Goal: Task Accomplishment & Management: Manage account settings

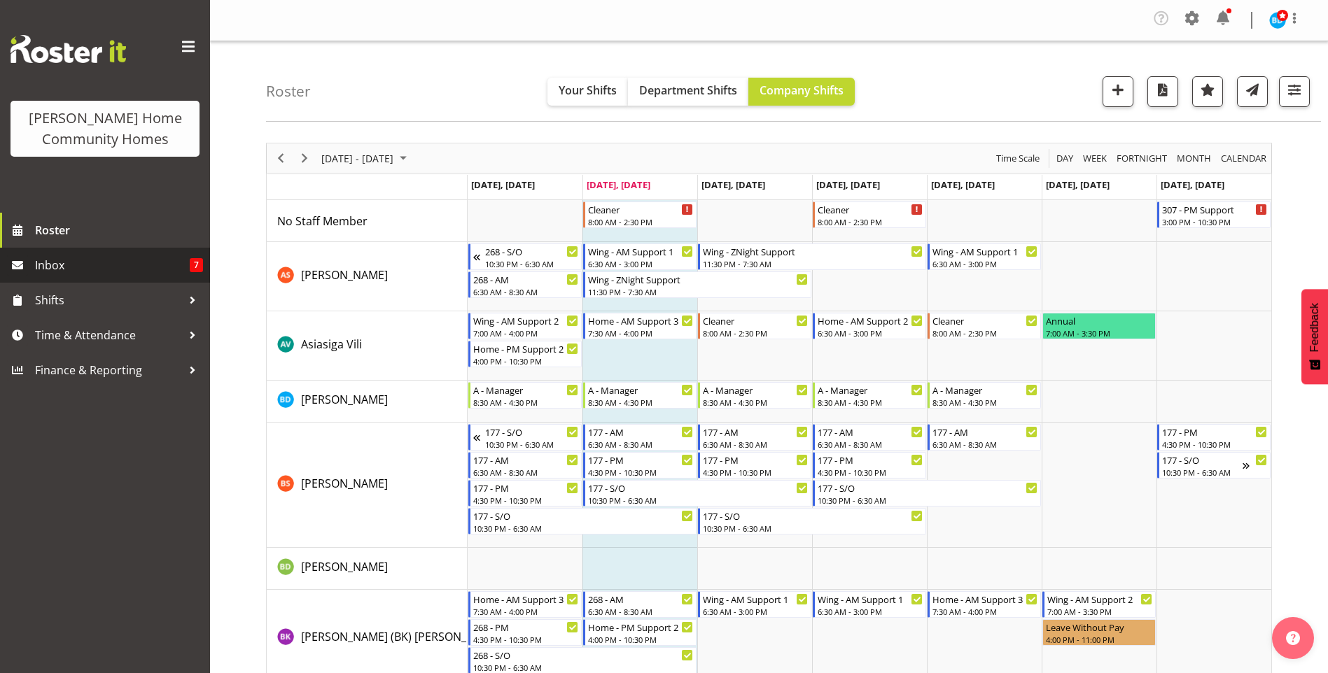
click at [146, 269] on span "Inbox" at bounding box center [112, 265] width 155 height 21
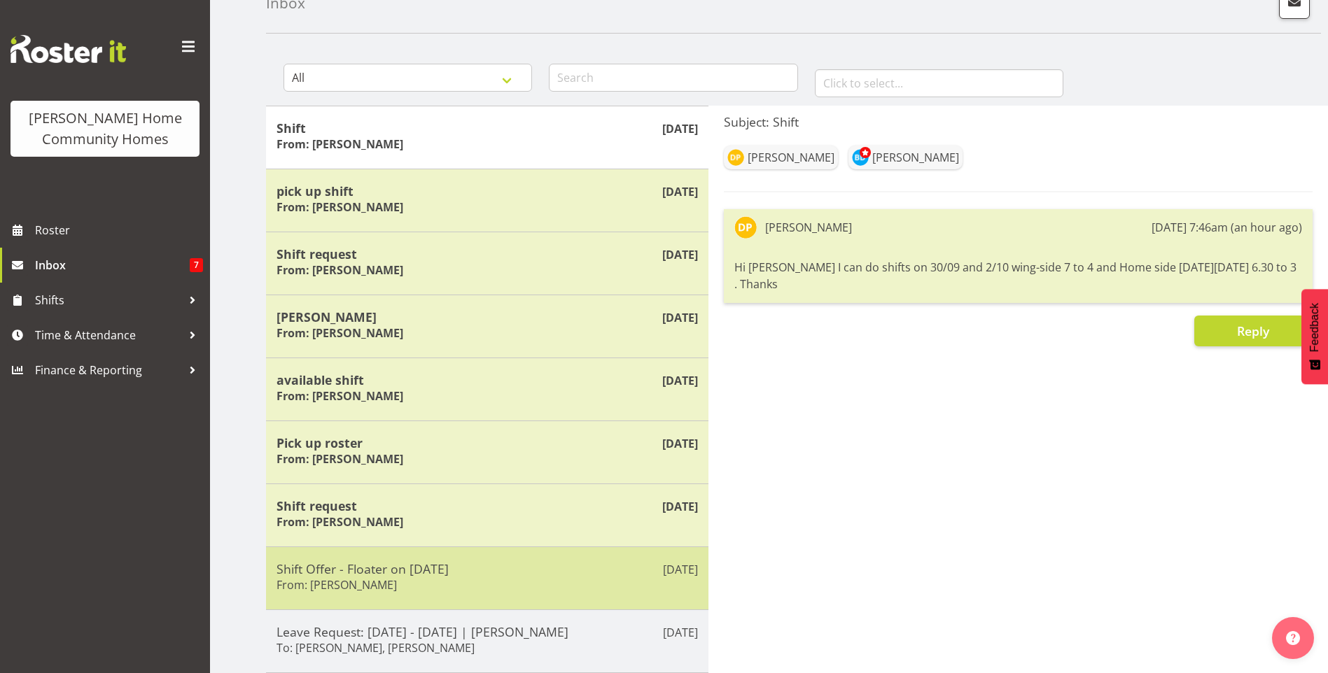
scroll to position [207, 0]
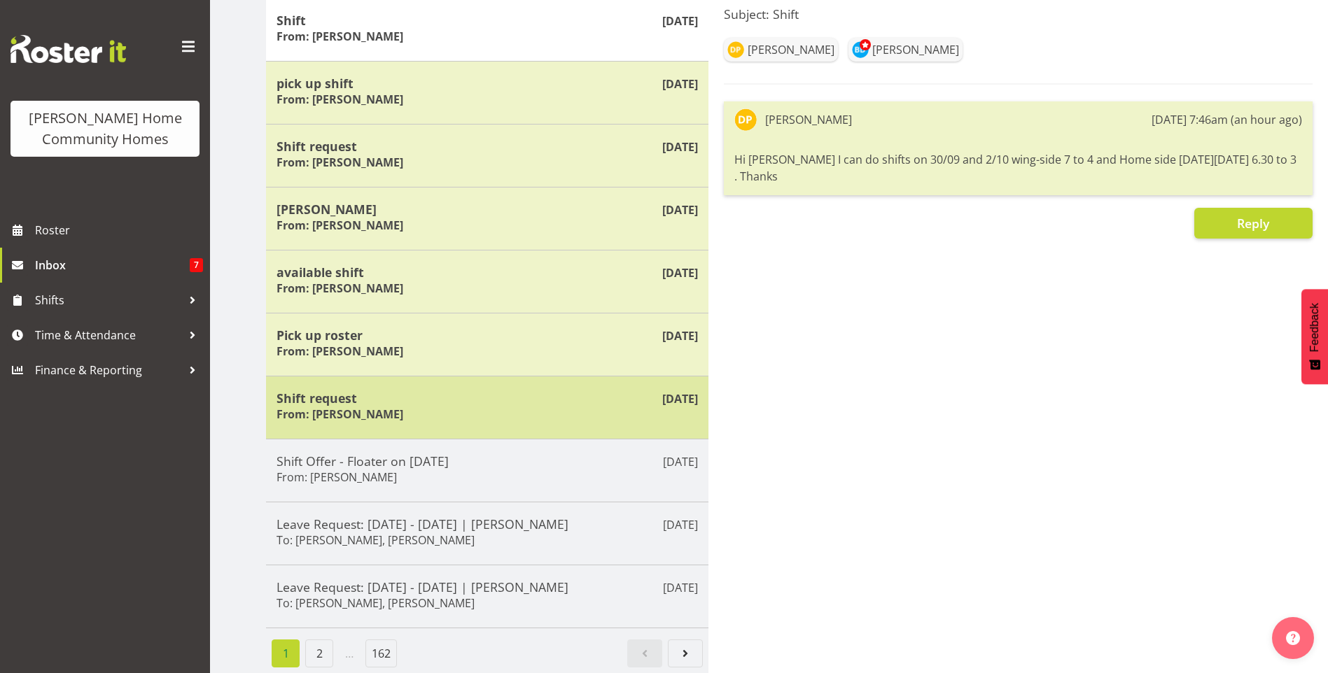
click at [418, 395] on div "Shift request From: Lovejot Kaur" at bounding box center [487, 408] width 421 height 34
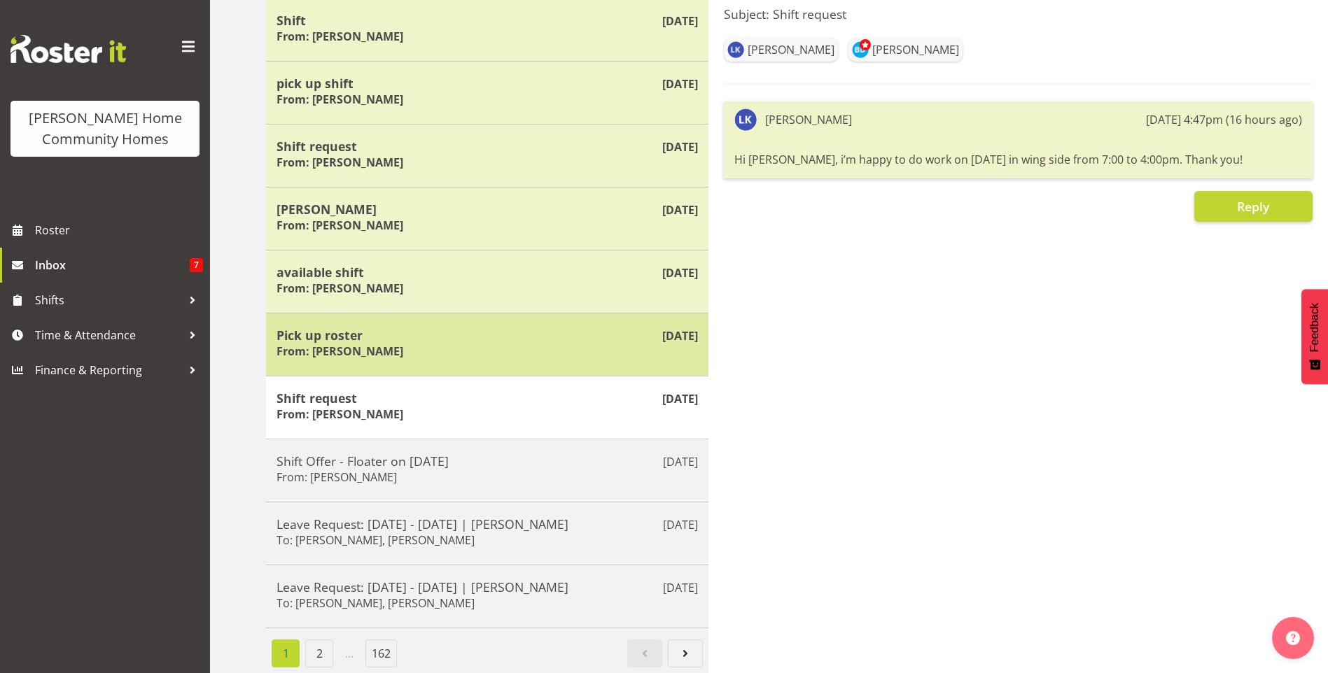
click at [433, 347] on div "Pick up roster From: Maria Cerbas" at bounding box center [487, 345] width 421 height 34
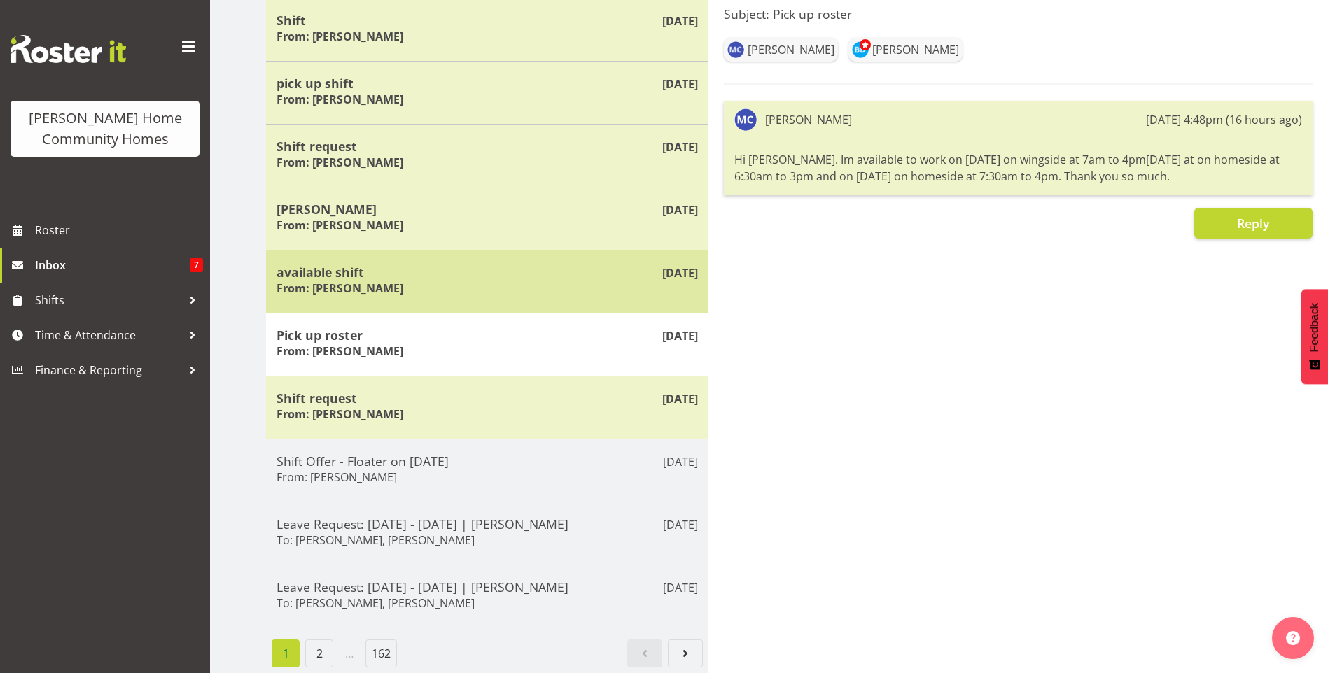
click at [425, 277] on div "available shift From: Liezl Sanchez" at bounding box center [487, 282] width 421 height 34
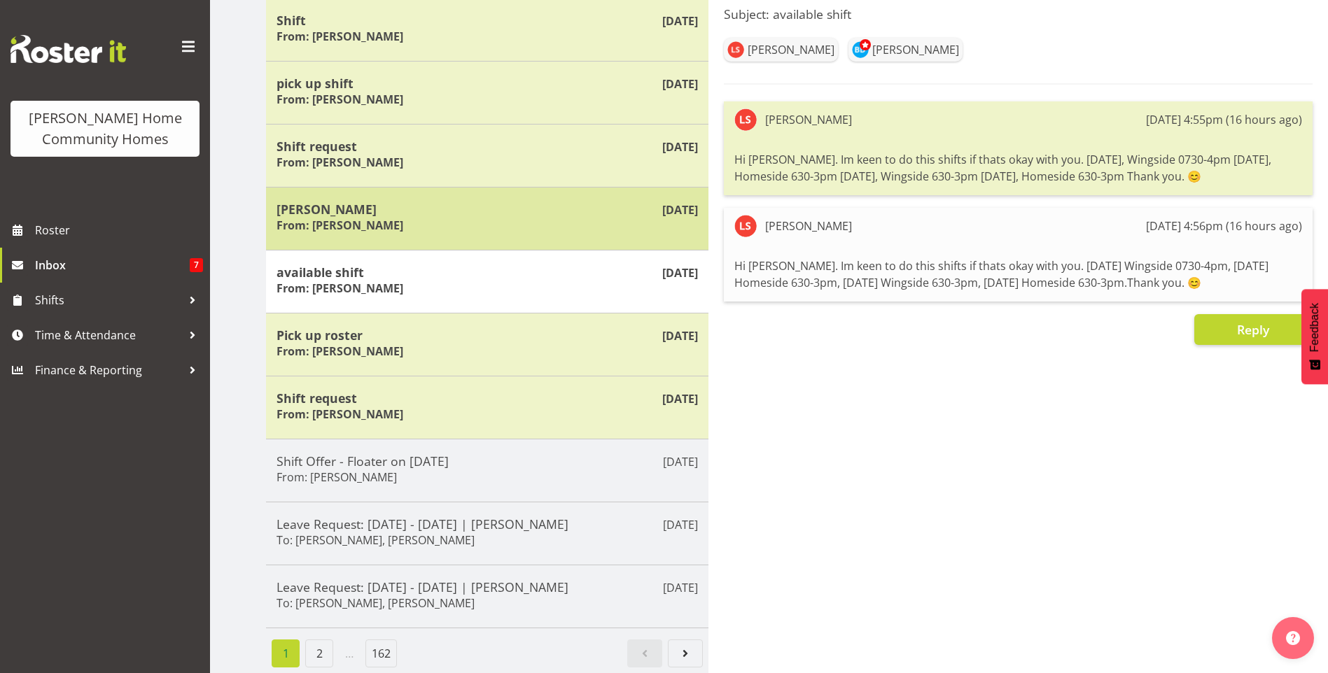
click at [453, 225] on div "Sep 8th Miyoung From: Miyoung Chung" at bounding box center [487, 218] width 442 height 63
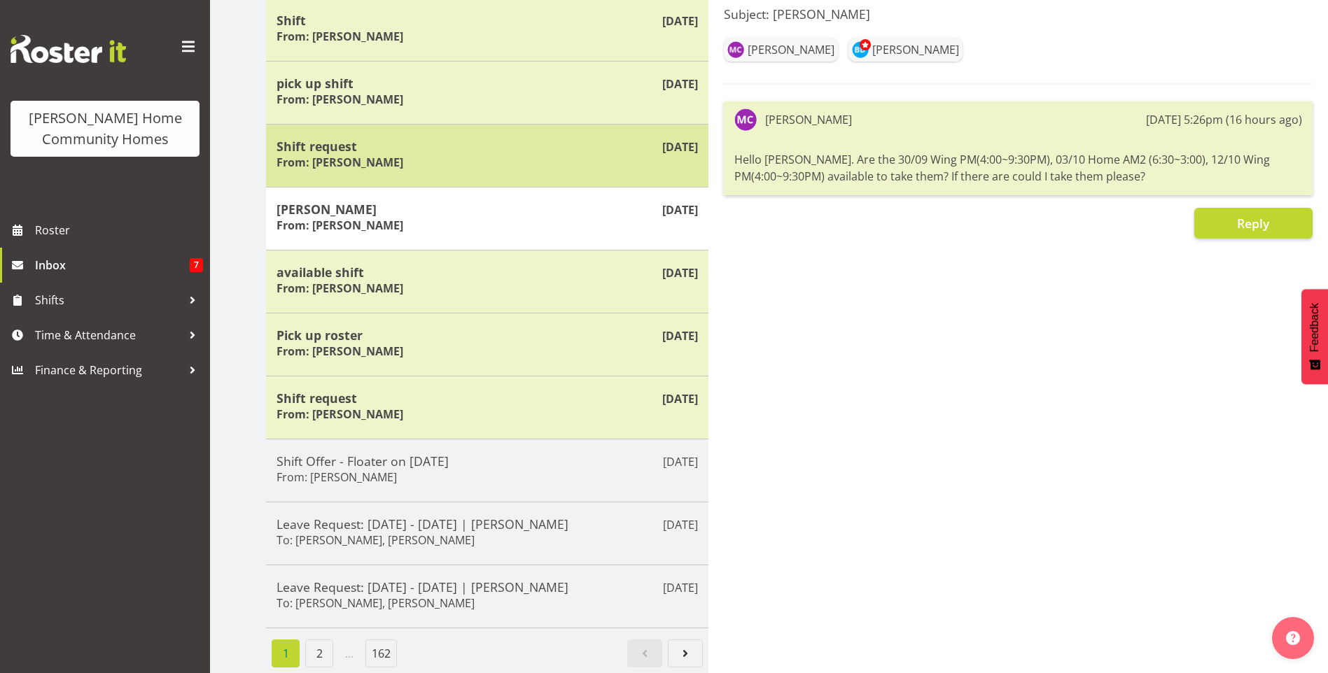
click at [471, 149] on div "Shift request From: Julius Antonio" at bounding box center [487, 156] width 421 height 34
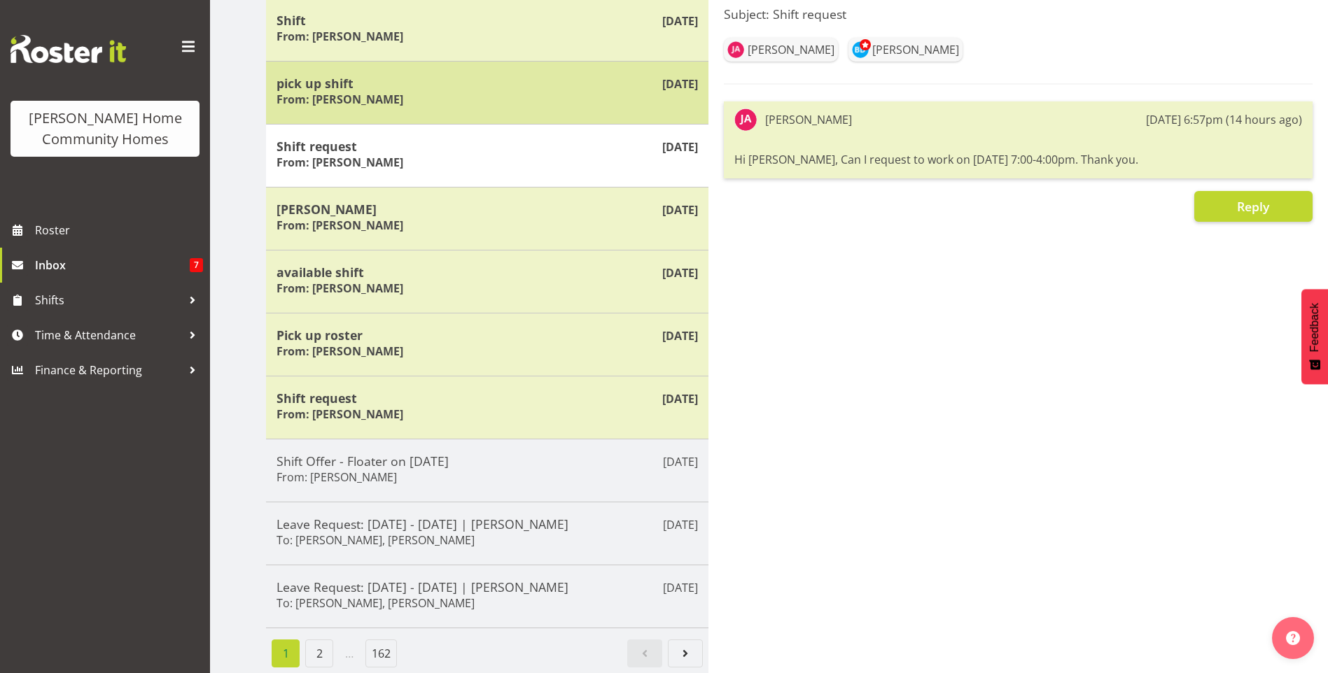
click at [461, 78] on h5 "pick up shift" at bounding box center [487, 83] width 421 height 15
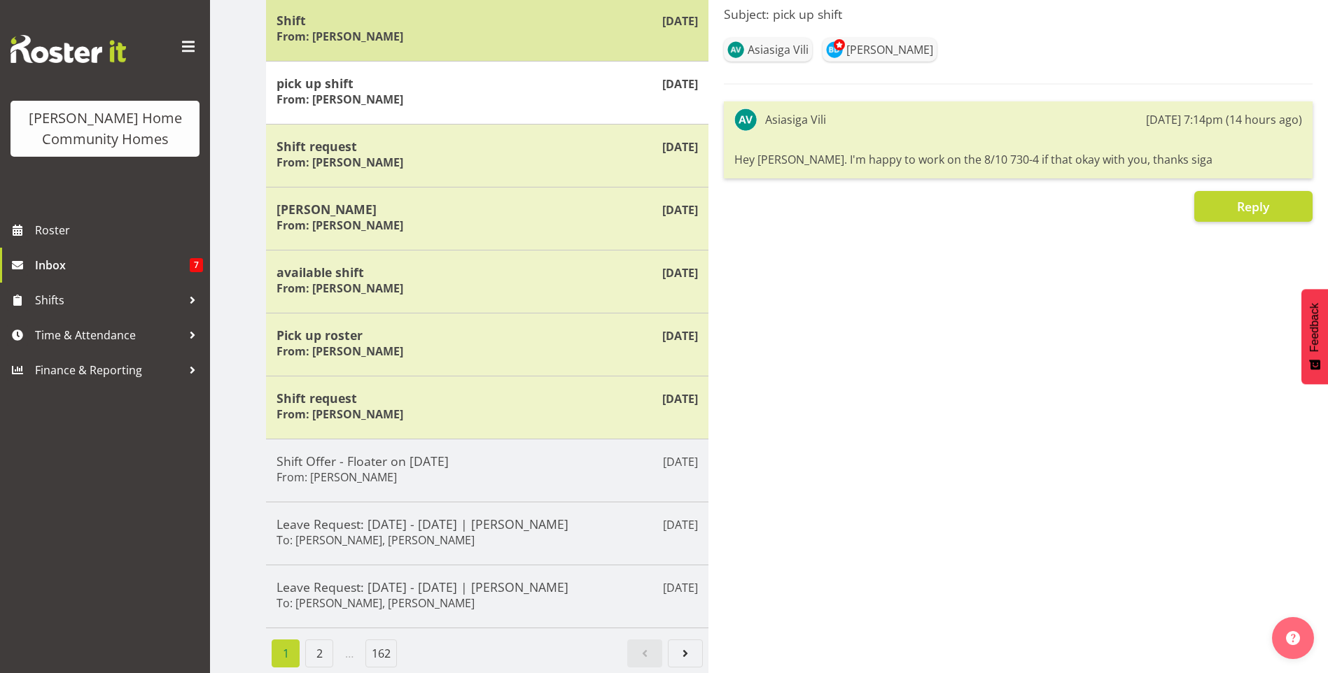
click at [498, 34] on div "Shift From: Daljeet Prasad" at bounding box center [487, 30] width 421 height 34
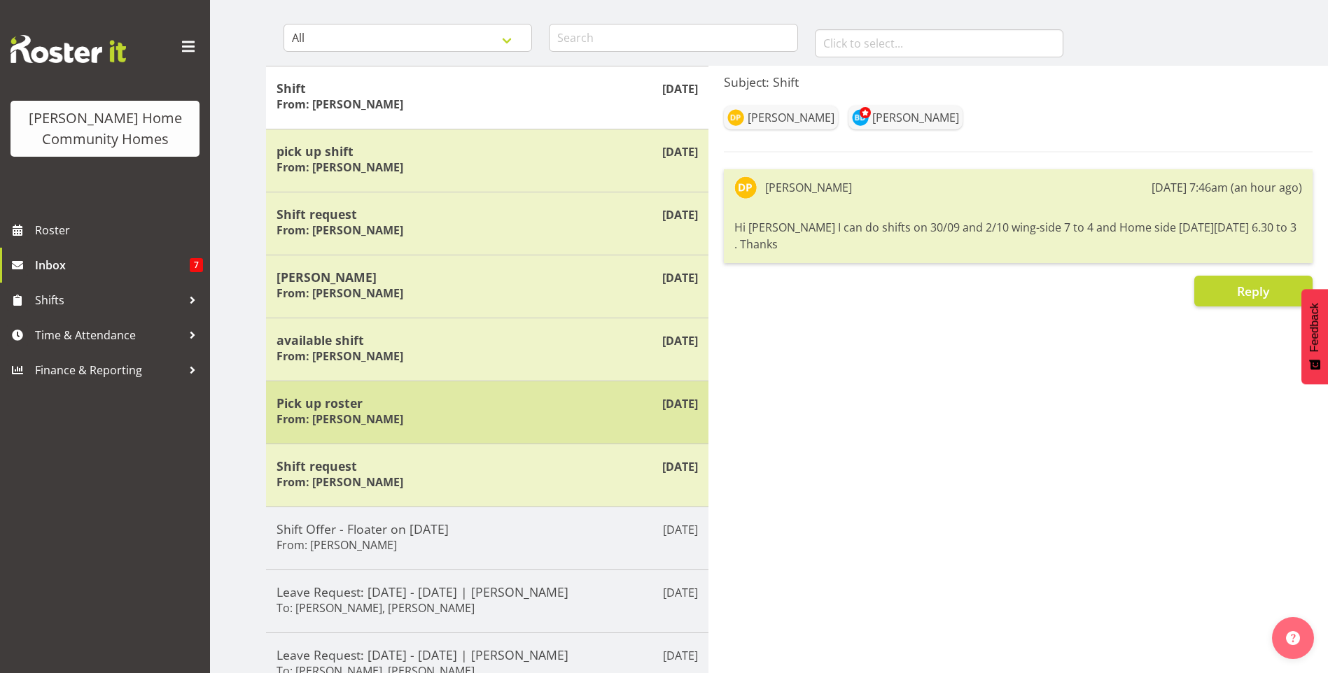
scroll to position [0, 0]
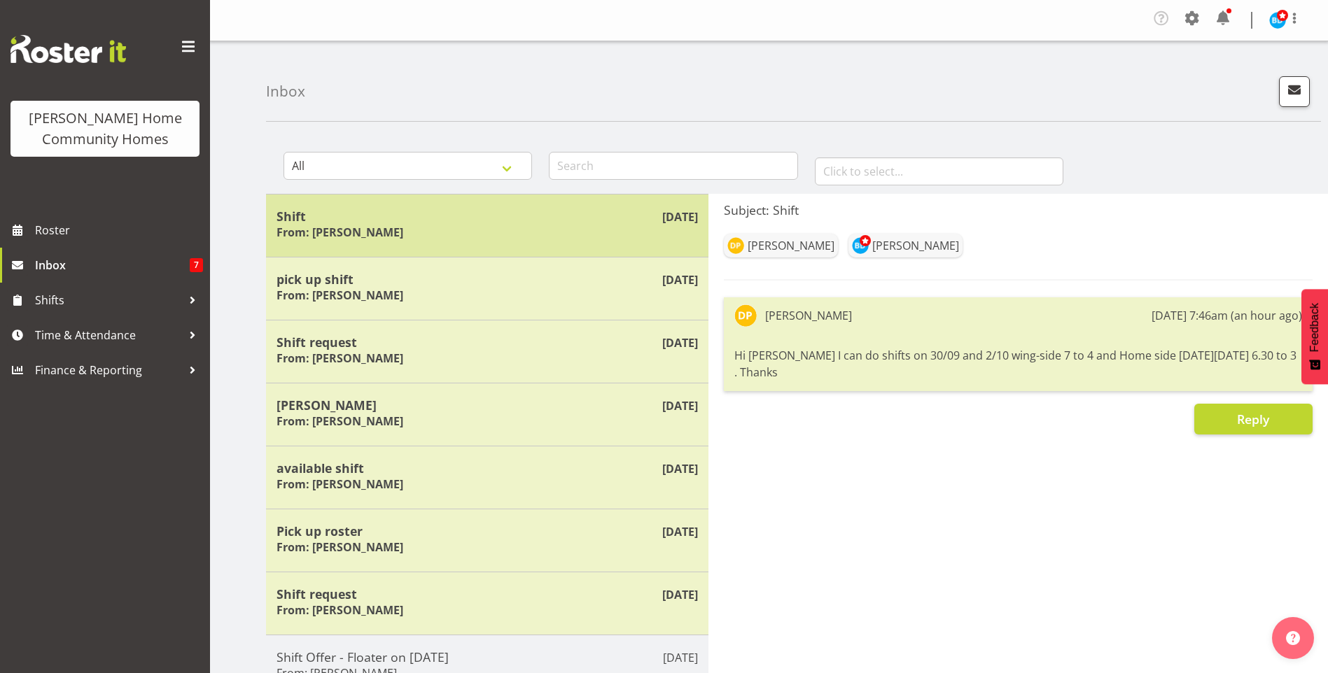
click at [358, 230] on h6 "From: Daljeet Prasad" at bounding box center [340, 232] width 127 height 14
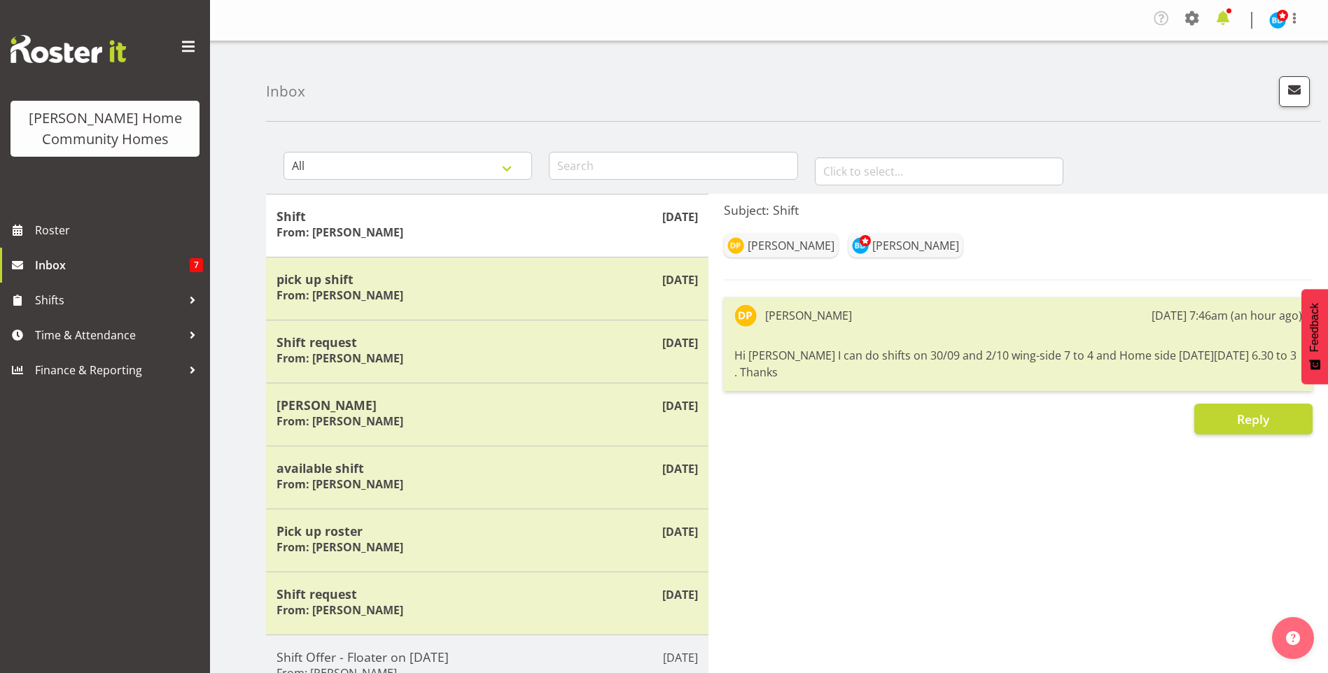
click at [1233, 20] on span at bounding box center [1223, 18] width 22 height 22
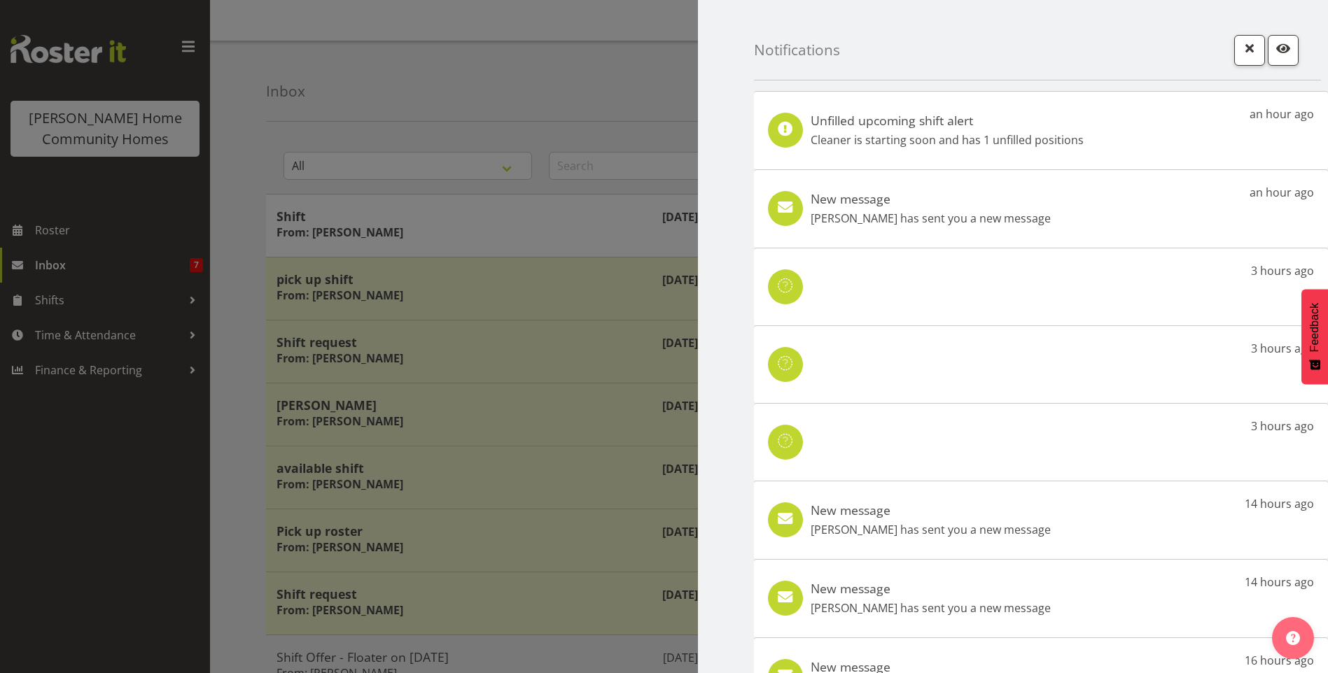
click at [1023, 206] on div "New message Daljeet Prasad has sent you a new message" at bounding box center [931, 209] width 240 height 36
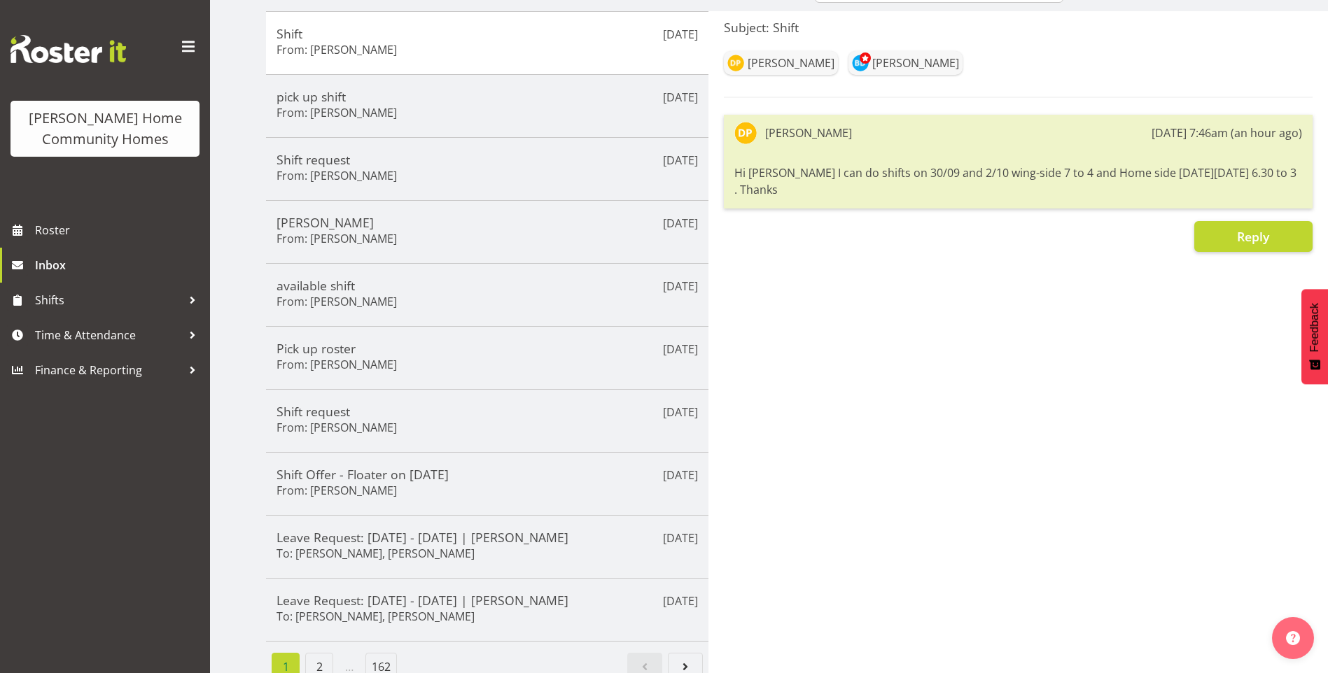
scroll to position [207, 0]
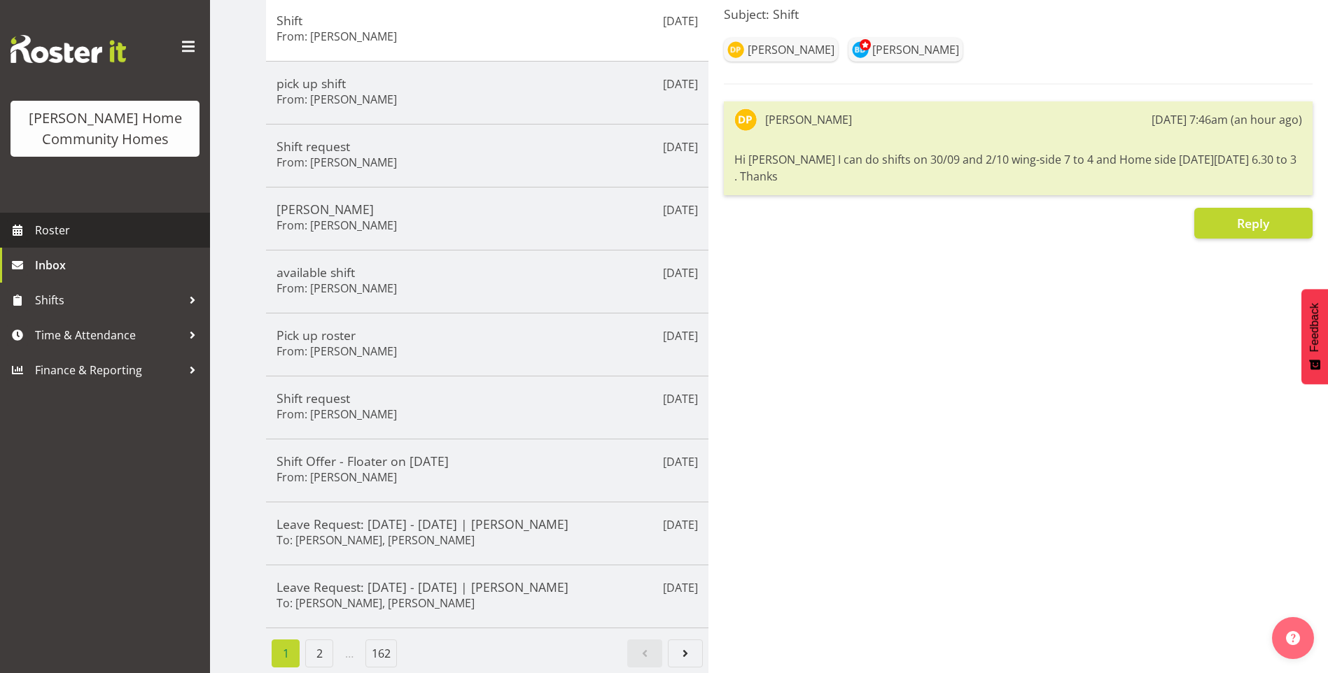
click at [111, 239] on span "Roster" at bounding box center [119, 230] width 168 height 21
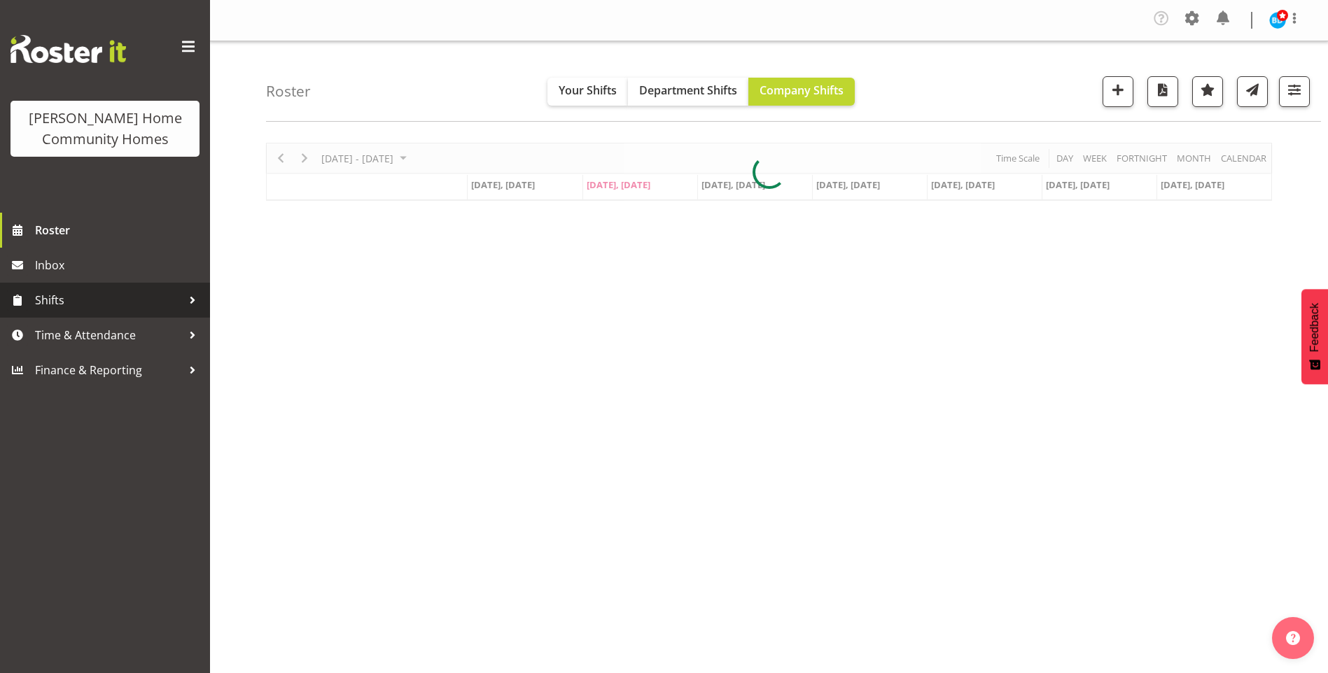
click at [57, 294] on span "Shifts" at bounding box center [108, 300] width 147 height 21
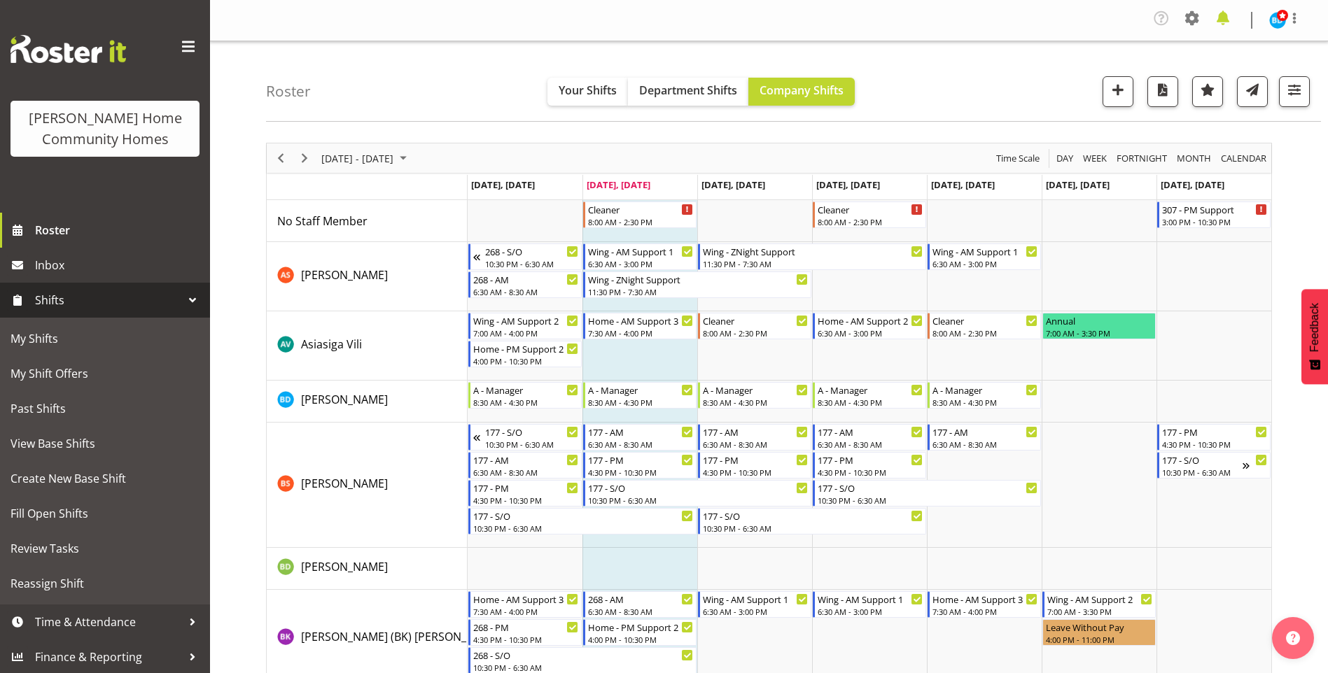
click at [1222, 22] on span at bounding box center [1223, 18] width 22 height 22
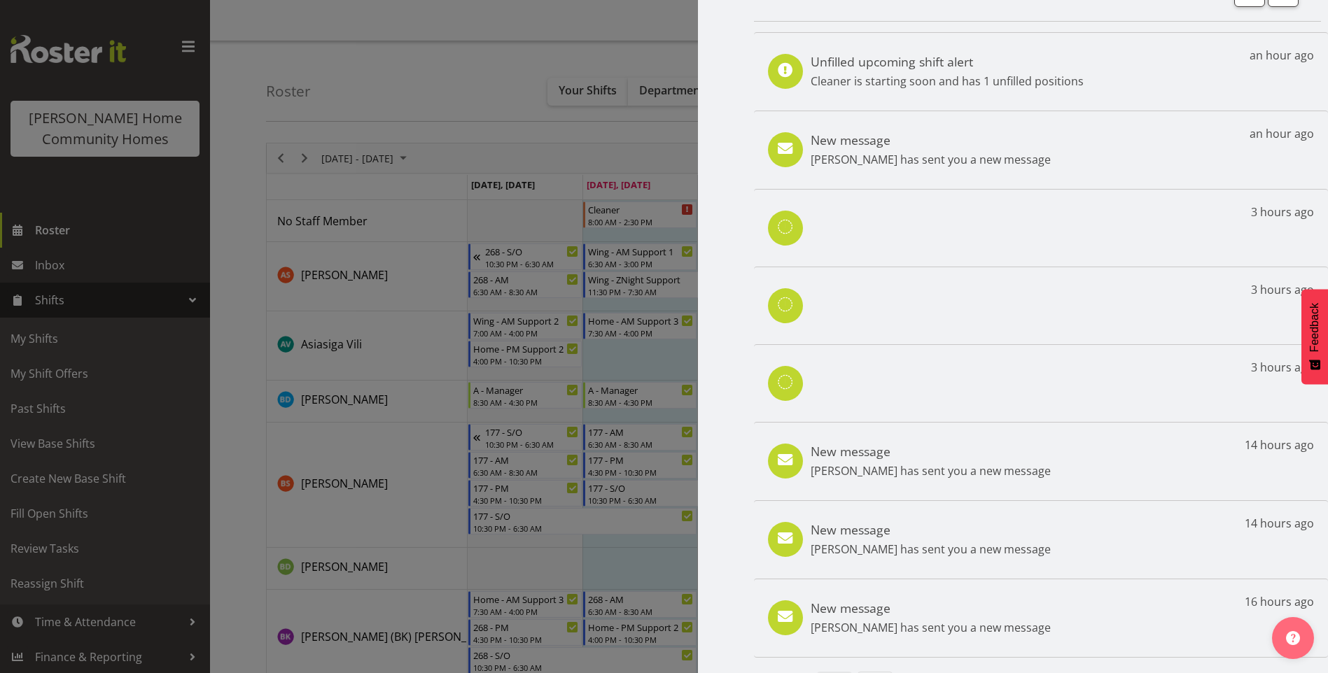
scroll to position [96, 0]
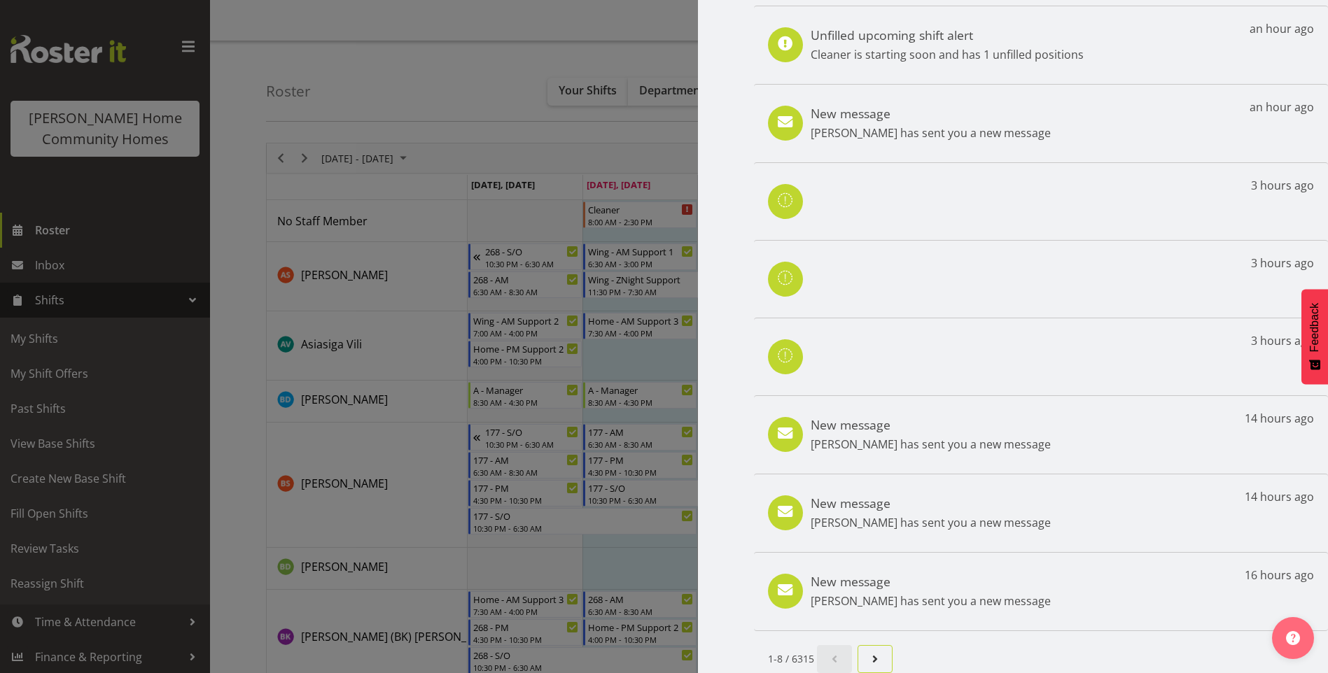
click at [882, 651] on span "Next page" at bounding box center [875, 659] width 17 height 17
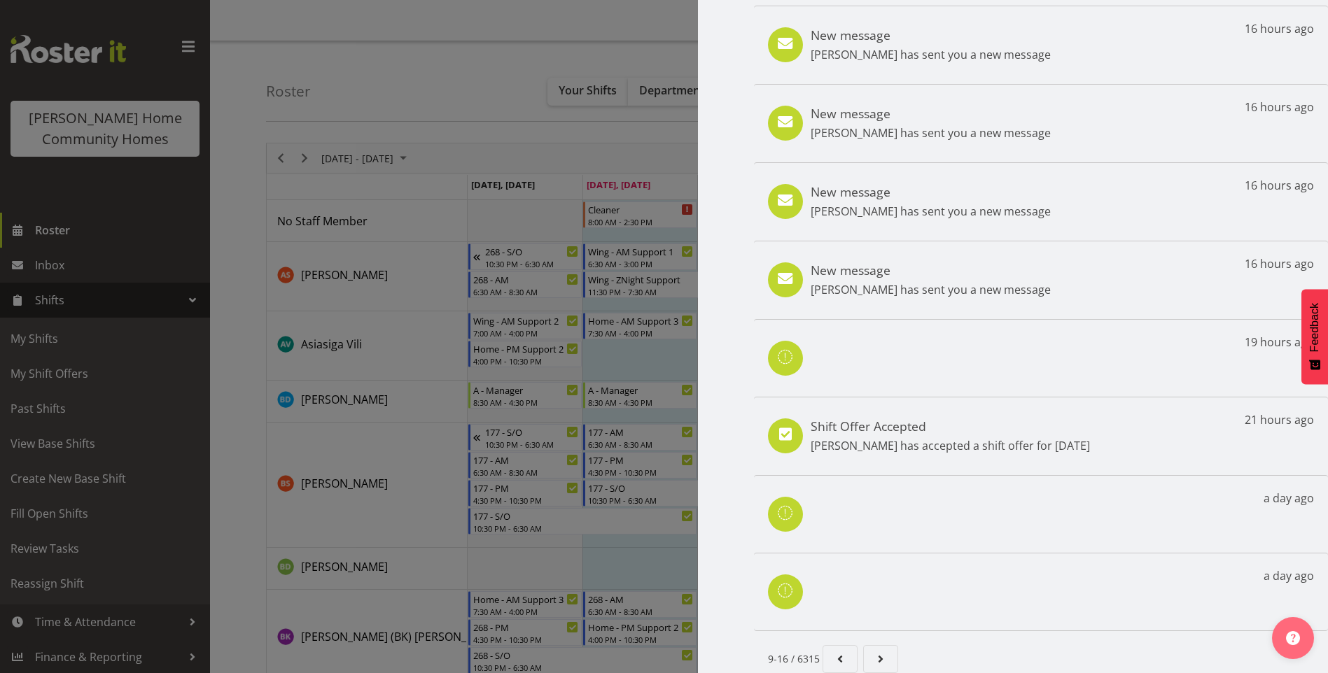
click at [61, 230] on div at bounding box center [664, 336] width 1328 height 673
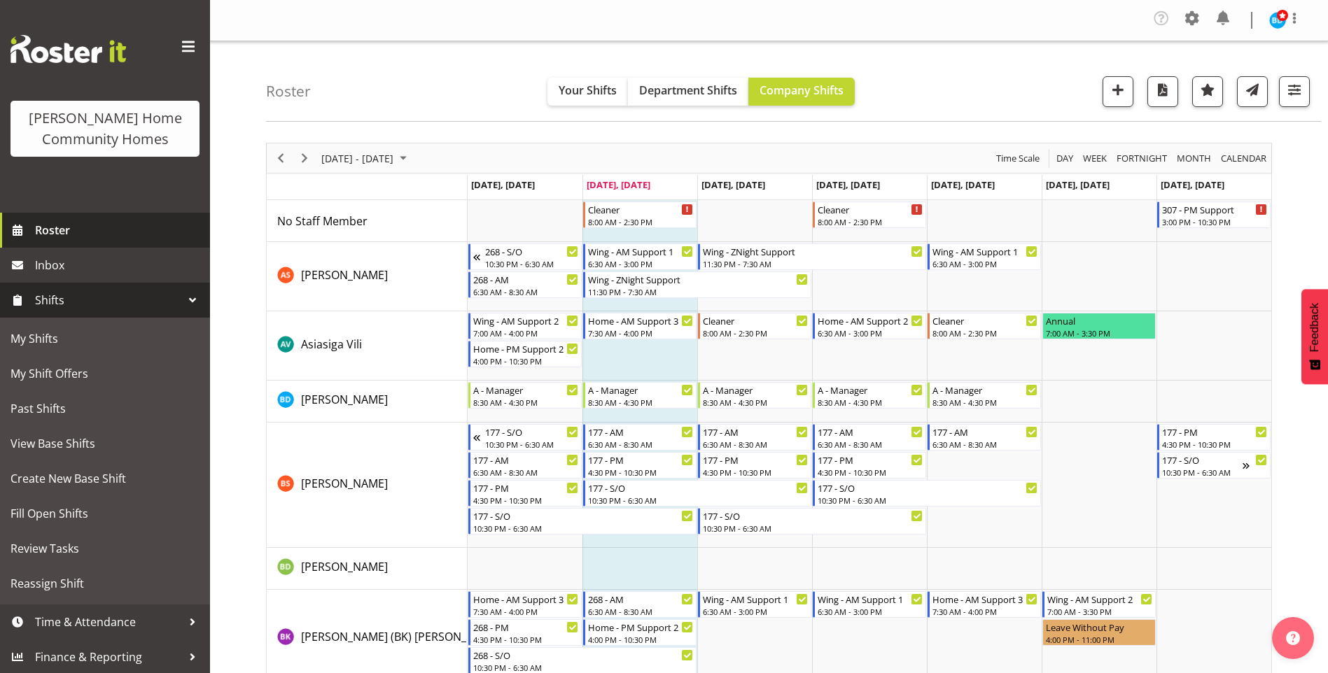
click at [50, 230] on span "Roster" at bounding box center [119, 230] width 168 height 21
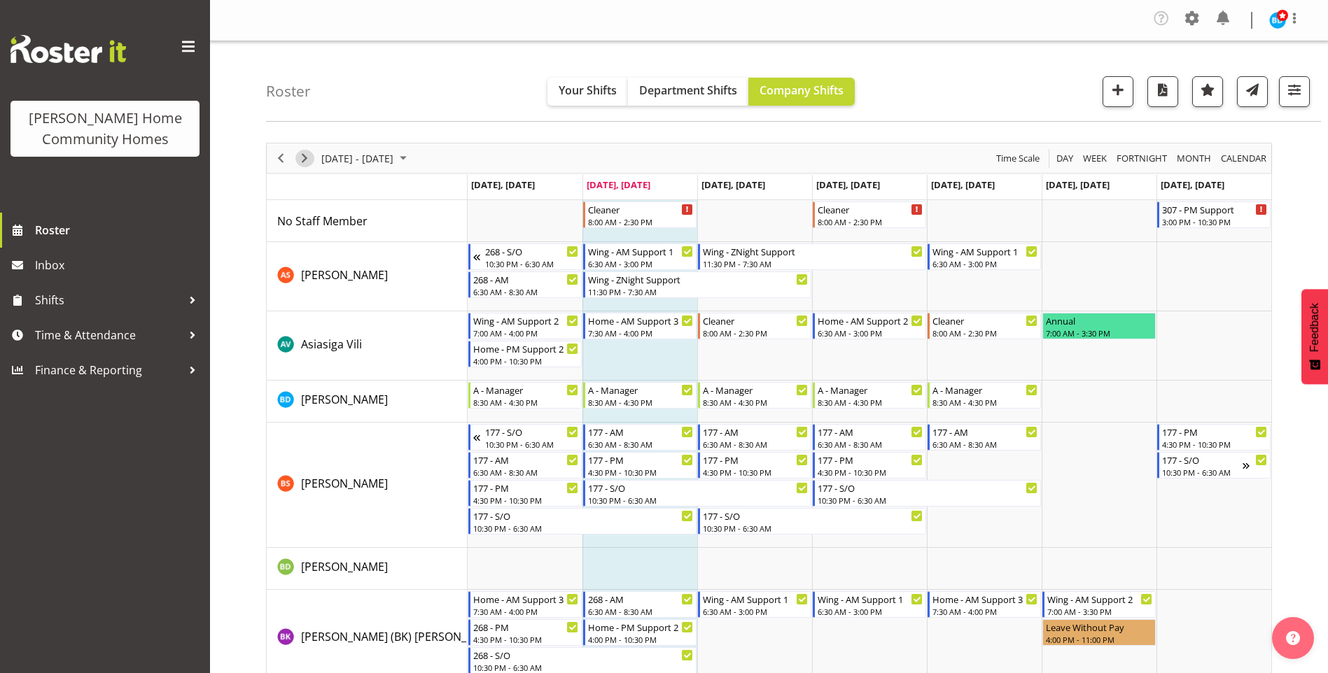
click at [303, 158] on span "Next" at bounding box center [304, 159] width 17 height 18
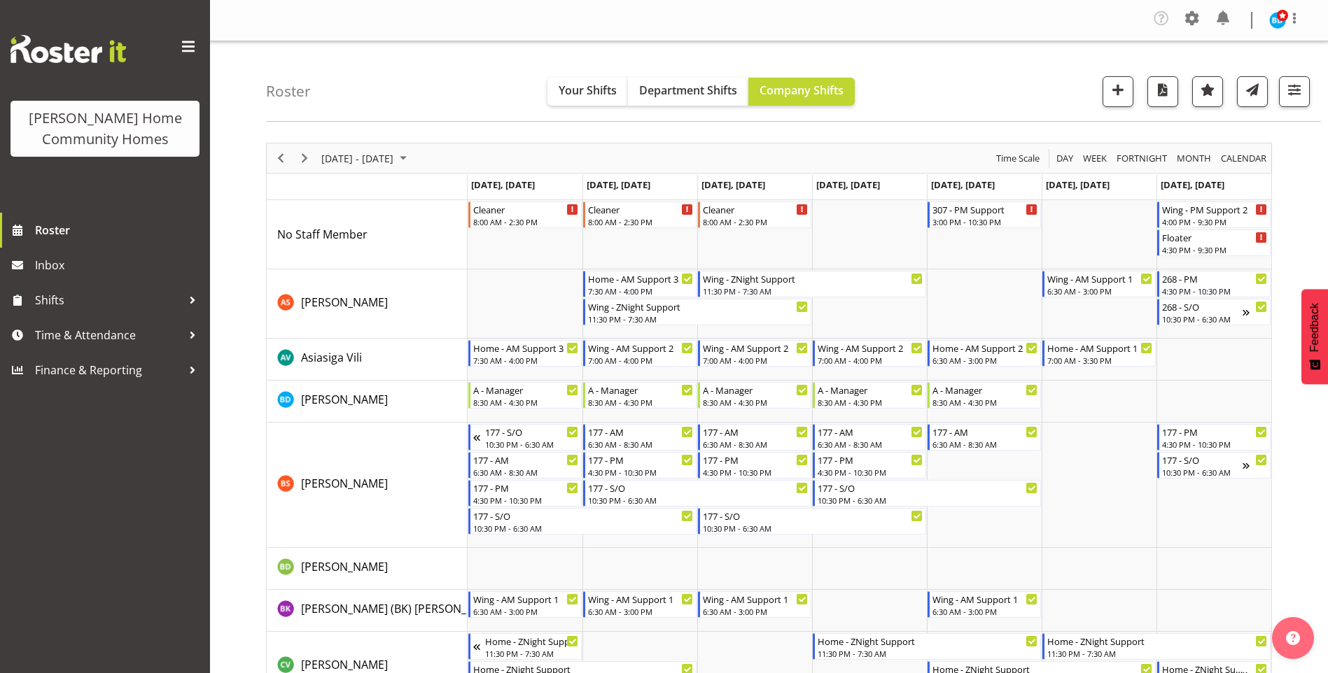
click at [303, 158] on span "Next" at bounding box center [304, 159] width 17 height 18
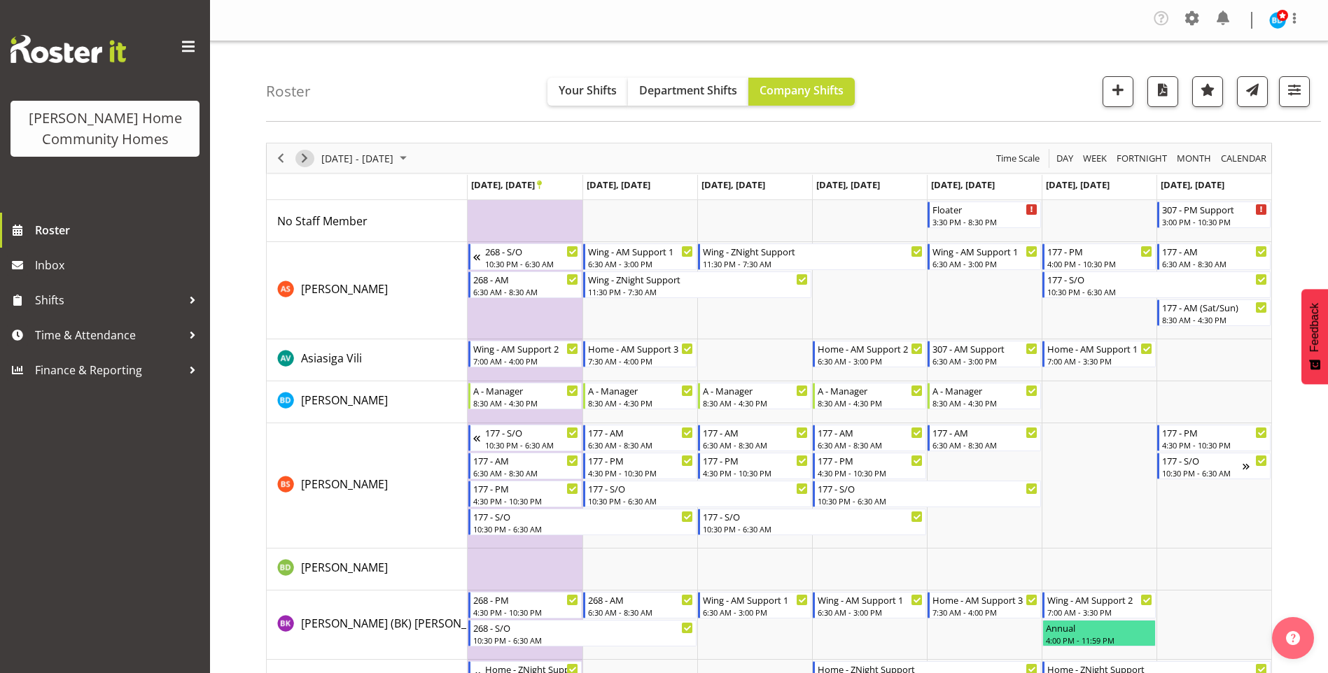
click at [306, 162] on span "Next" at bounding box center [304, 159] width 17 height 18
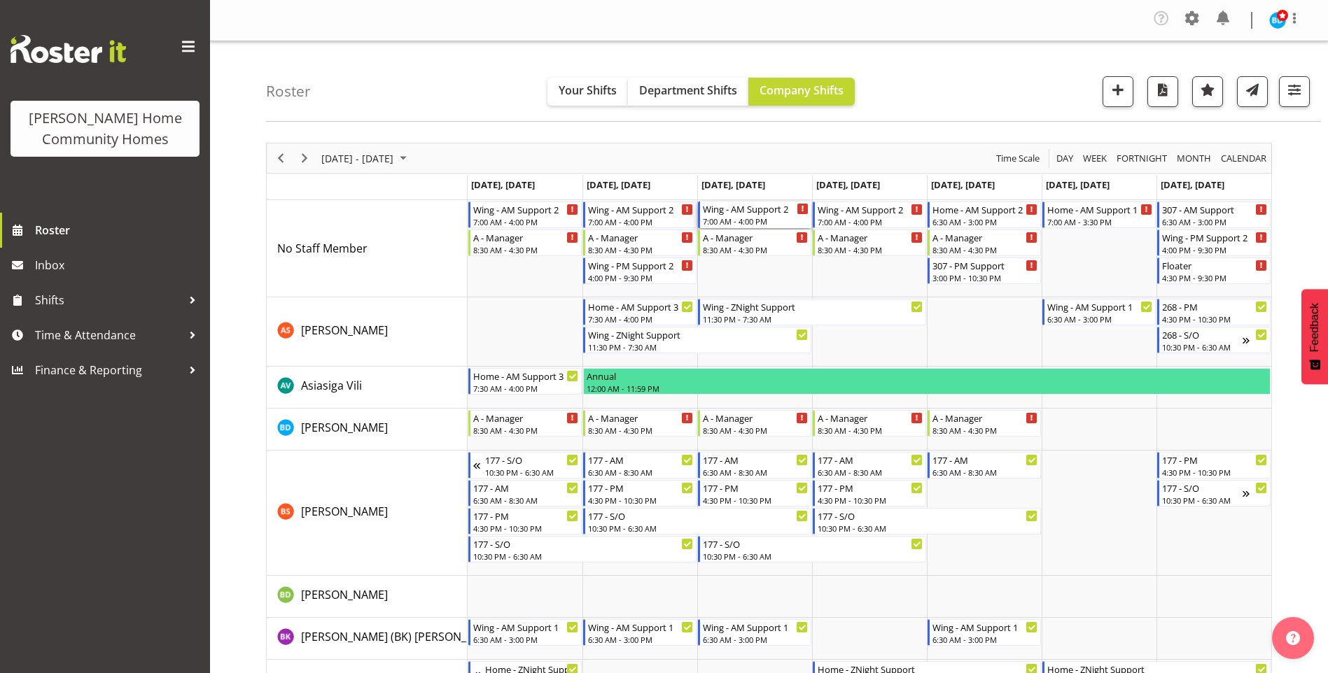
click at [754, 221] on div "7:00 AM - 4:00 PM" at bounding box center [756, 221] width 106 height 11
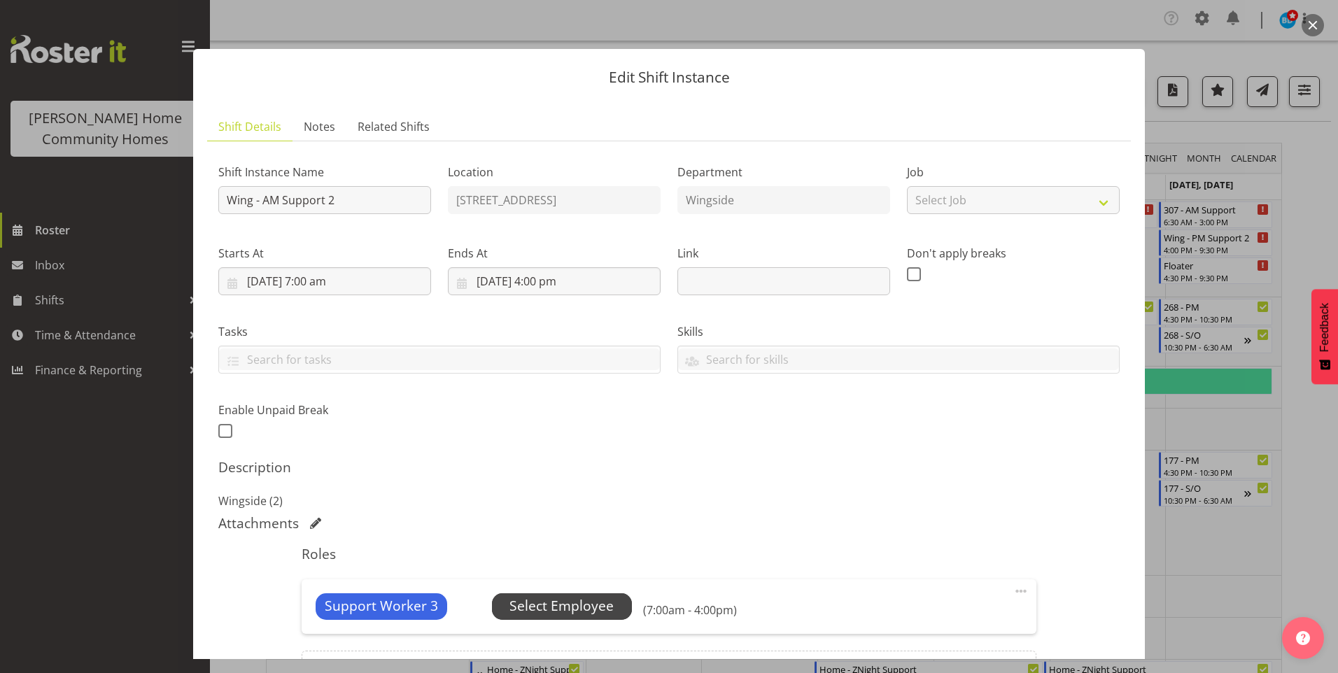
click at [605, 601] on span "Select Employee" at bounding box center [562, 606] width 104 height 20
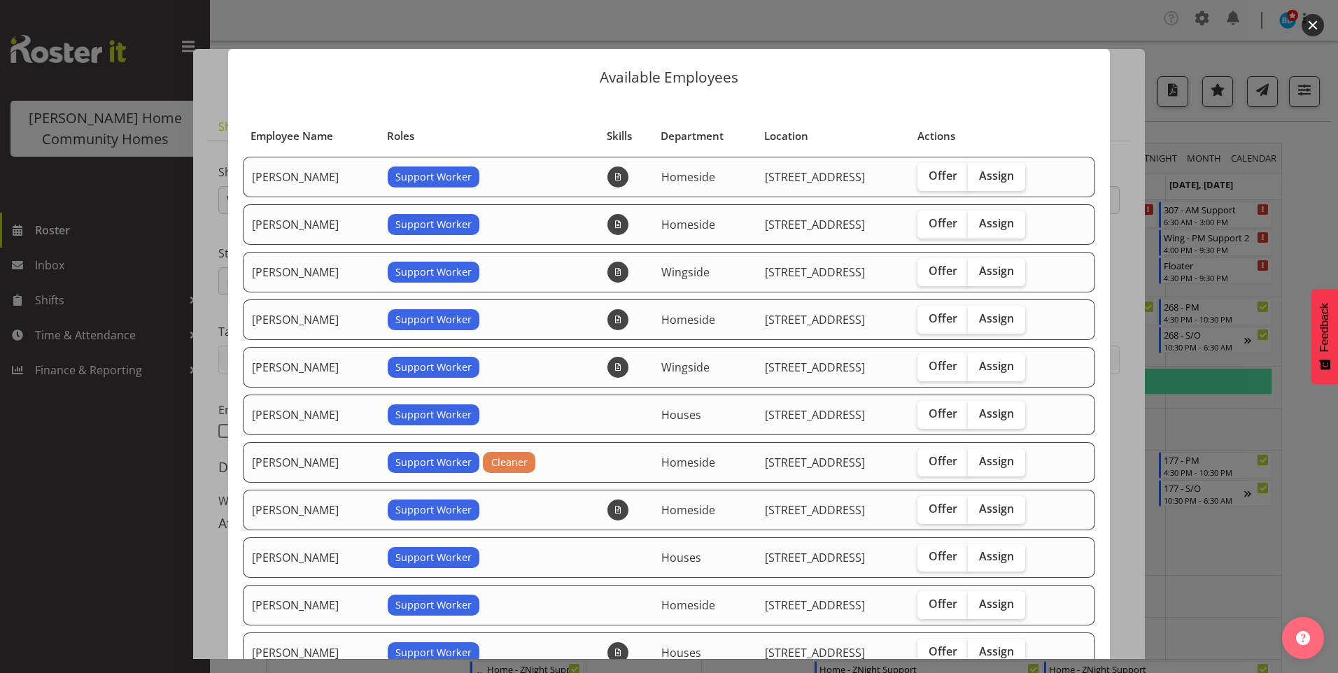
scroll to position [140, 0]
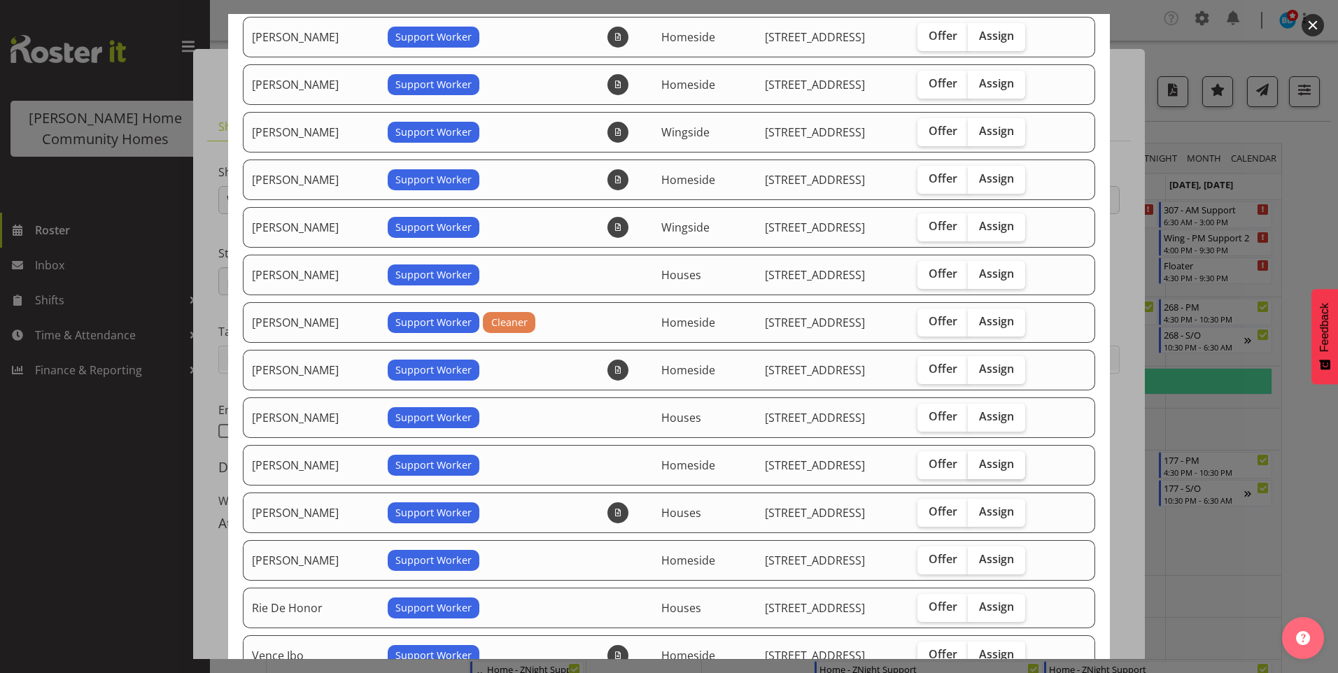
click at [996, 463] on span "Assign" at bounding box center [996, 464] width 35 height 14
click at [977, 463] on input "Assign" at bounding box center [972, 464] width 9 height 9
checkbox input "true"
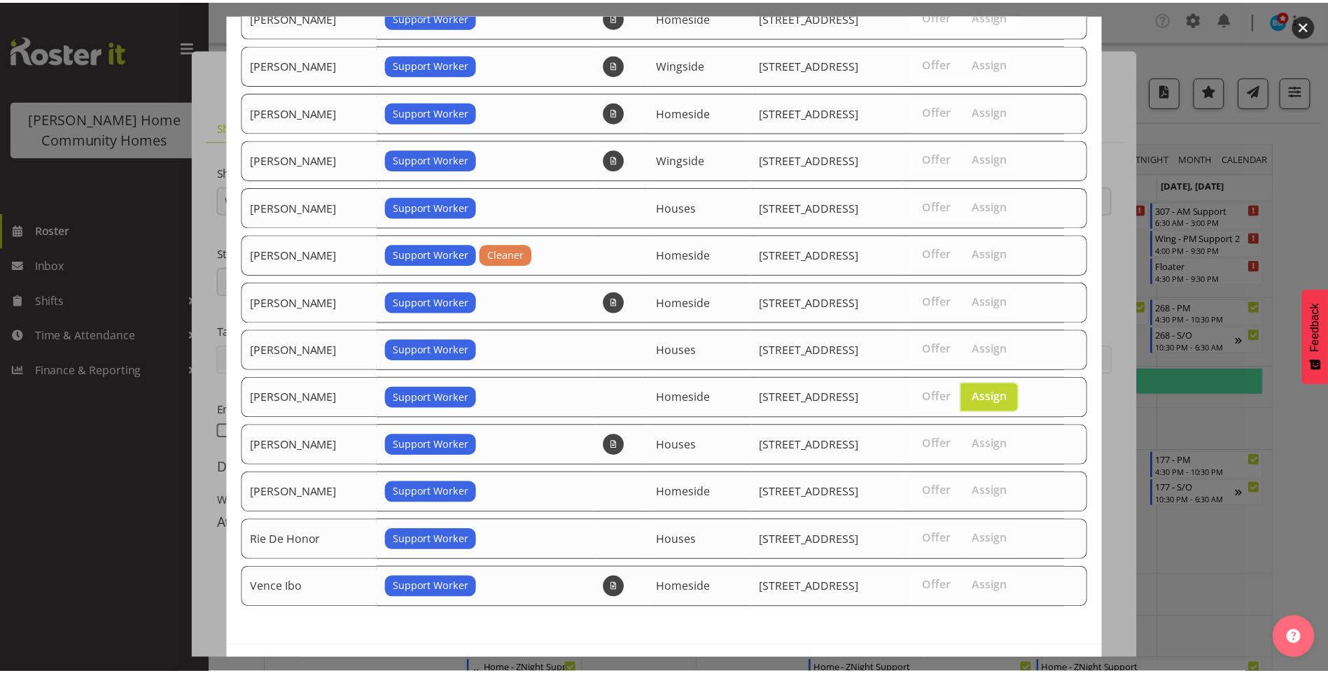
scroll to position [261, 0]
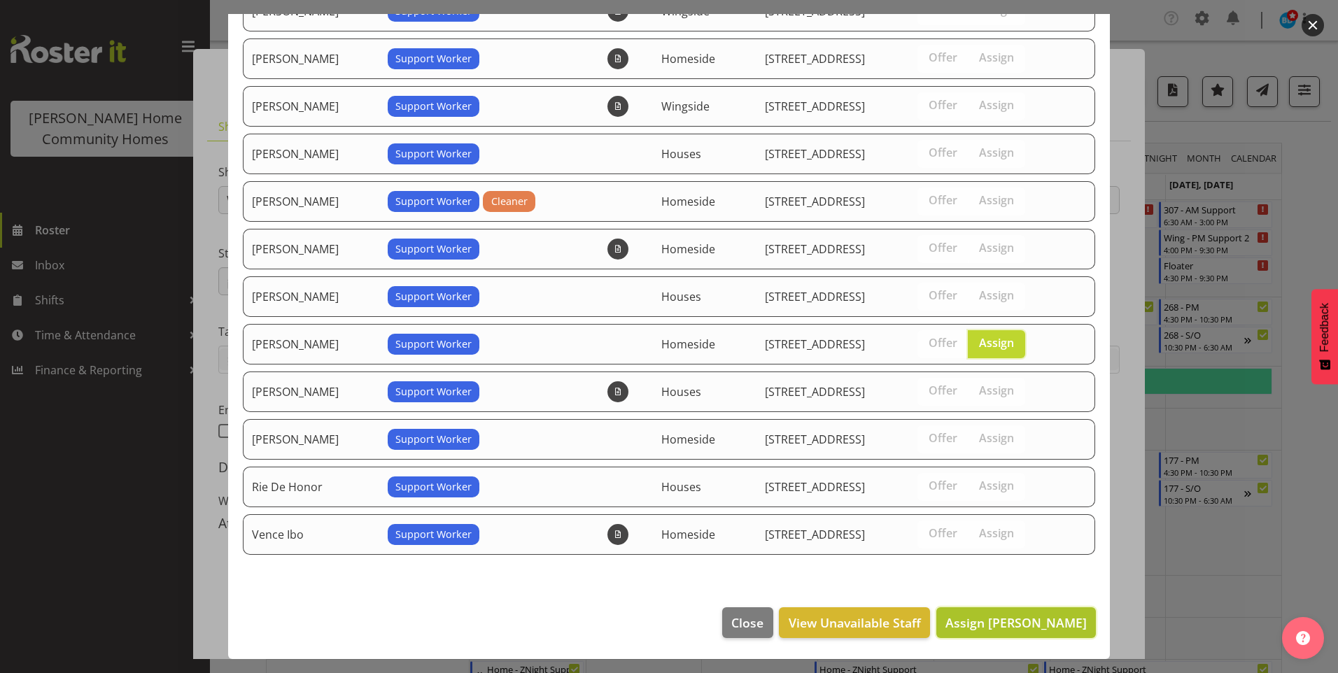
click at [1012, 629] on span "Assign [PERSON_NAME]" at bounding box center [1016, 623] width 141 height 17
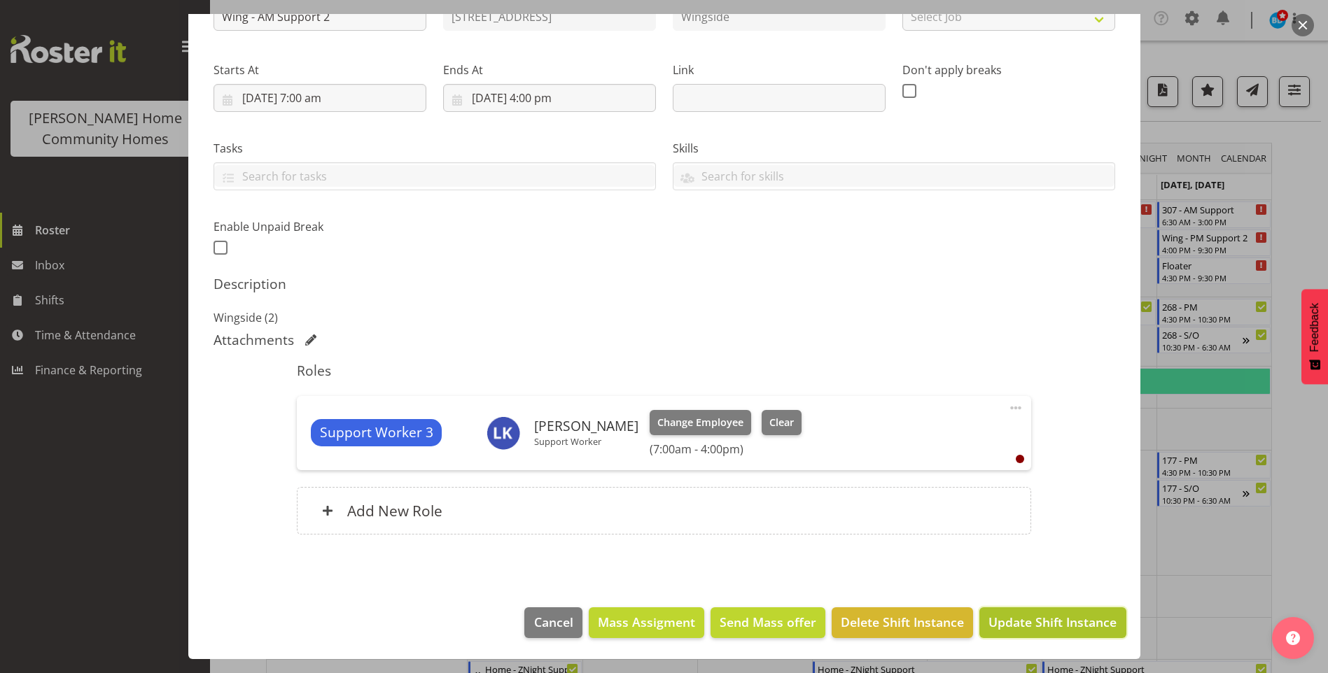
click at [1022, 633] on button "Update Shift Instance" at bounding box center [1052, 623] width 146 height 31
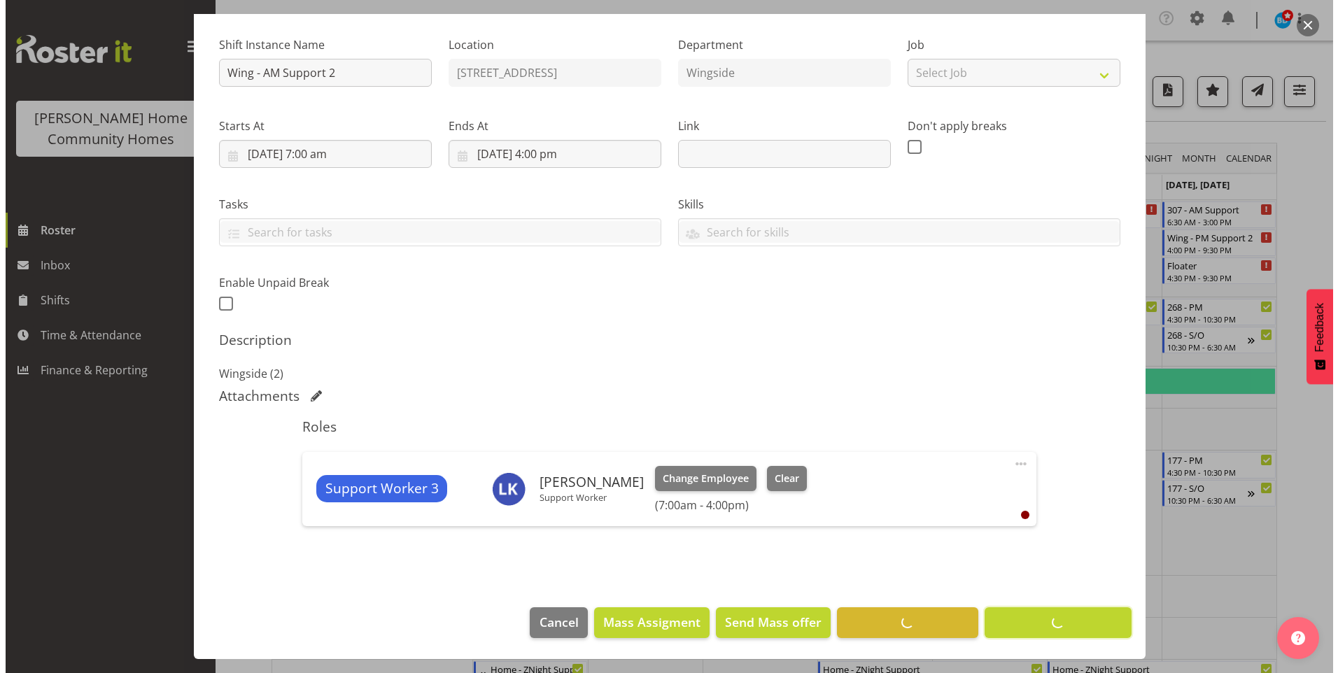
scroll to position [127, 0]
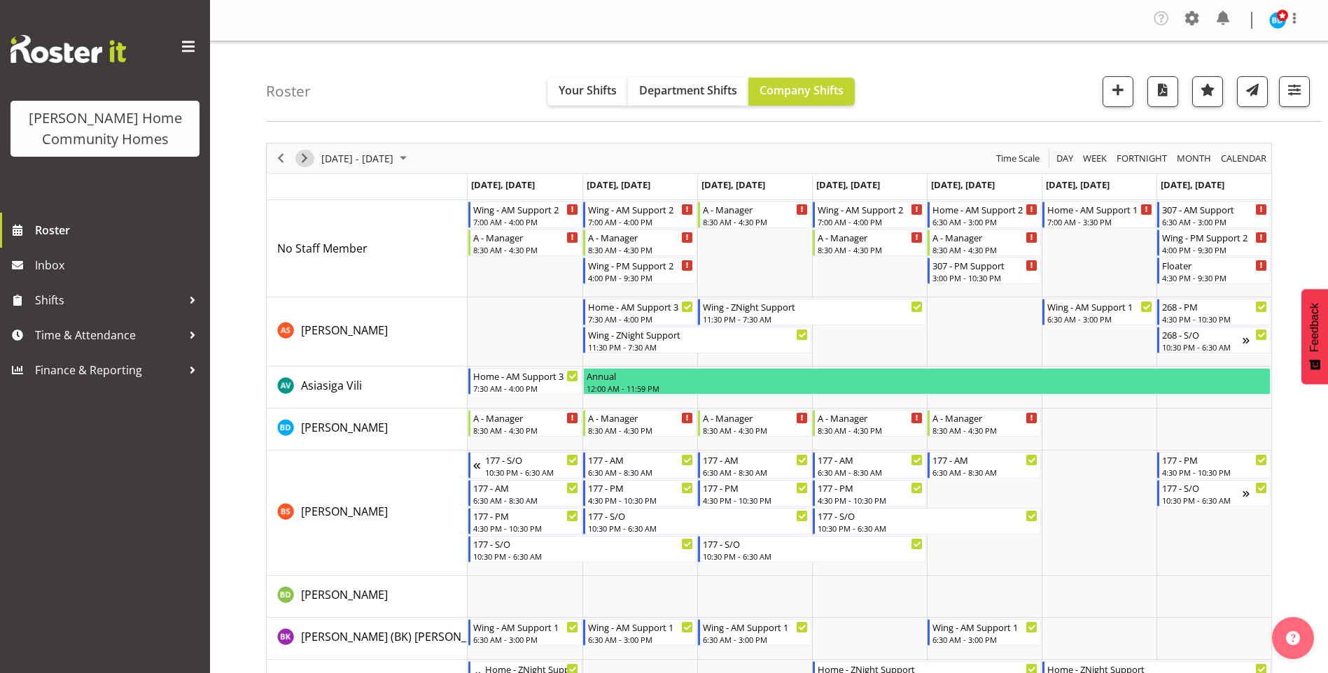
click at [307, 158] on span "Next" at bounding box center [304, 159] width 17 height 18
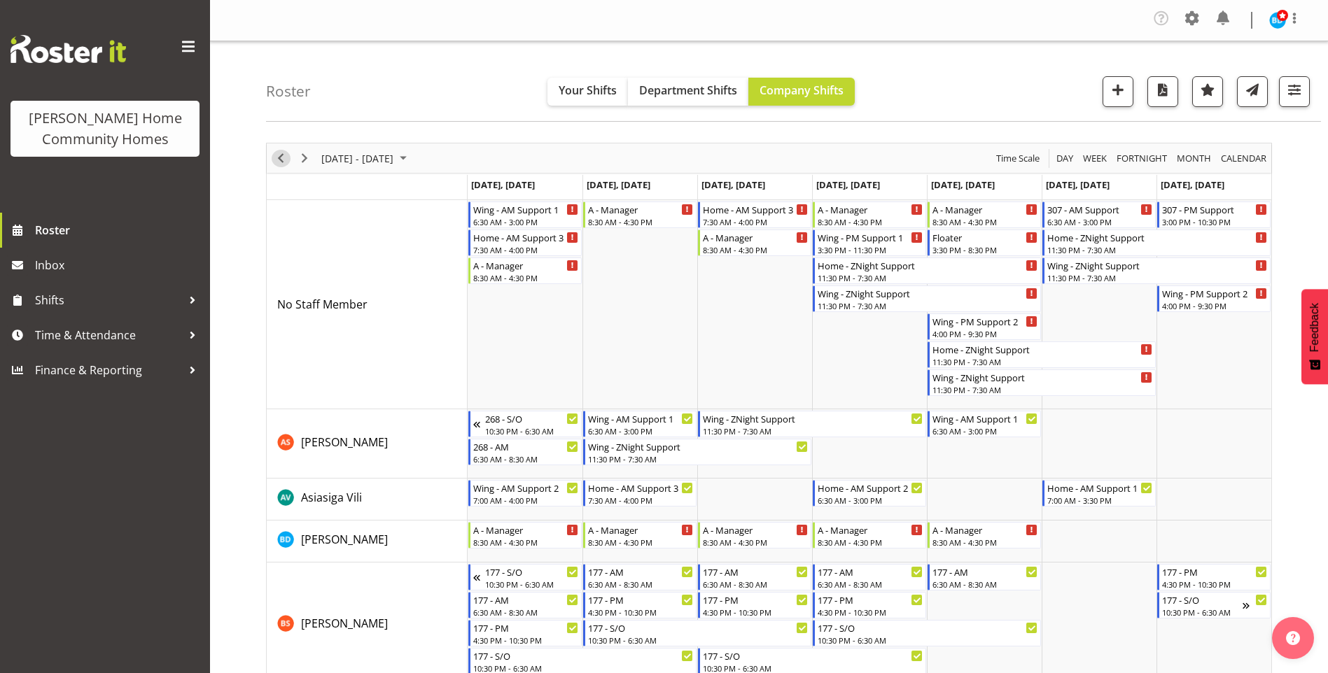
drag, startPoint x: 278, startPoint y: 159, endPoint x: 306, endPoint y: 164, distance: 28.4
click at [278, 159] on span "Previous" at bounding box center [280, 159] width 17 height 18
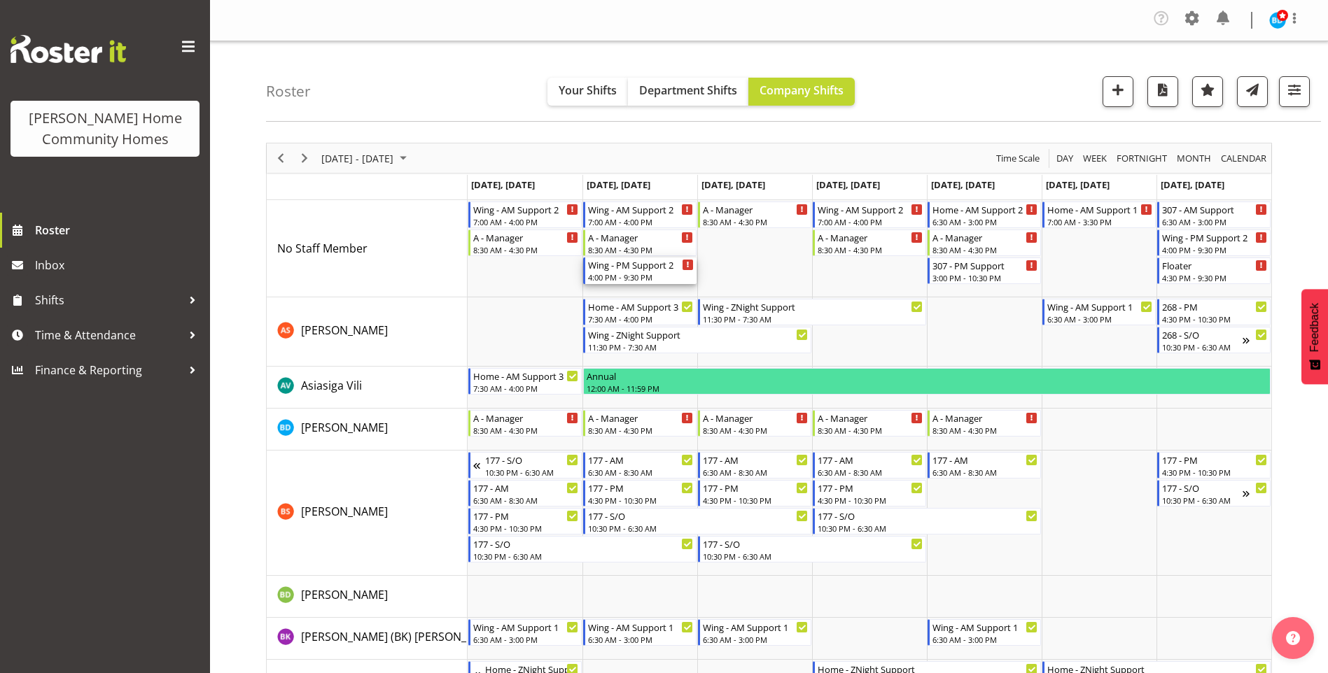
click at [637, 273] on div "4:00 PM - 9:30 PM" at bounding box center [641, 277] width 106 height 11
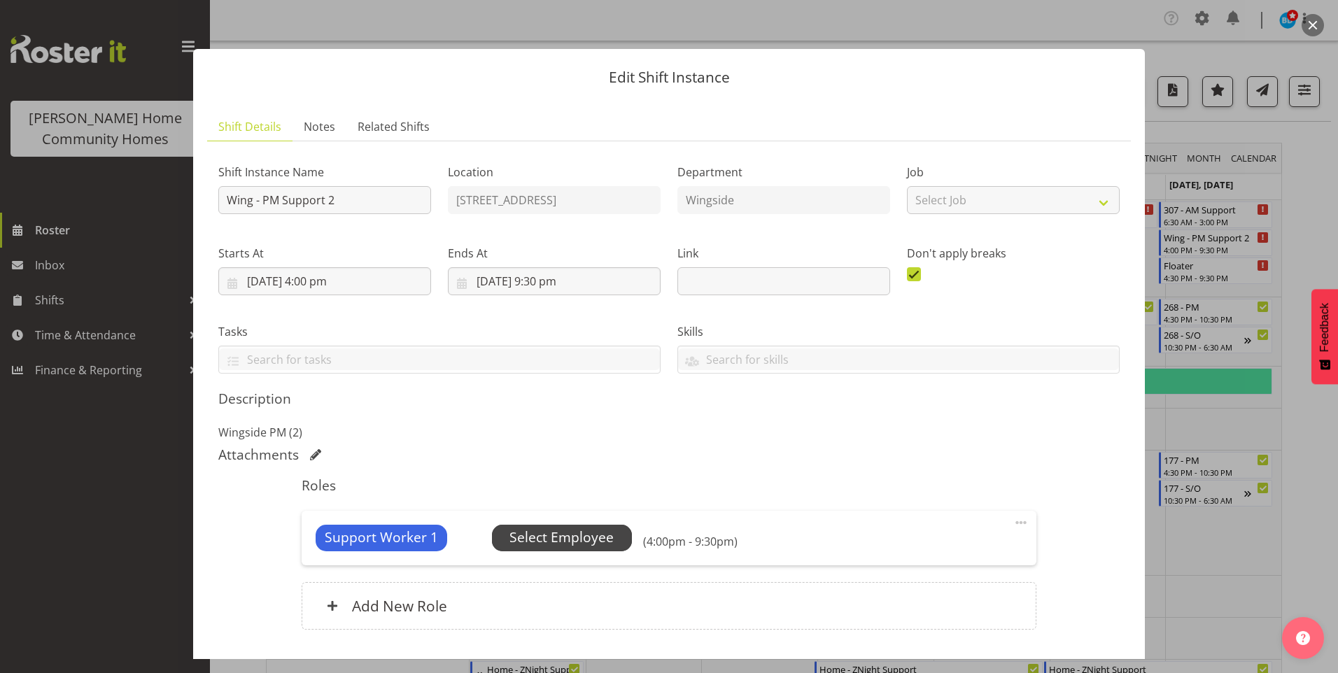
click at [623, 533] on span "Select Employee" at bounding box center [562, 538] width 140 height 27
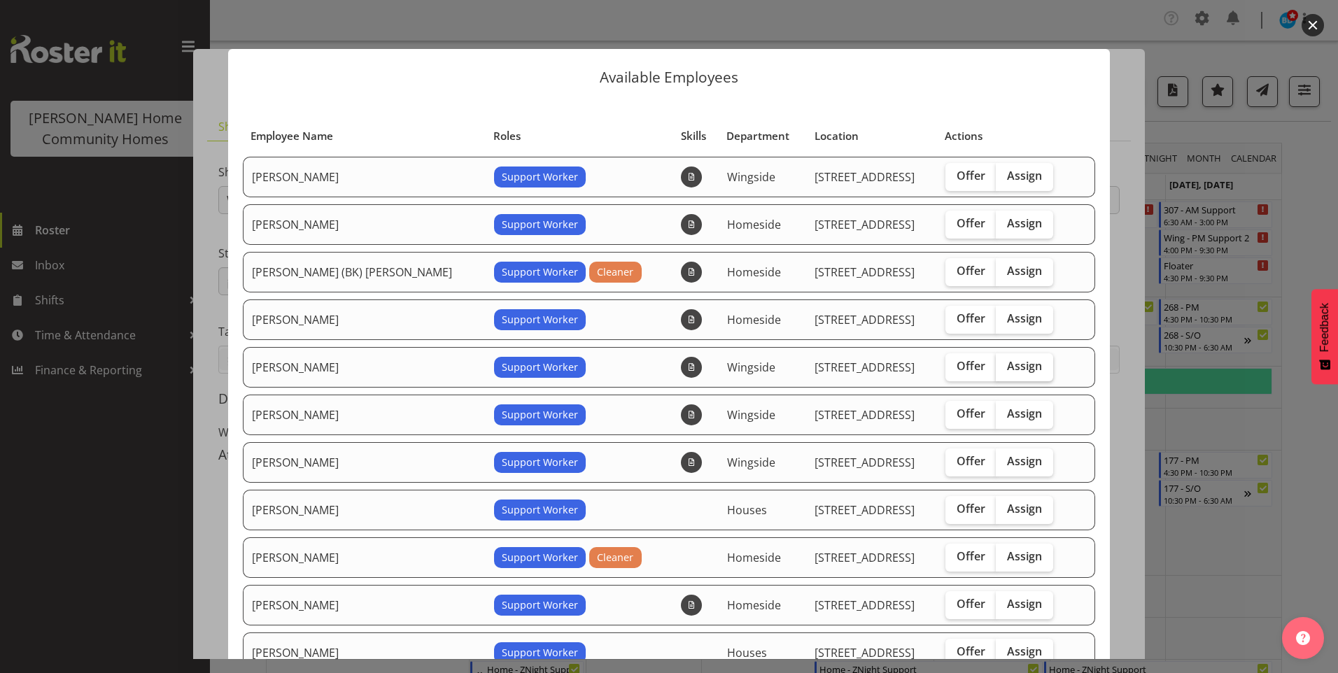
scroll to position [210, 0]
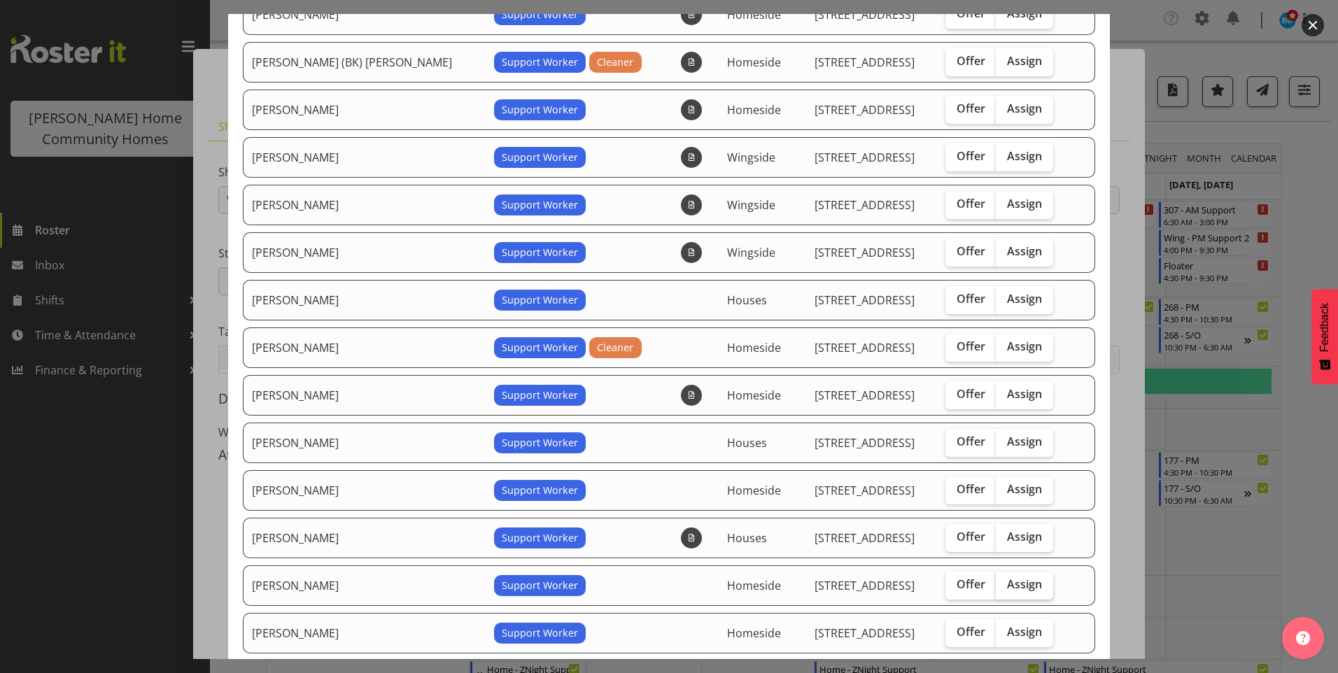
click at [1007, 580] on span "Assign" at bounding box center [1024, 585] width 35 height 14
click at [998, 580] on input "Assign" at bounding box center [1000, 584] width 9 height 9
checkbox input "true"
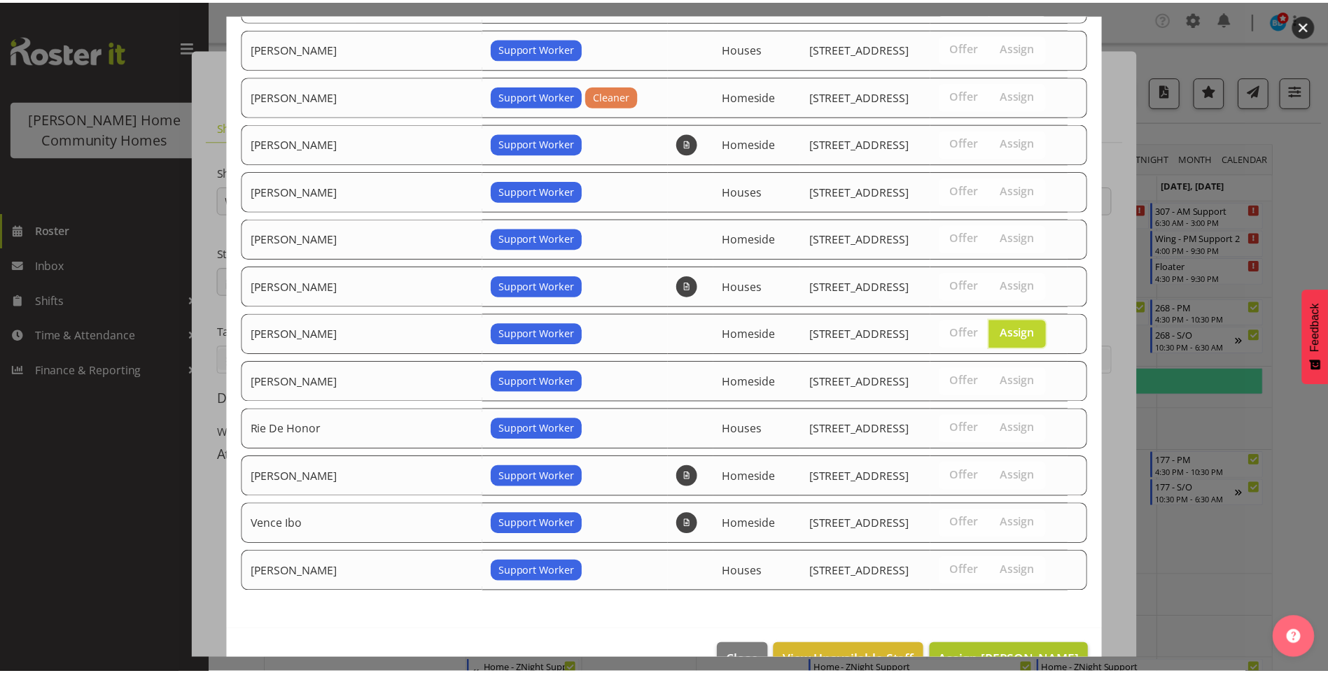
scroll to position [499, 0]
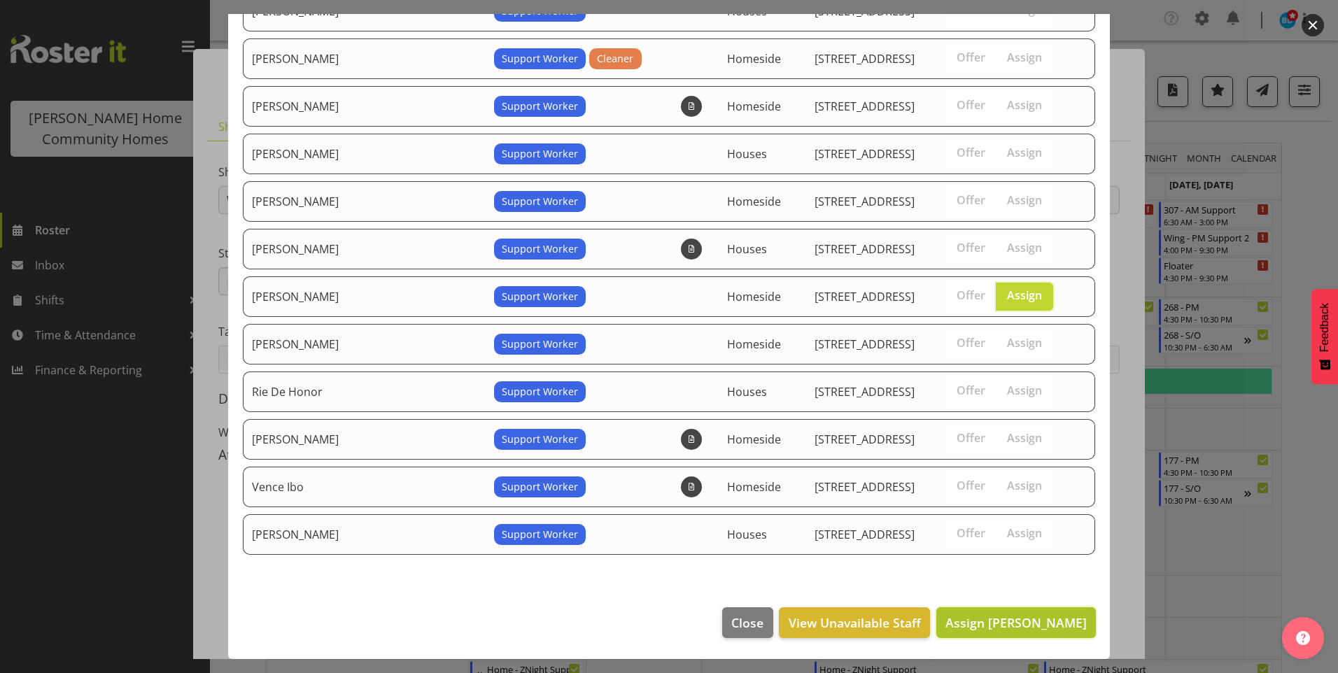
click at [1016, 622] on span "Assign [PERSON_NAME]" at bounding box center [1016, 623] width 141 height 17
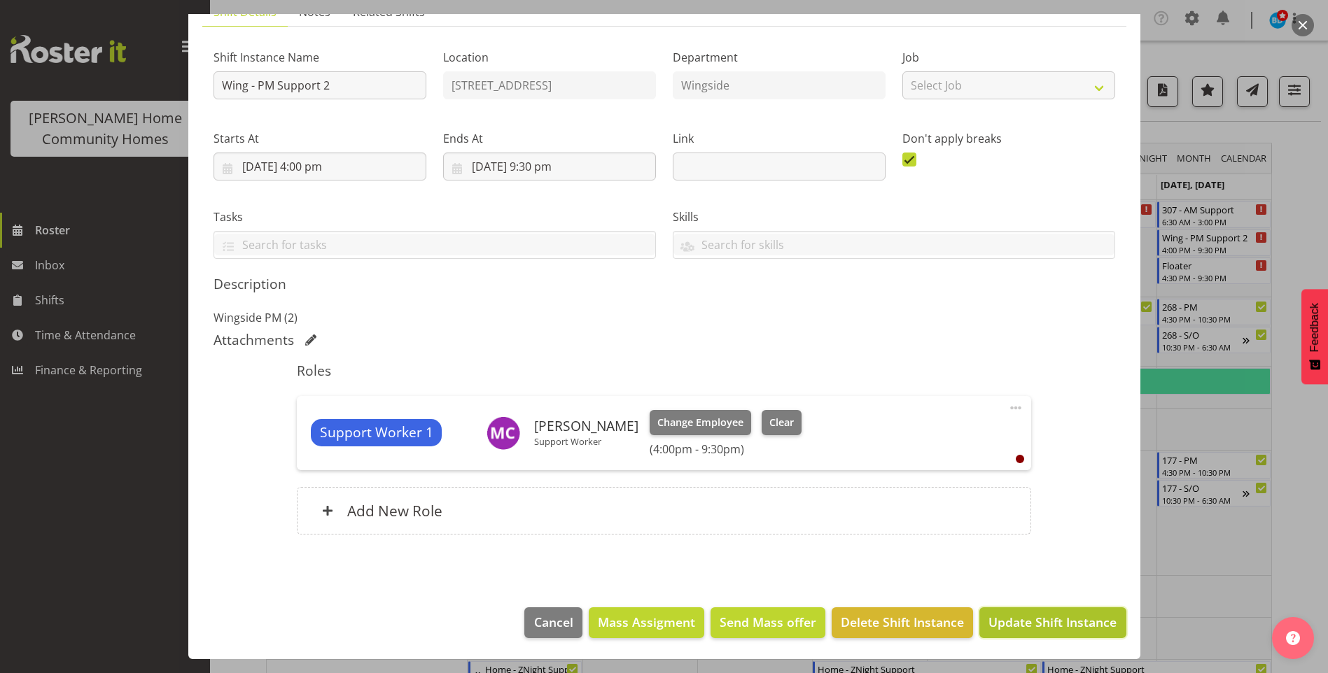
click at [1029, 619] on span "Update Shift Instance" at bounding box center [1052, 622] width 128 height 18
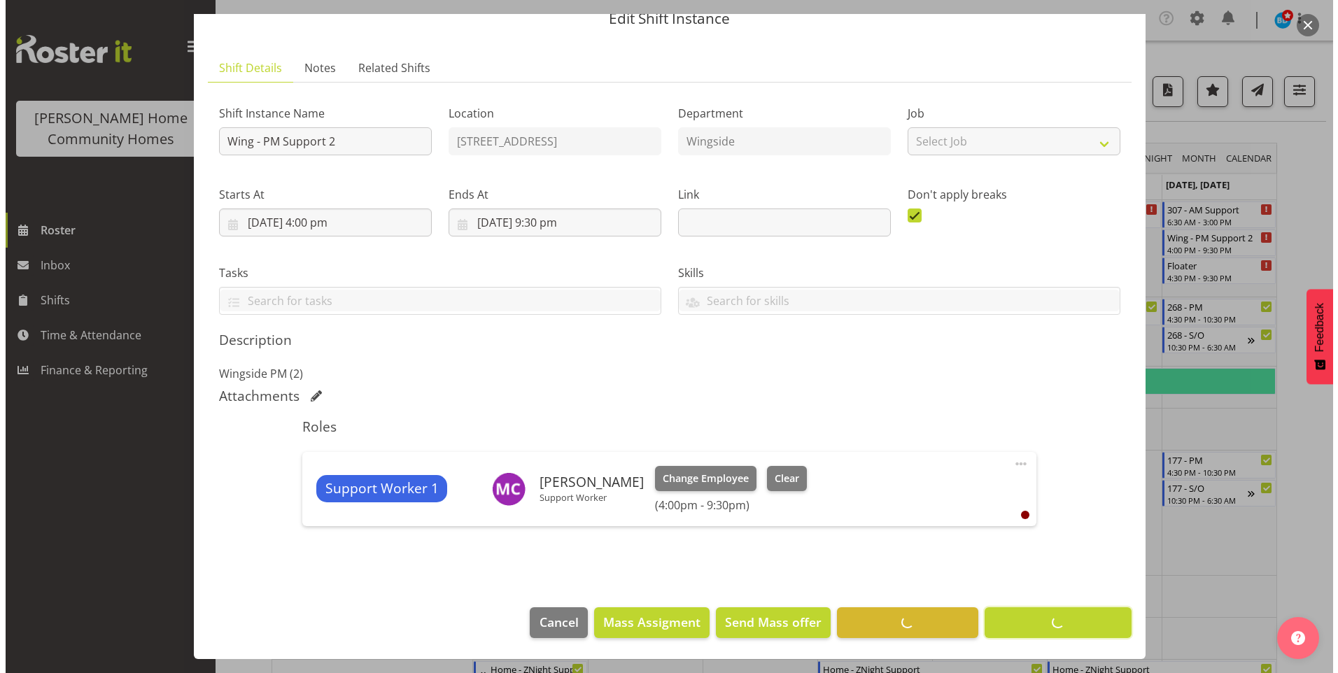
scroll to position [59, 0]
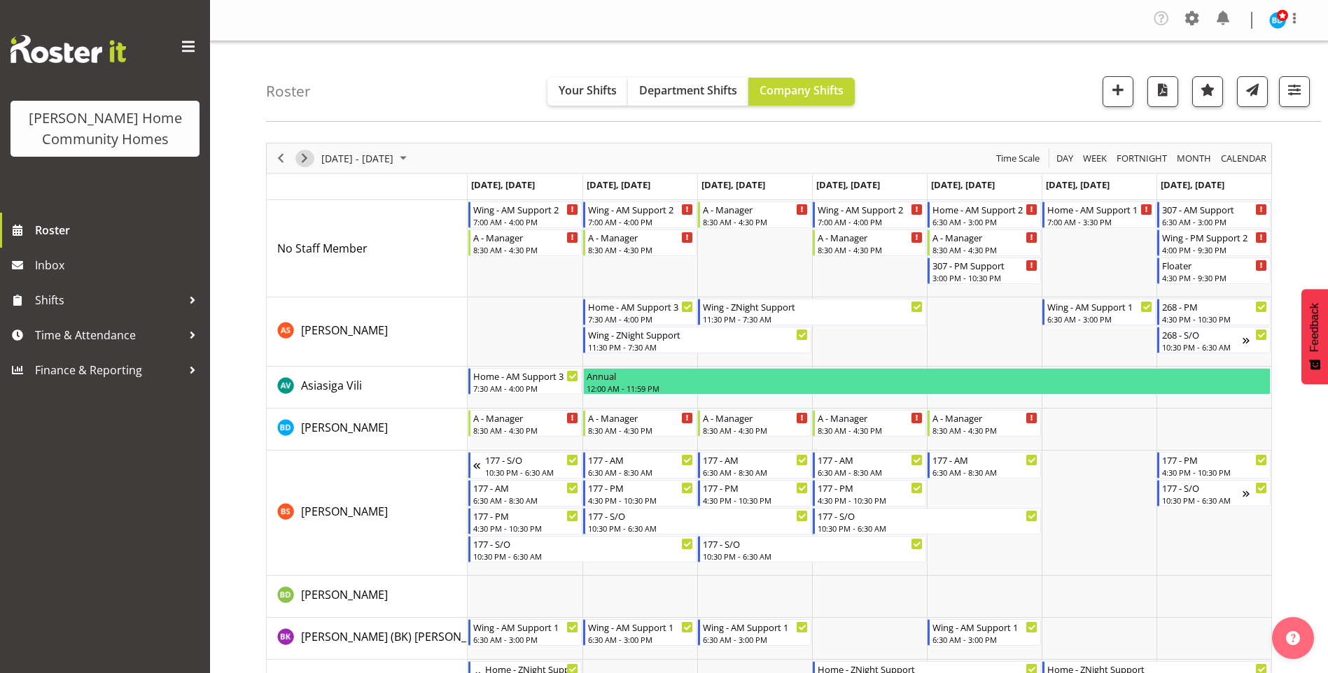
click at [302, 156] on span "Next" at bounding box center [304, 159] width 17 height 18
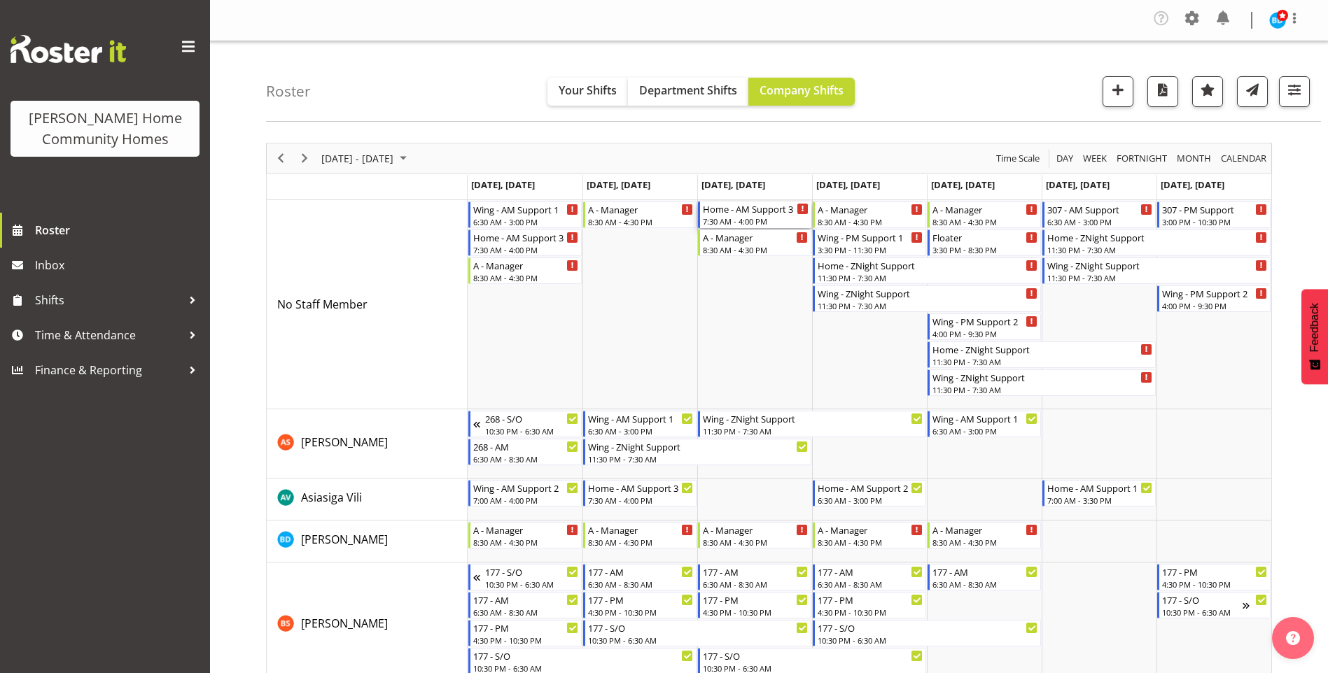
click at [722, 215] on div "Home - AM Support 3" at bounding box center [756, 209] width 106 height 14
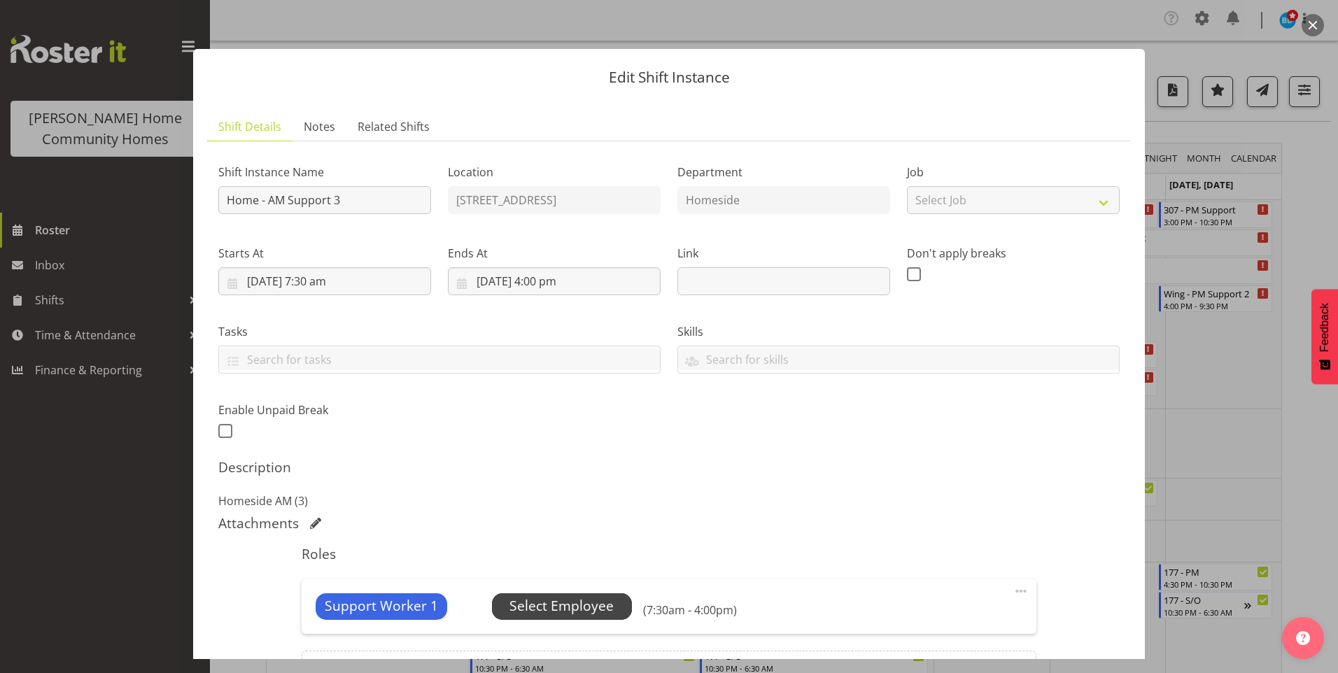
click at [555, 608] on span "Select Employee" at bounding box center [562, 606] width 104 height 20
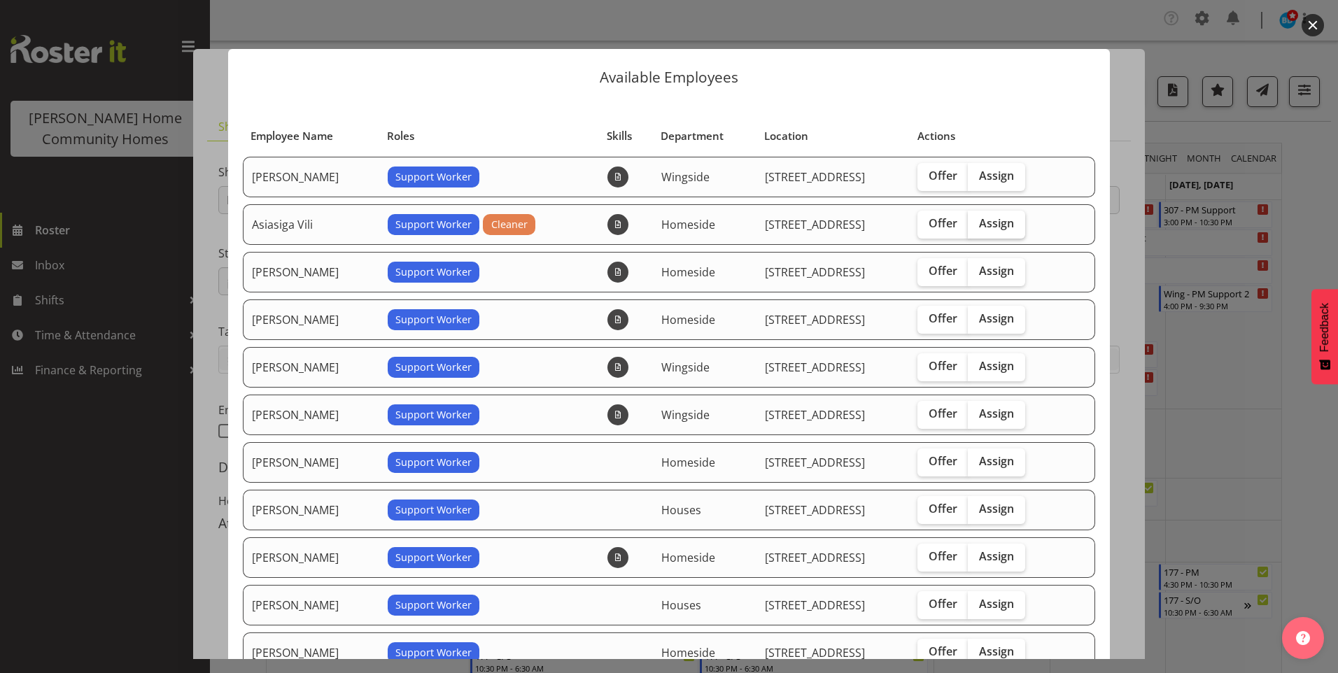
click at [1000, 231] on label "Assign" at bounding box center [996, 225] width 57 height 28
click at [977, 228] on input "Assign" at bounding box center [972, 223] width 9 height 9
checkbox input "true"
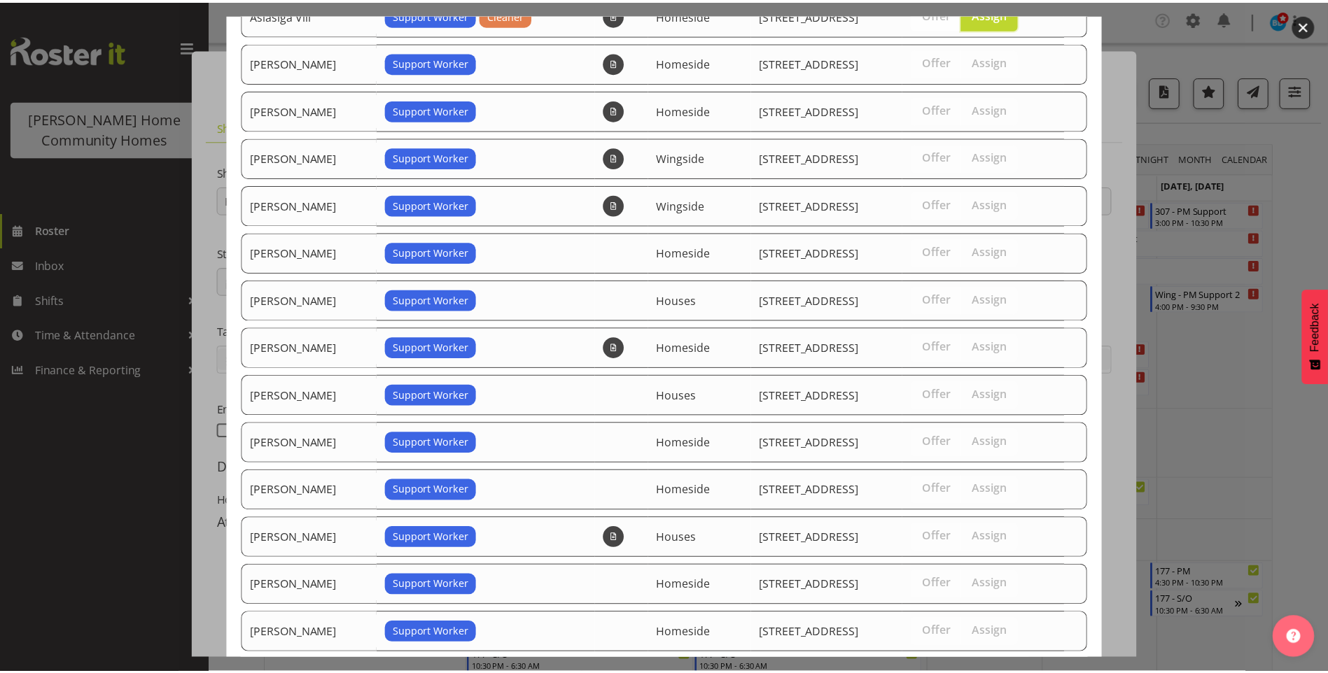
scroll to position [404, 0]
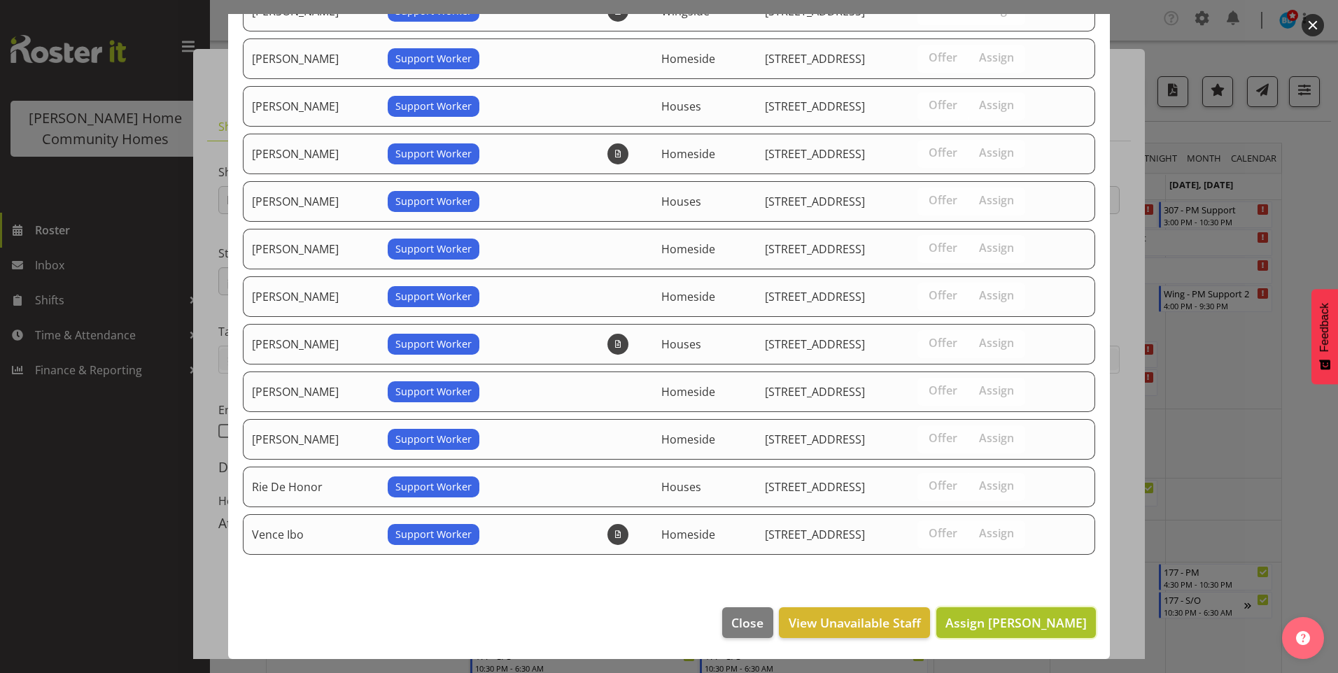
click at [991, 627] on span "Assign [PERSON_NAME]" at bounding box center [1016, 623] width 141 height 17
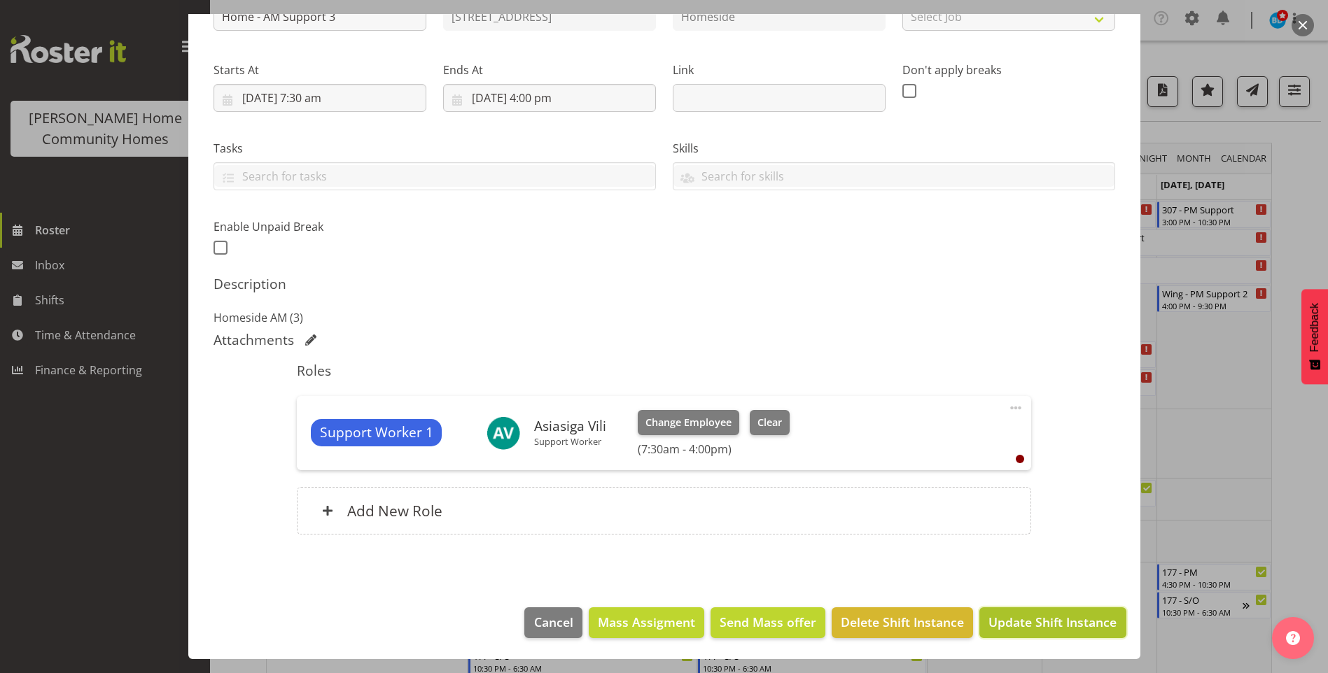
click at [1026, 628] on span "Update Shift Instance" at bounding box center [1052, 622] width 128 height 18
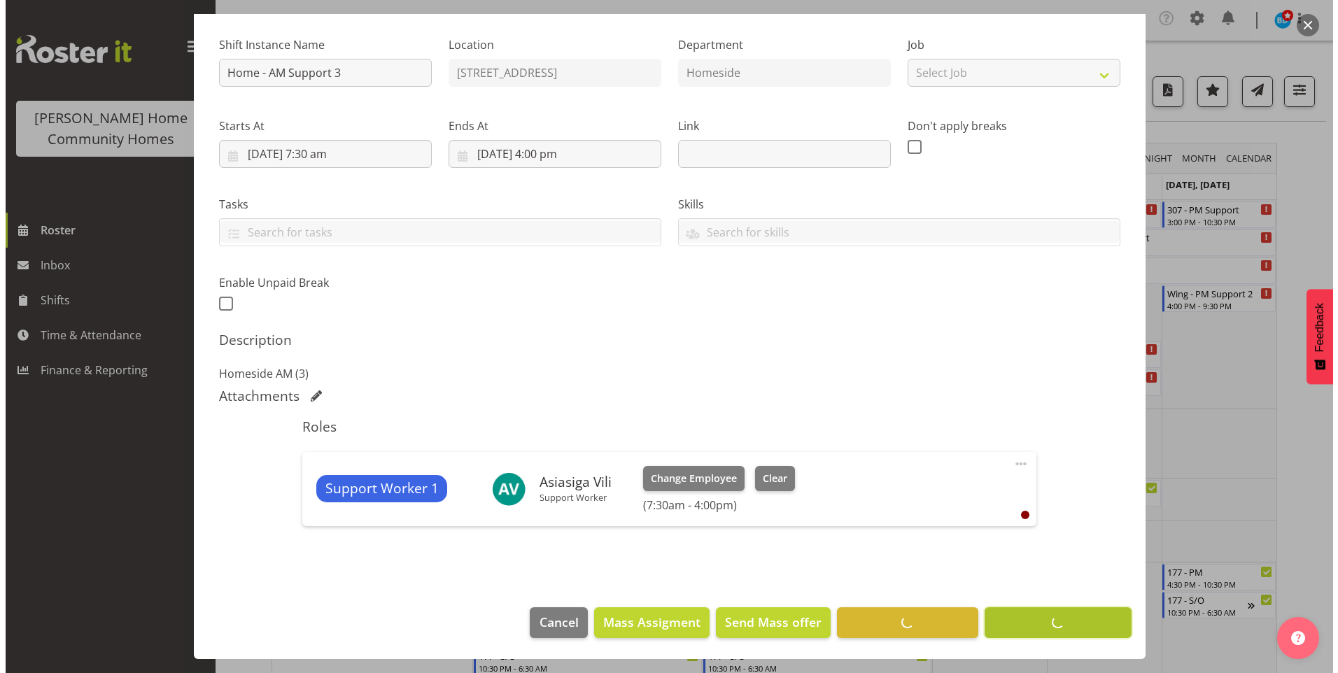
scroll to position [127, 0]
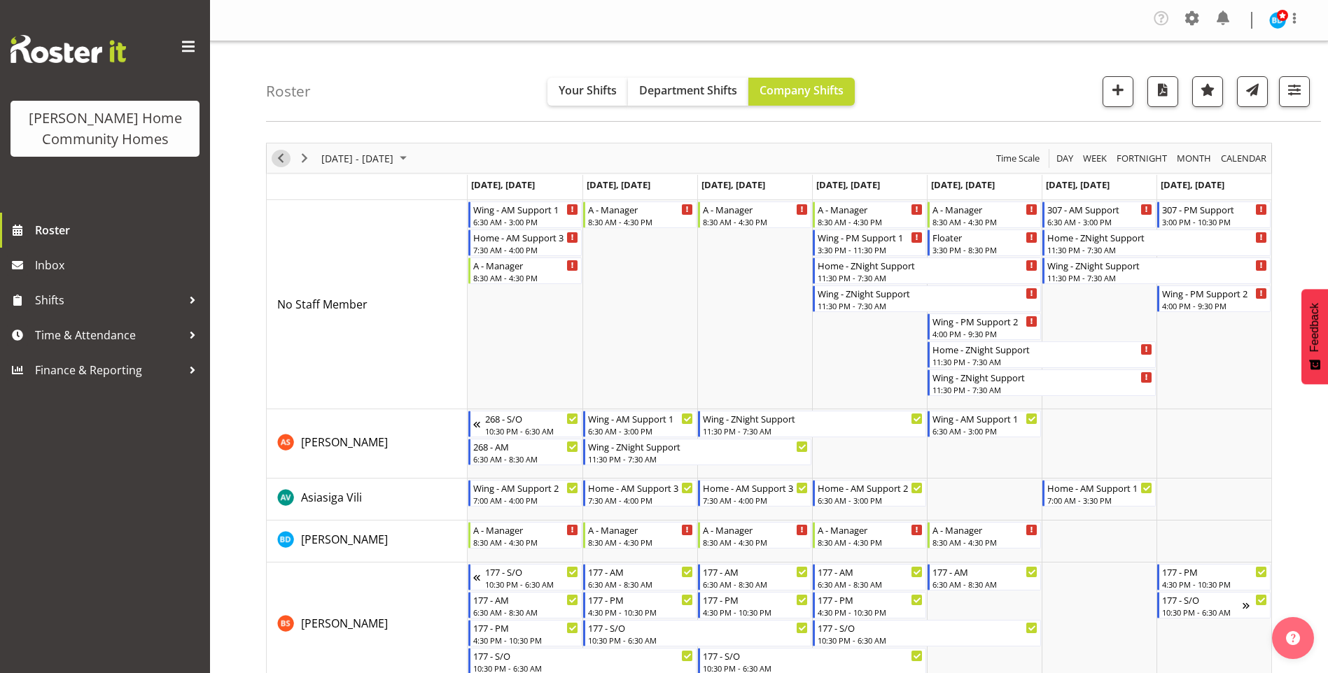
click at [285, 160] on span "Previous" at bounding box center [280, 159] width 17 height 18
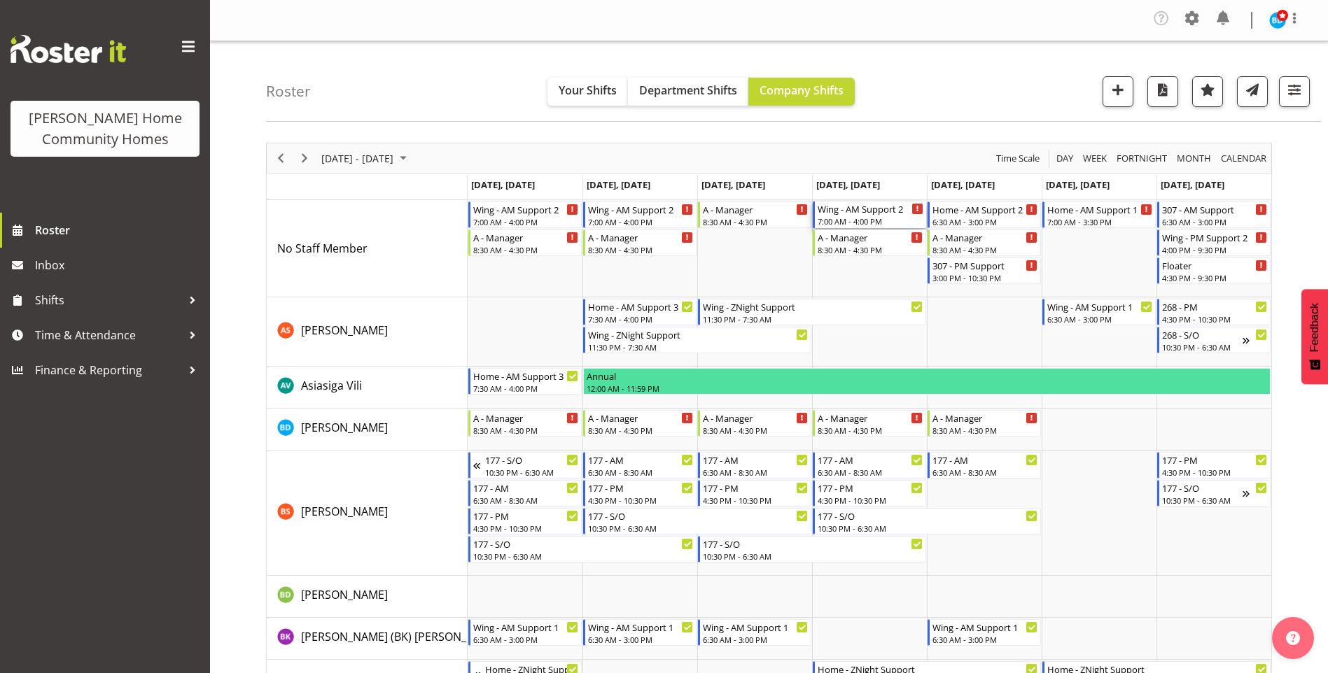
click at [855, 216] on div "7:00 AM - 4:00 PM" at bounding box center [871, 221] width 106 height 11
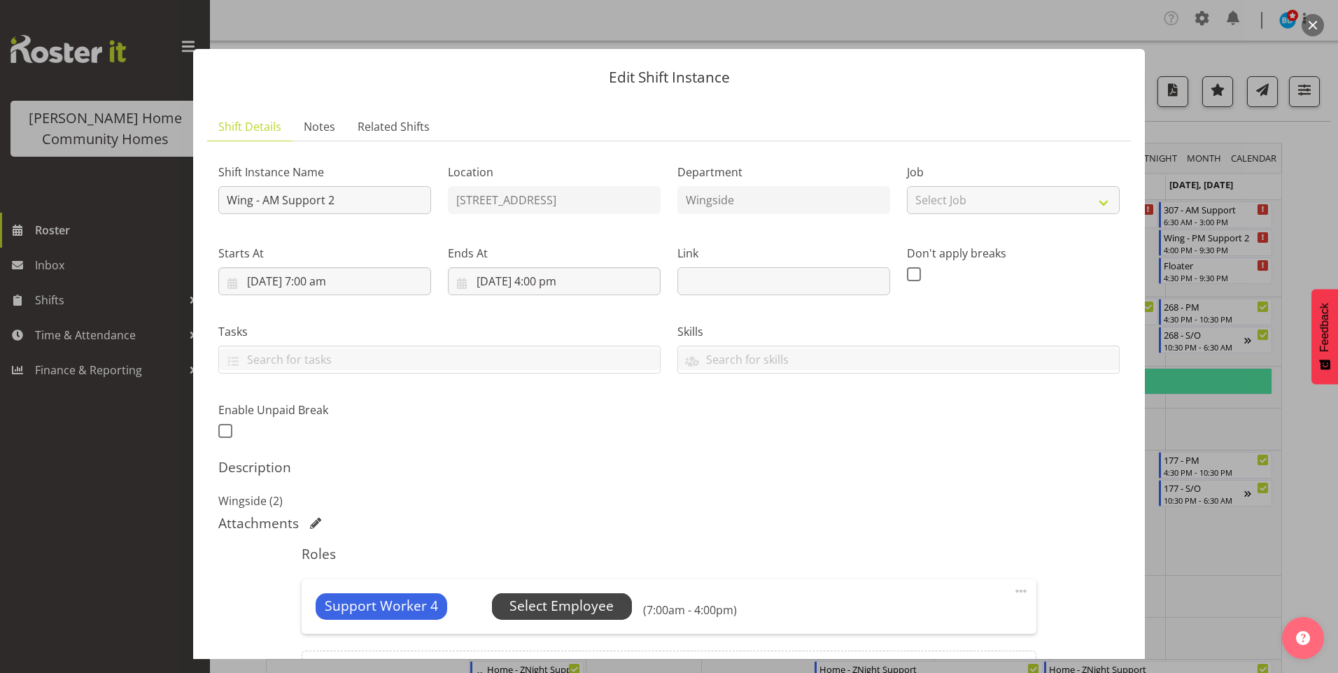
click at [613, 605] on span "Select Employee" at bounding box center [562, 607] width 140 height 27
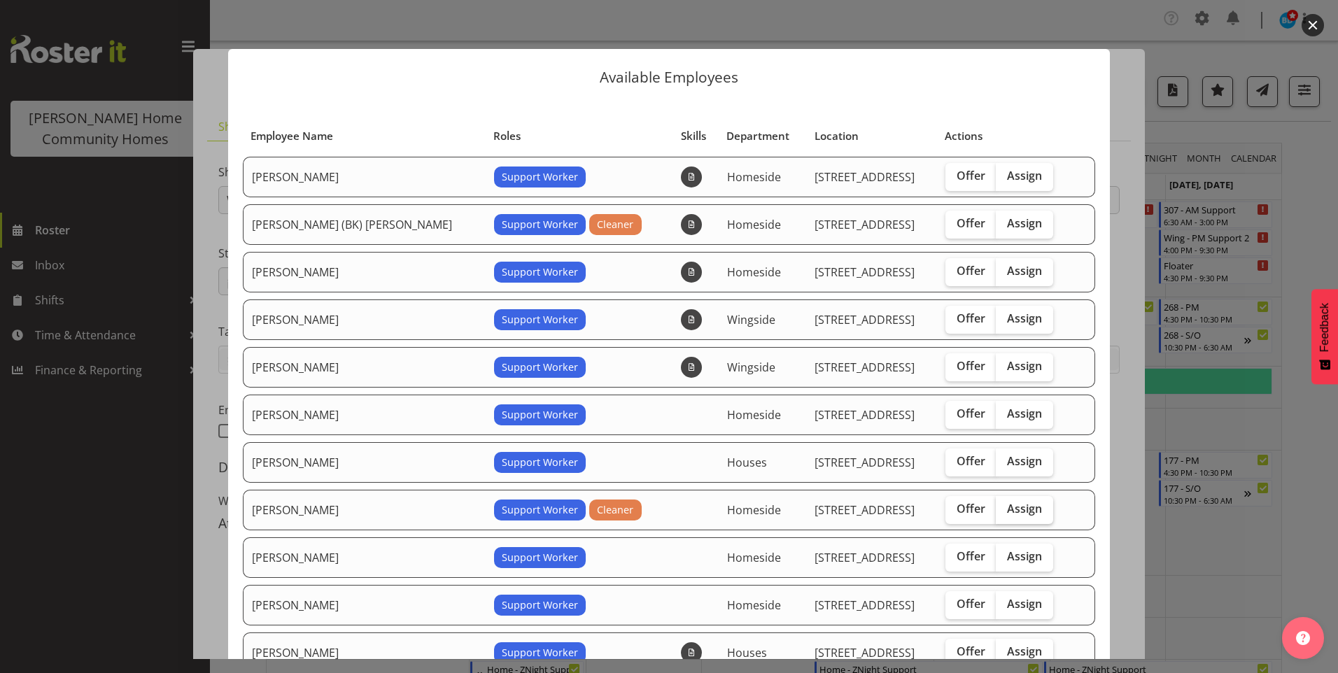
click at [996, 500] on label "Assign" at bounding box center [1024, 510] width 57 height 28
click at [996, 505] on input "Assign" at bounding box center [1000, 509] width 9 height 9
checkbox input "true"
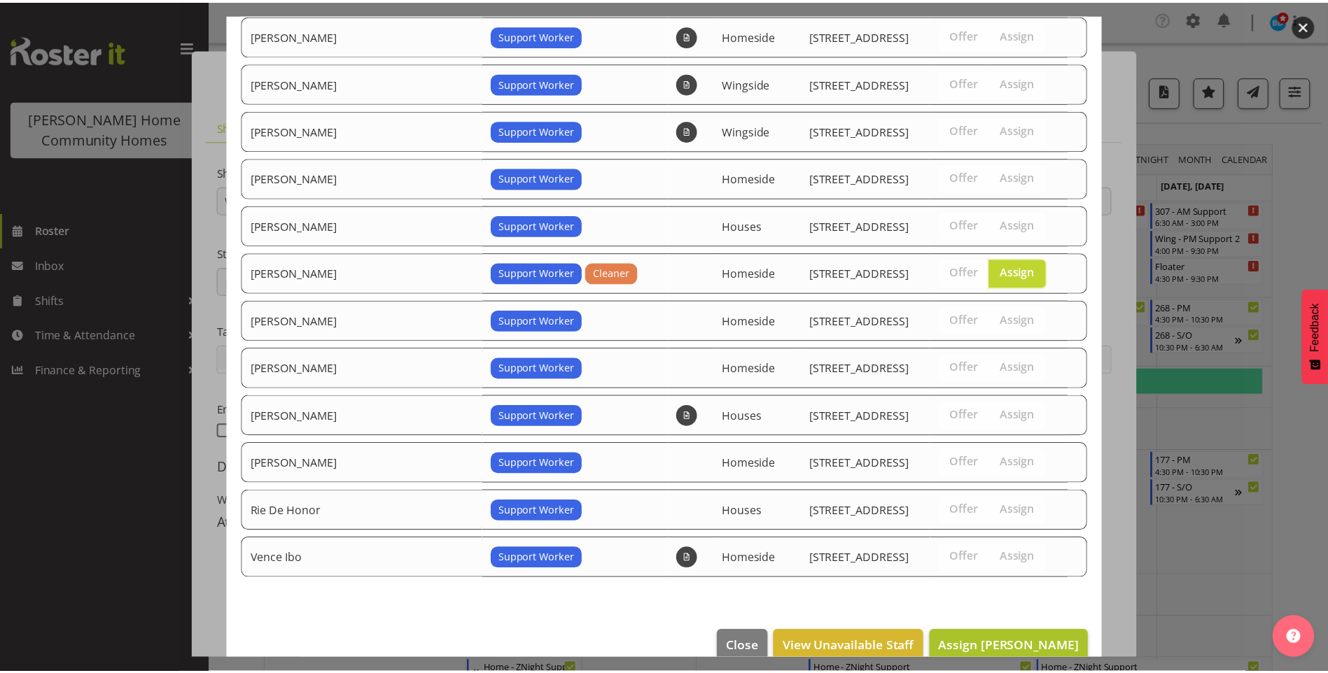
scroll to position [261, 0]
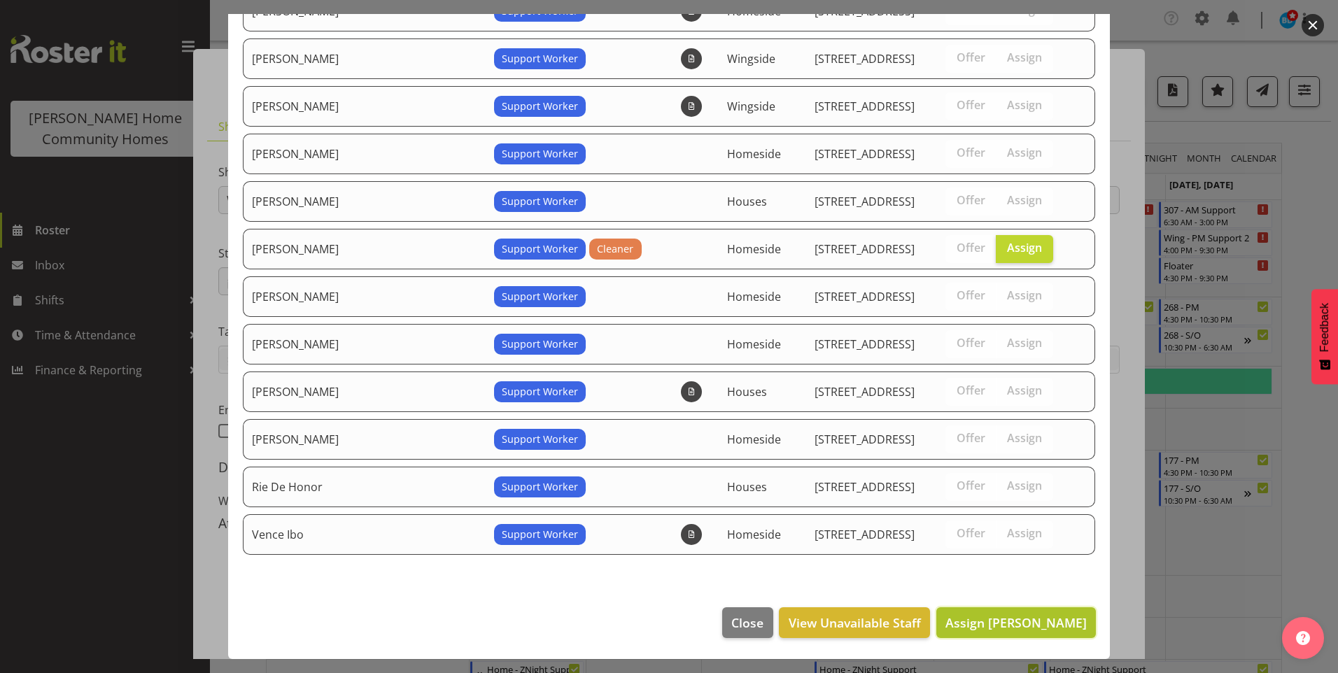
click at [1007, 615] on span "Assign [PERSON_NAME]" at bounding box center [1016, 623] width 141 height 17
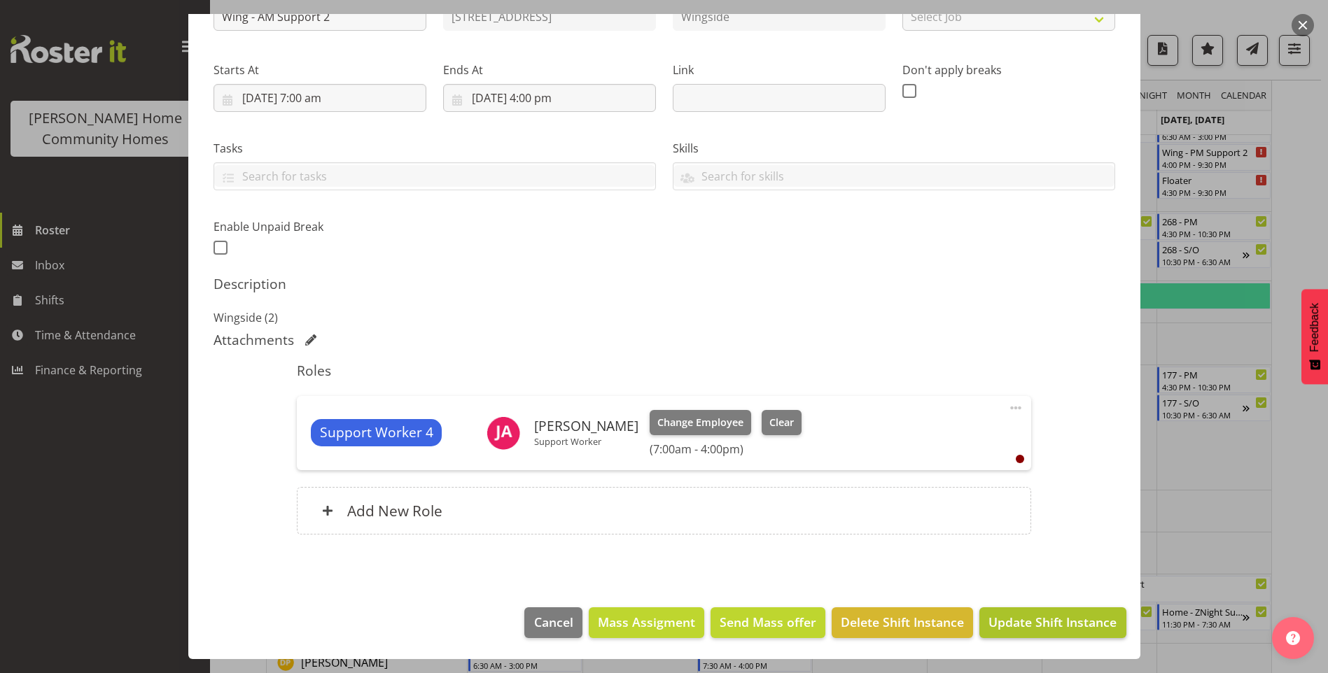
scroll to position [210, 0]
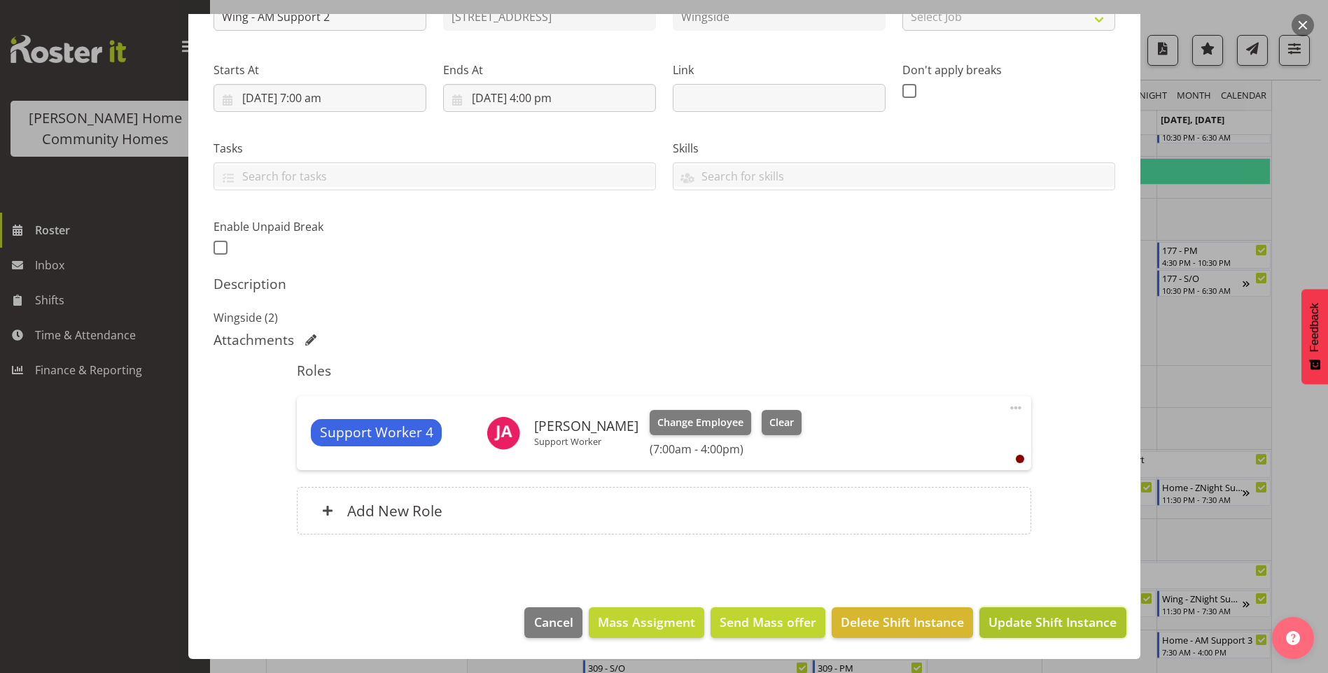
click at [1032, 617] on span "Update Shift Instance" at bounding box center [1052, 622] width 128 height 18
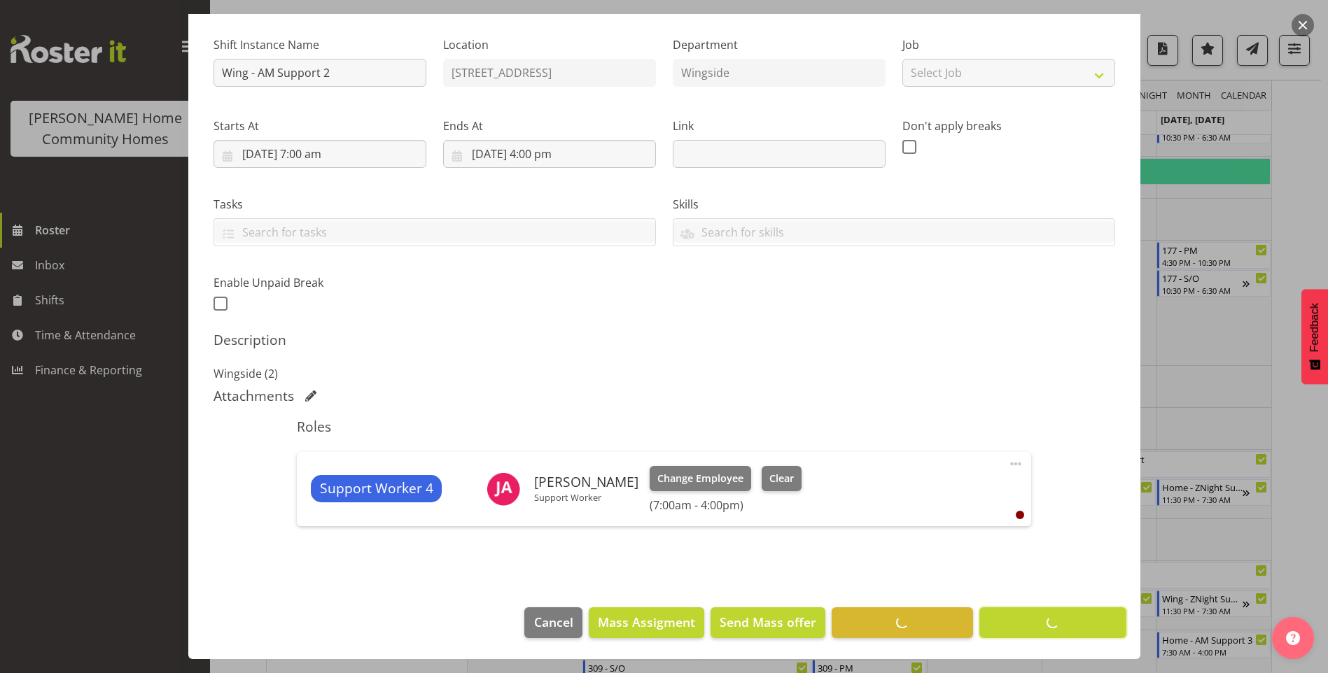
scroll to position [127, 0]
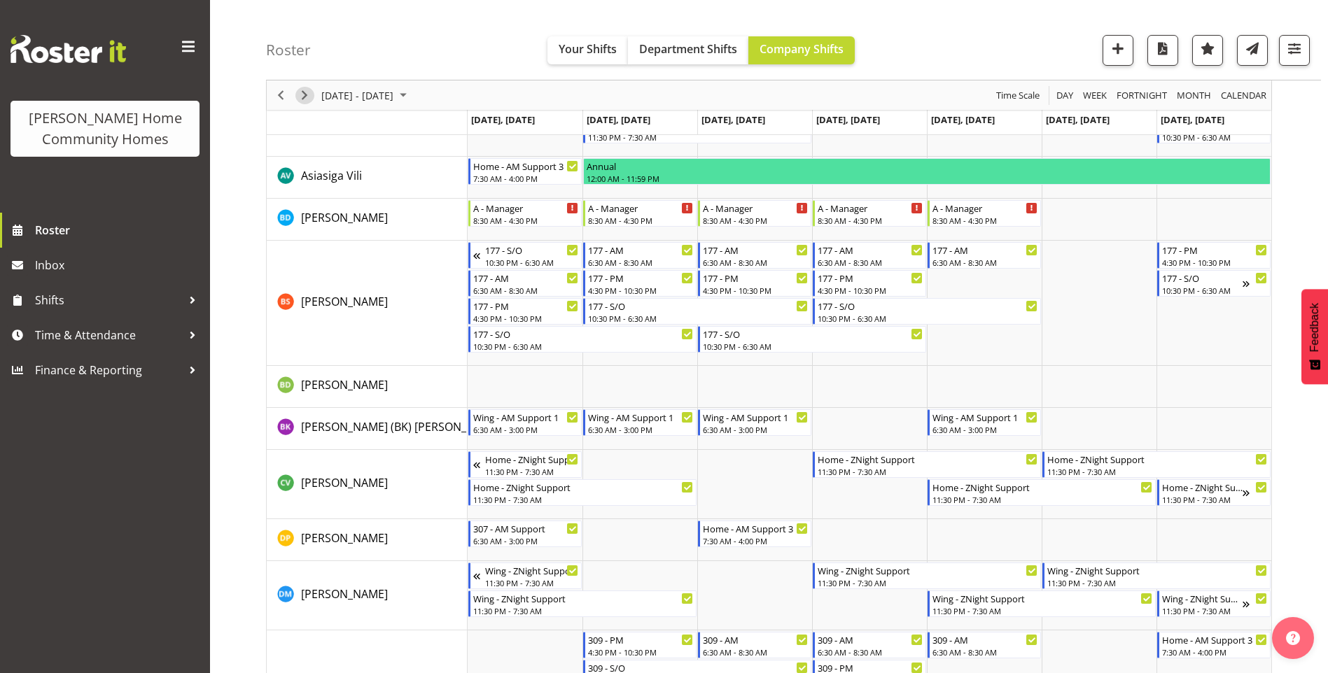
click at [307, 97] on span "Next" at bounding box center [304, 96] width 17 height 18
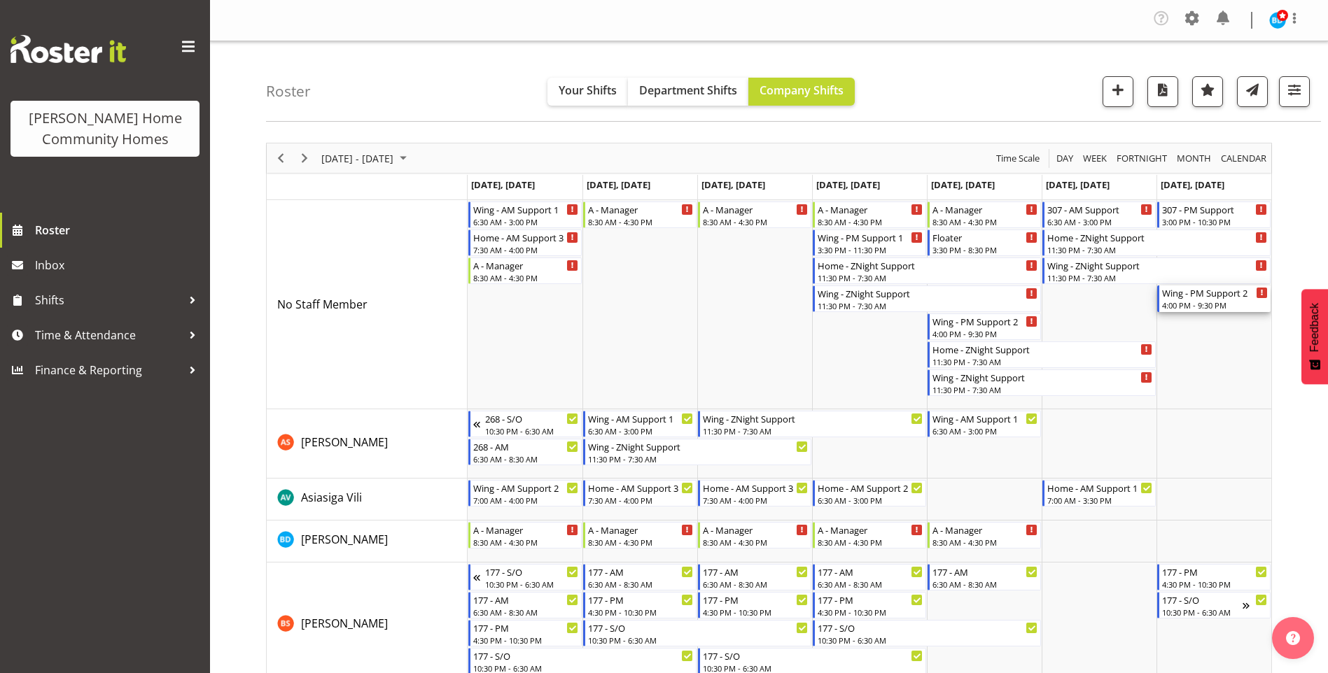
click at [1192, 306] on div "4:00 PM - 9:30 PM" at bounding box center [1215, 305] width 106 height 11
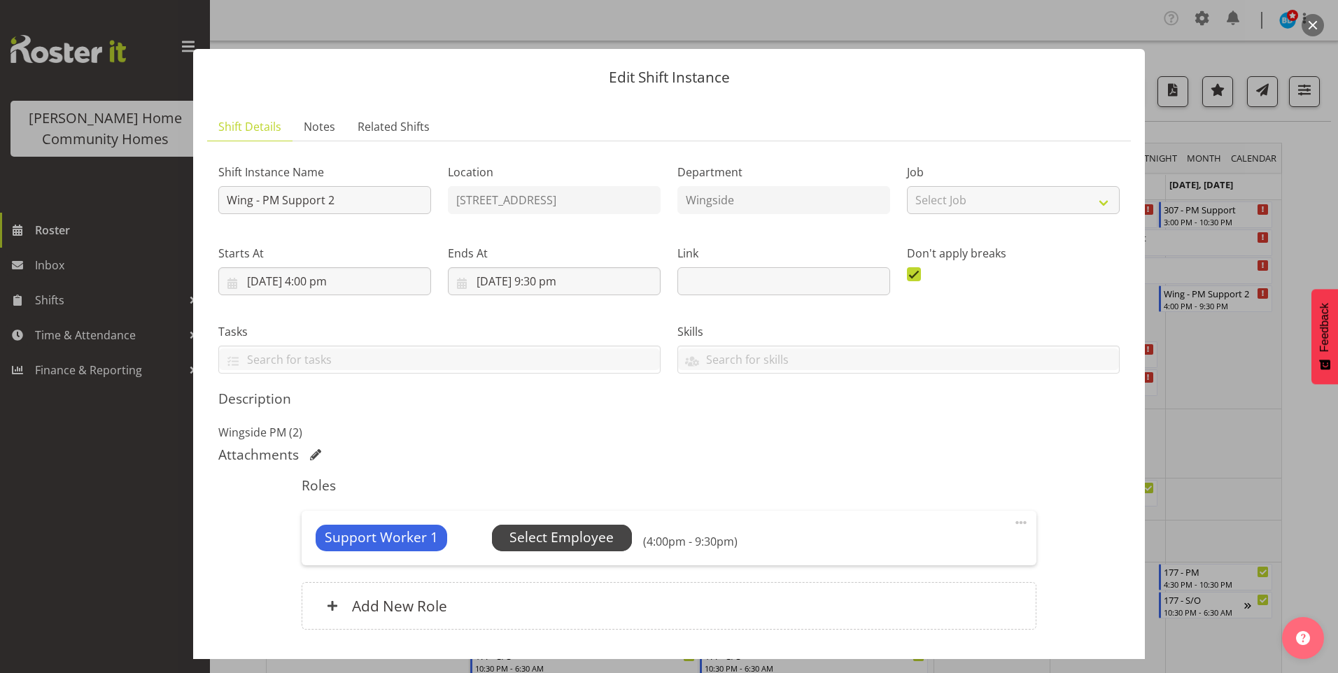
click at [614, 532] on span "Select Employee" at bounding box center [562, 538] width 140 height 27
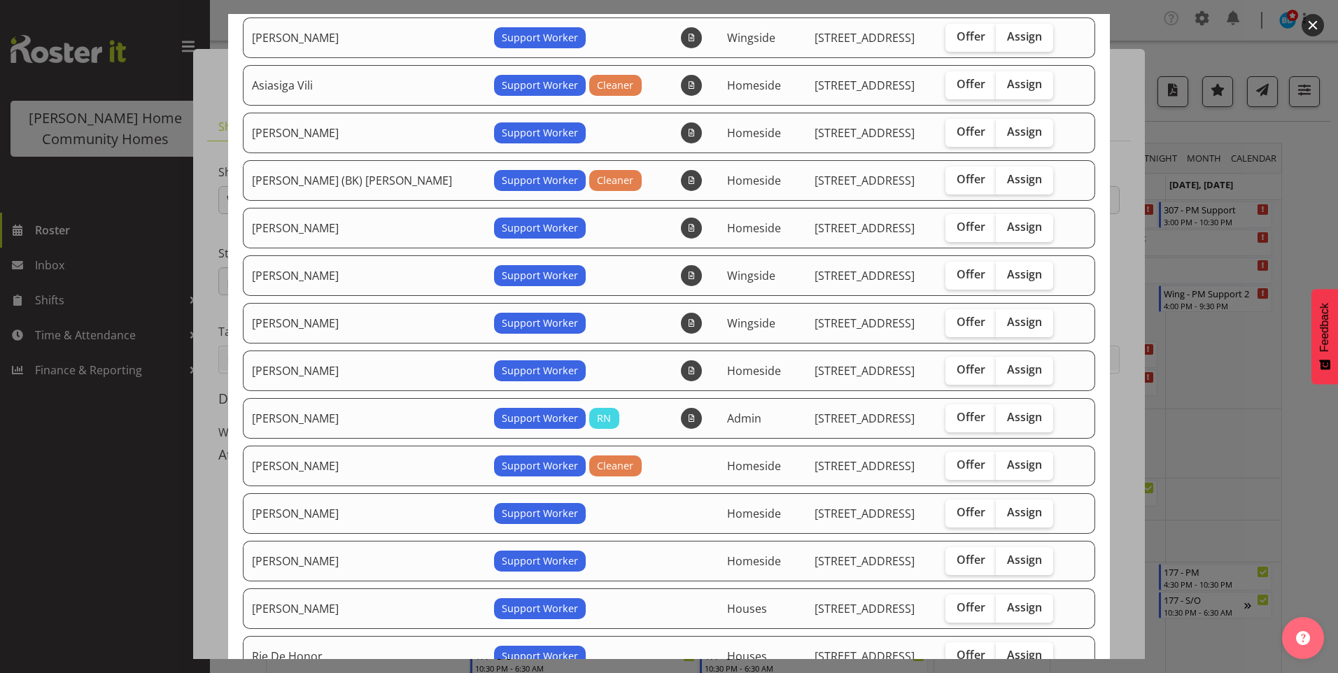
scroll to position [140, 0]
click at [1009, 511] on span "Assign" at bounding box center [1024, 512] width 35 height 14
click at [1005, 511] on input "Assign" at bounding box center [1000, 512] width 9 height 9
checkbox input "true"
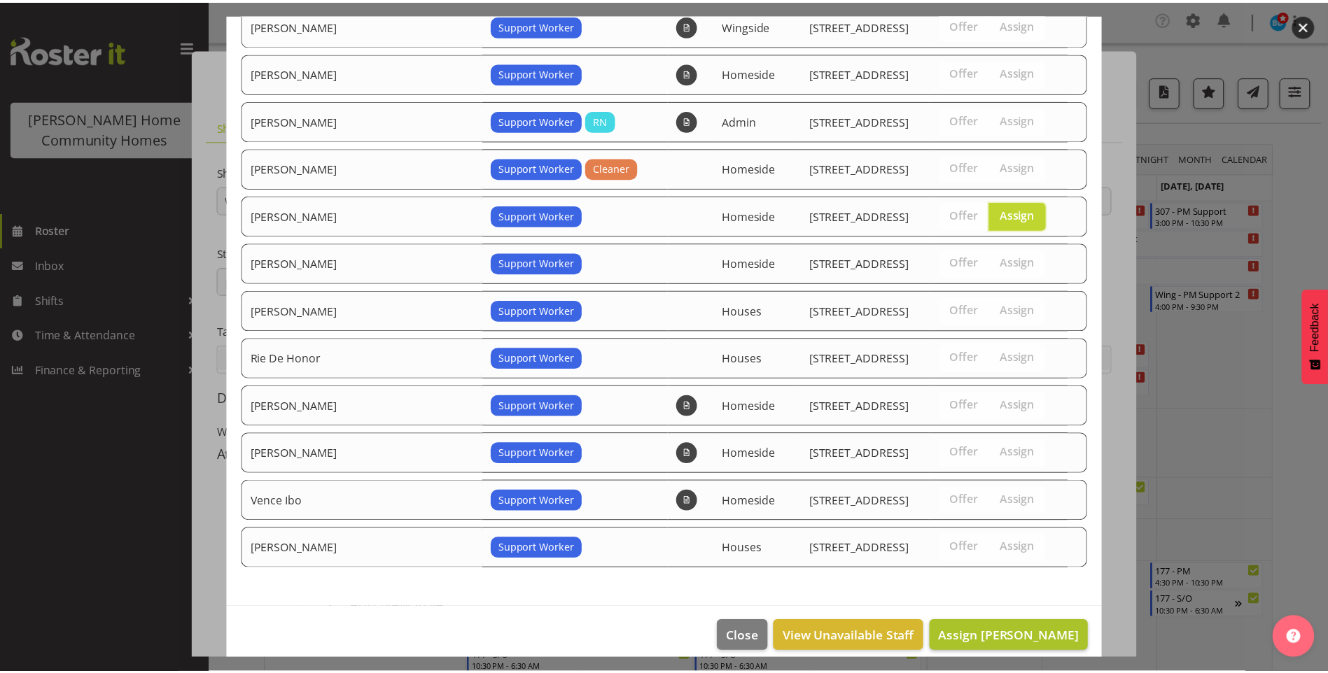
scroll to position [452, 0]
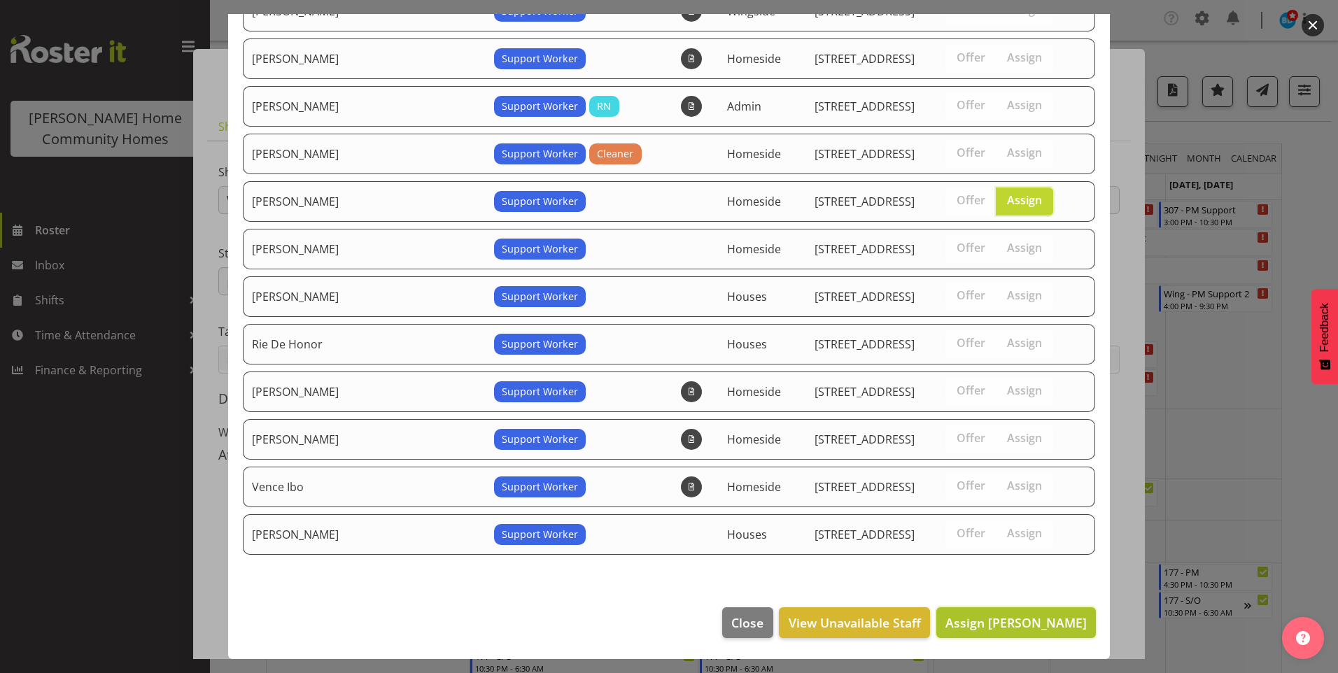
click at [1056, 627] on span "Assign [PERSON_NAME]" at bounding box center [1016, 623] width 141 height 17
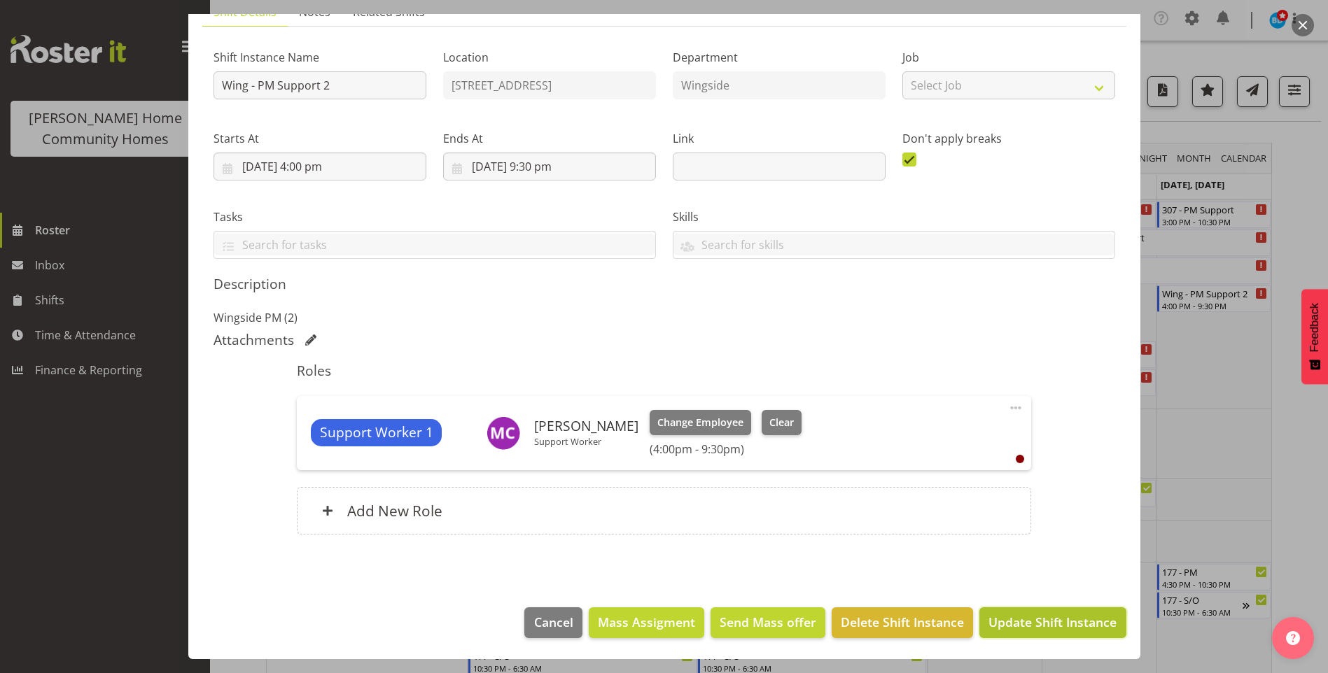
click at [1082, 627] on span "Update Shift Instance" at bounding box center [1052, 622] width 128 height 18
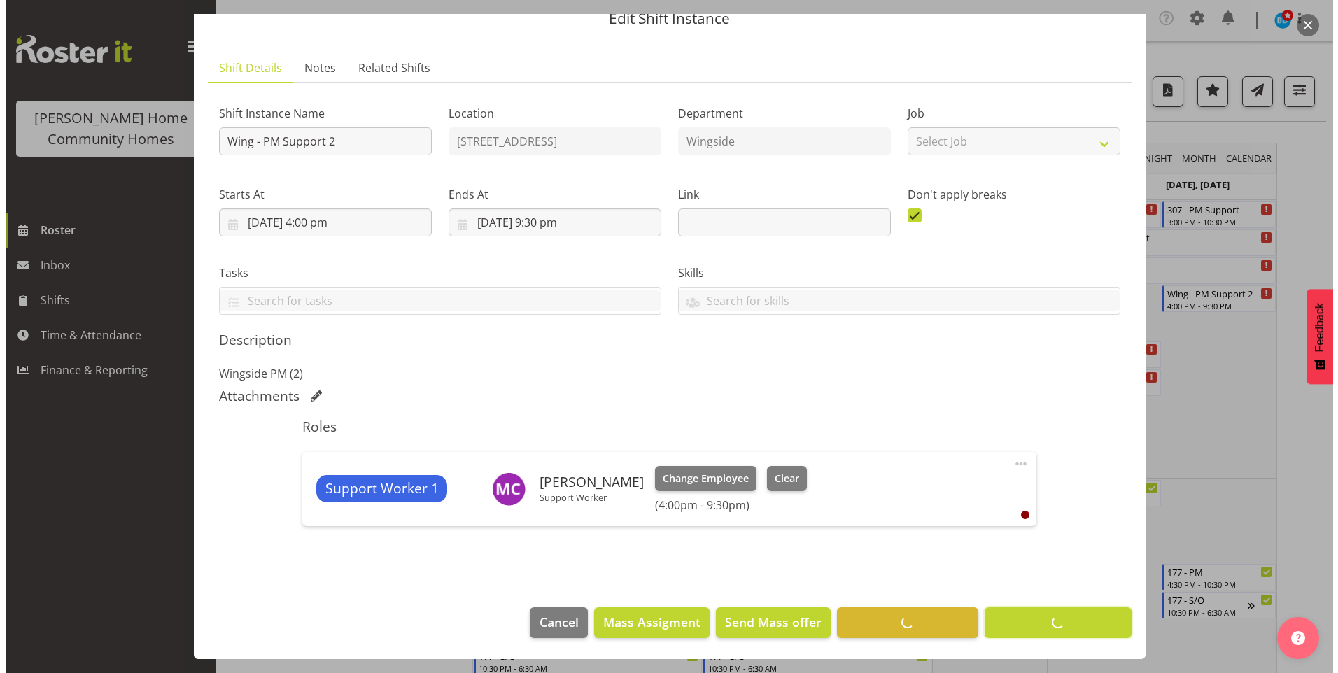
scroll to position [59, 0]
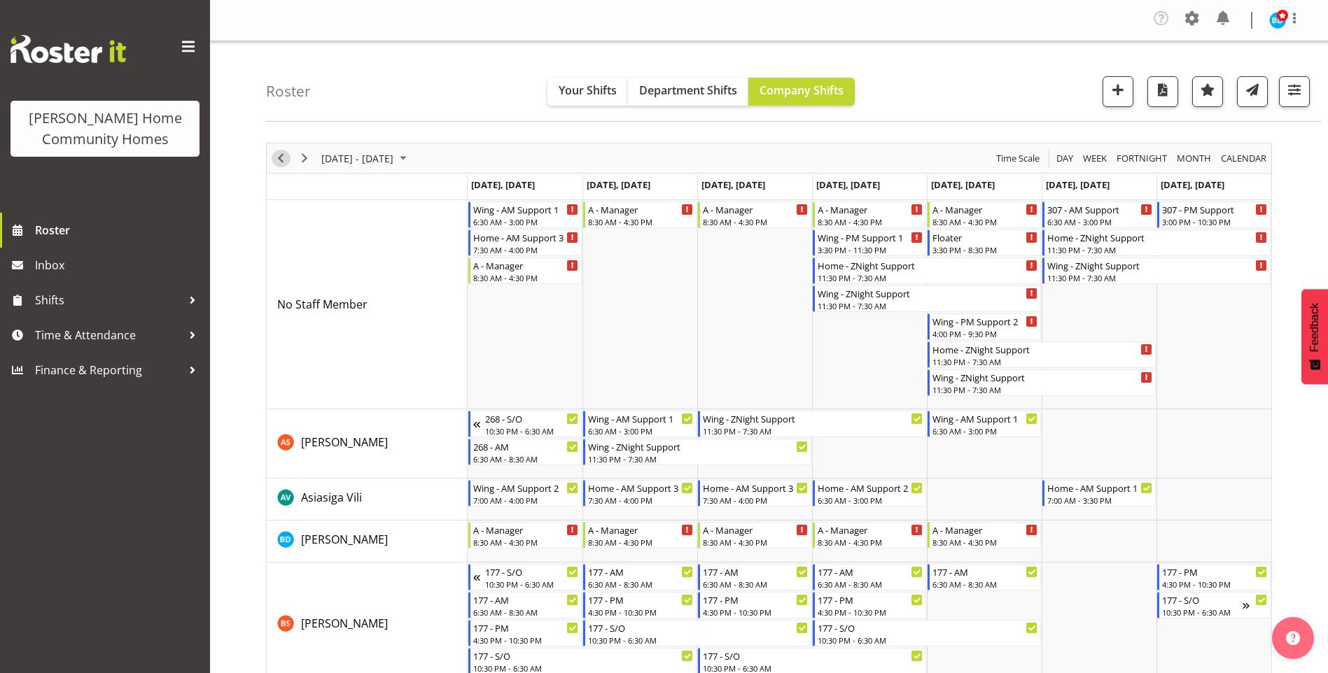
click at [279, 160] on span "Previous" at bounding box center [280, 159] width 17 height 18
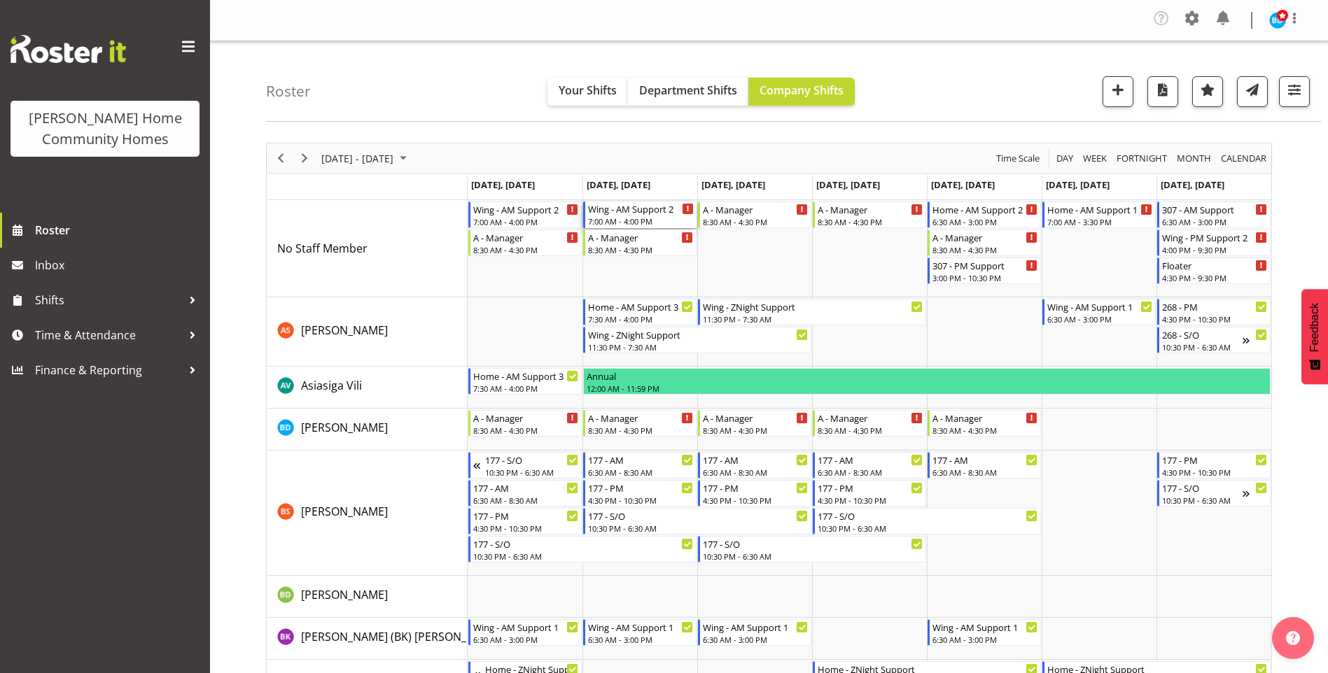
click at [636, 217] on div "7:00 AM - 4:00 PM" at bounding box center [641, 221] width 106 height 11
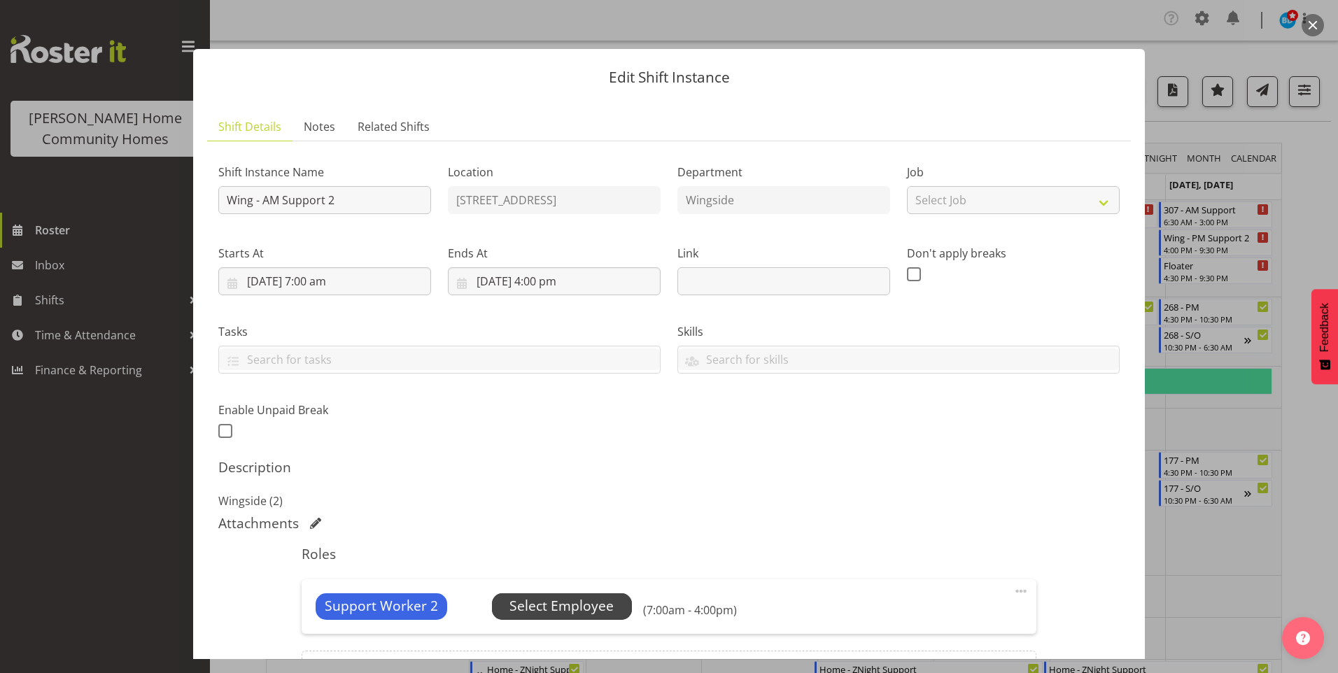
click at [575, 617] on span "Select Employee" at bounding box center [562, 607] width 140 height 27
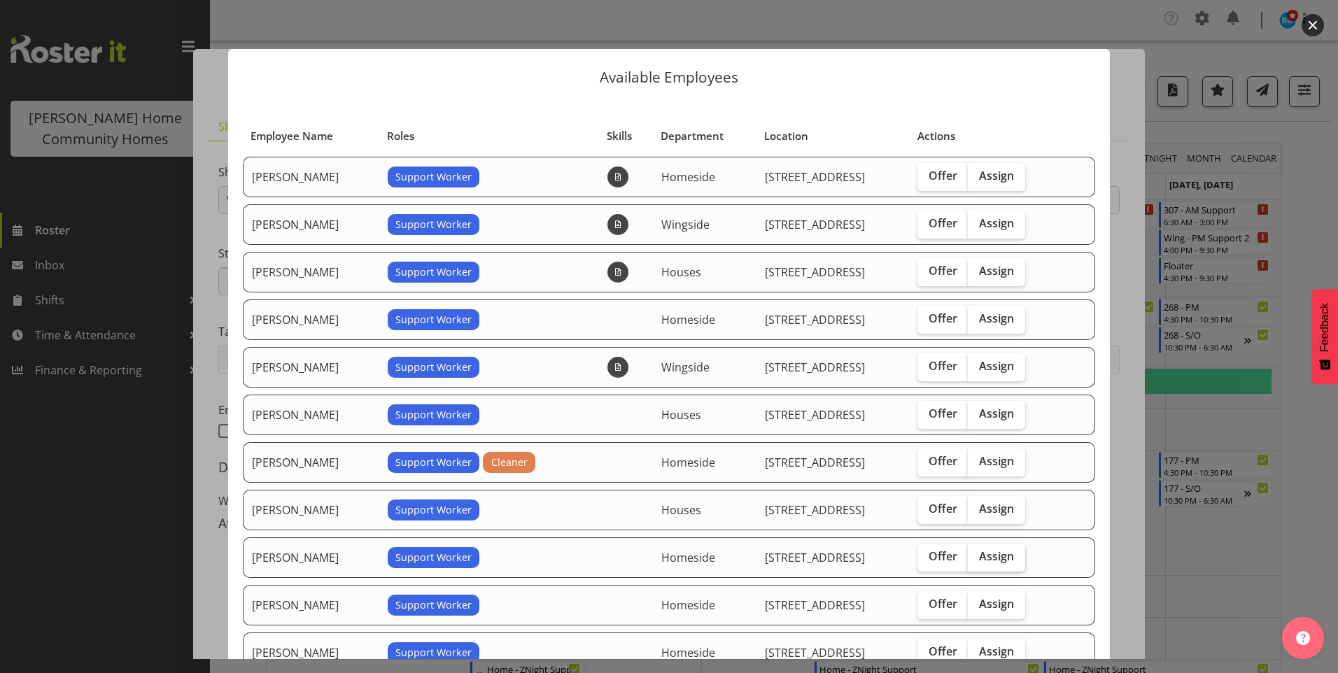
click at [1000, 554] on span "Assign" at bounding box center [996, 557] width 35 height 14
click at [977, 554] on input "Assign" at bounding box center [972, 556] width 9 height 9
checkbox input "true"
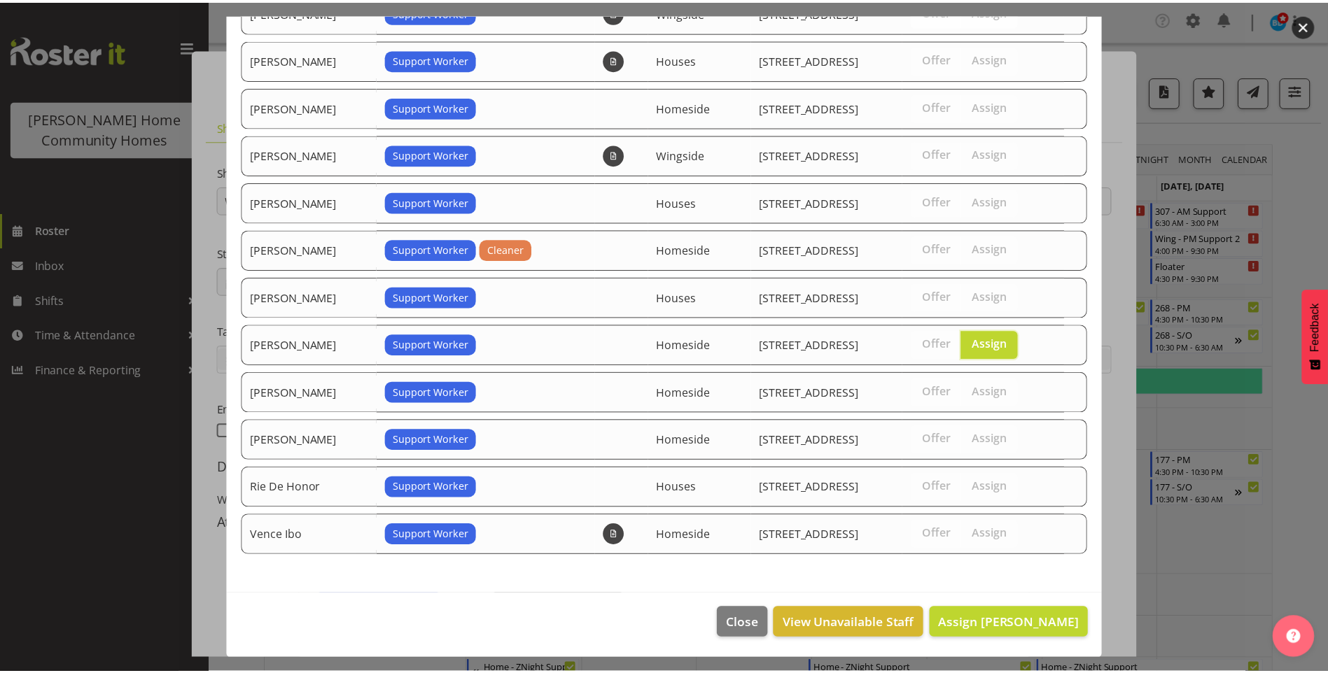
scroll to position [214, 0]
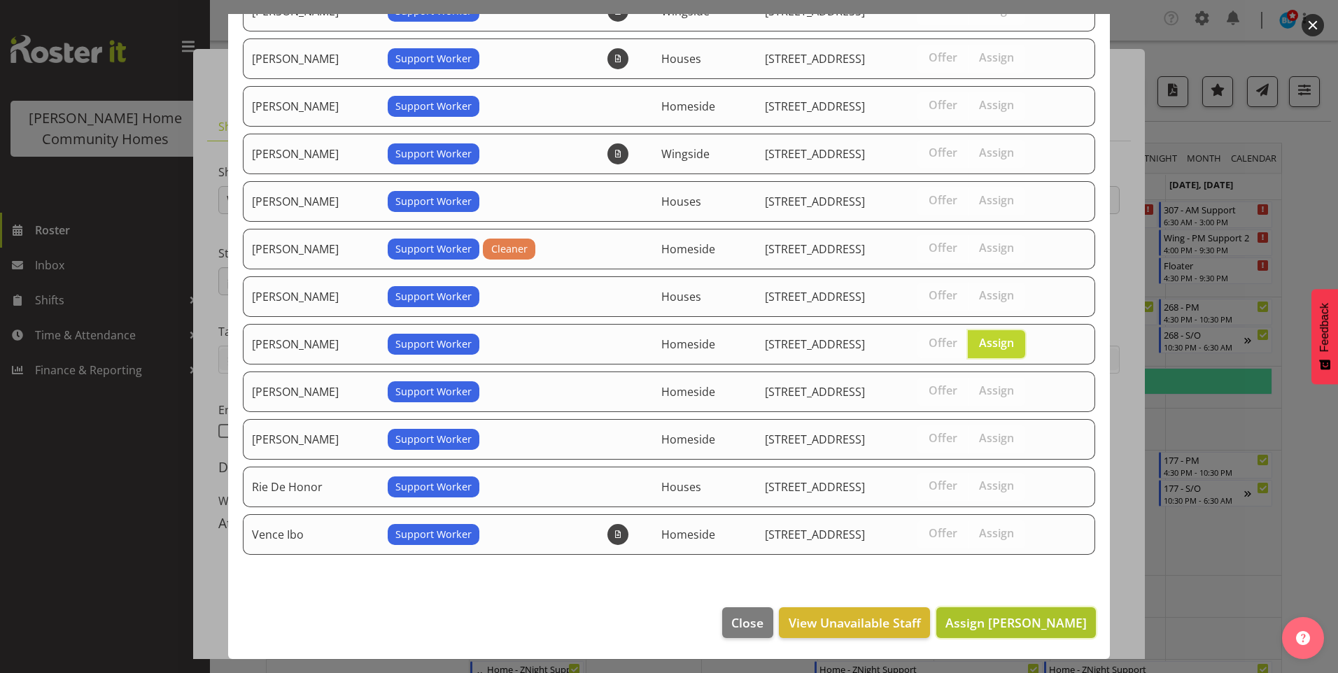
click at [1023, 631] on button "Assign [PERSON_NAME]" at bounding box center [1017, 623] width 160 height 31
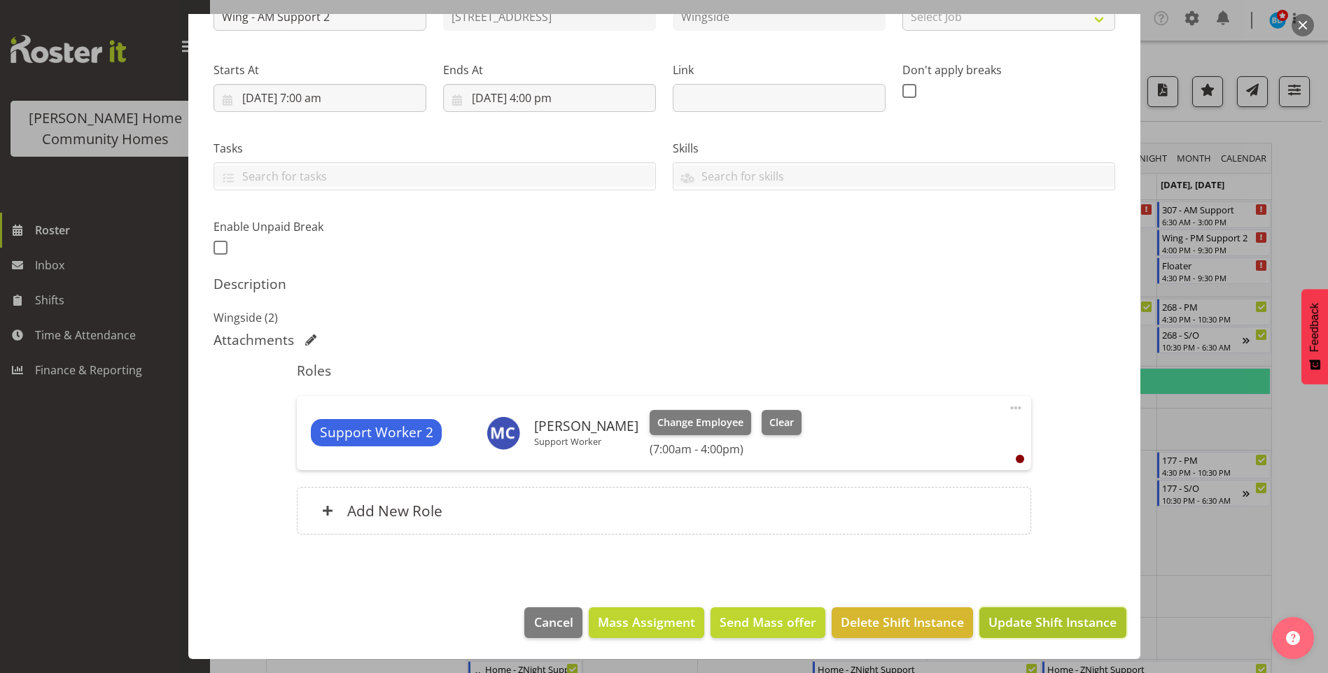
click at [1028, 629] on span "Update Shift Instance" at bounding box center [1052, 622] width 128 height 18
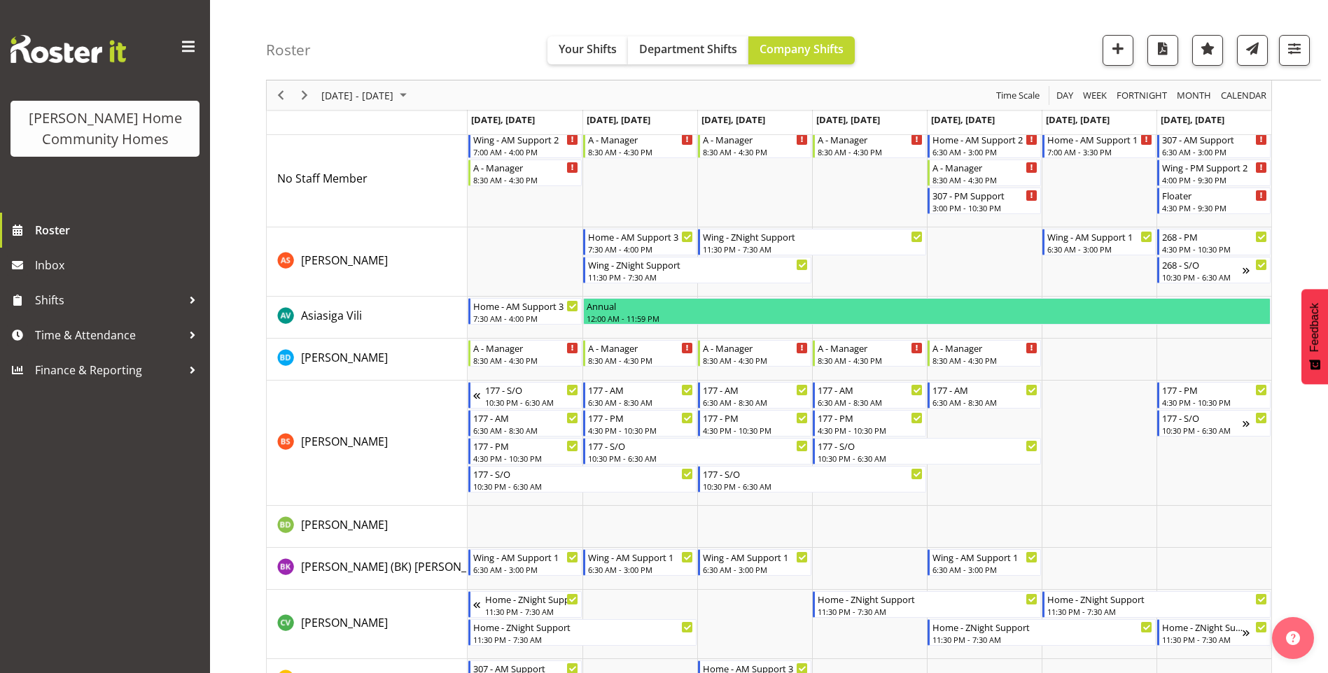
scroll to position [0, 0]
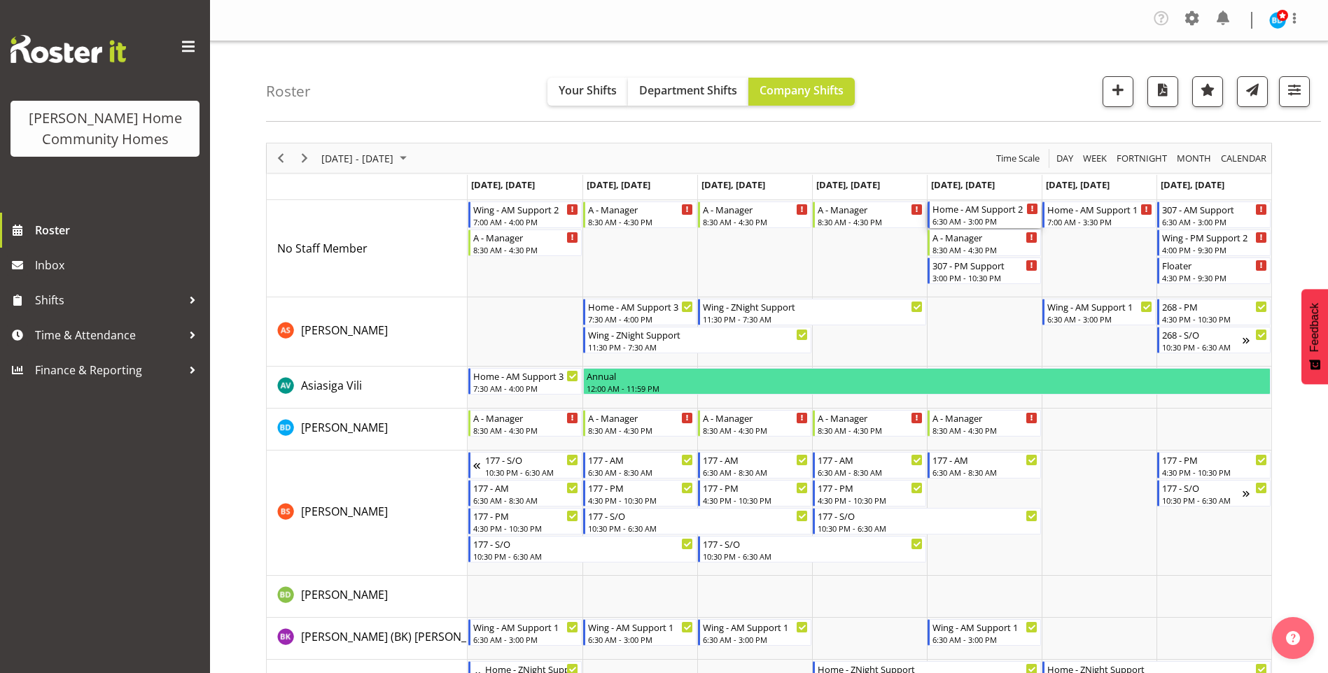
click at [1001, 219] on div "6:30 AM - 3:00 PM" at bounding box center [985, 221] width 106 height 11
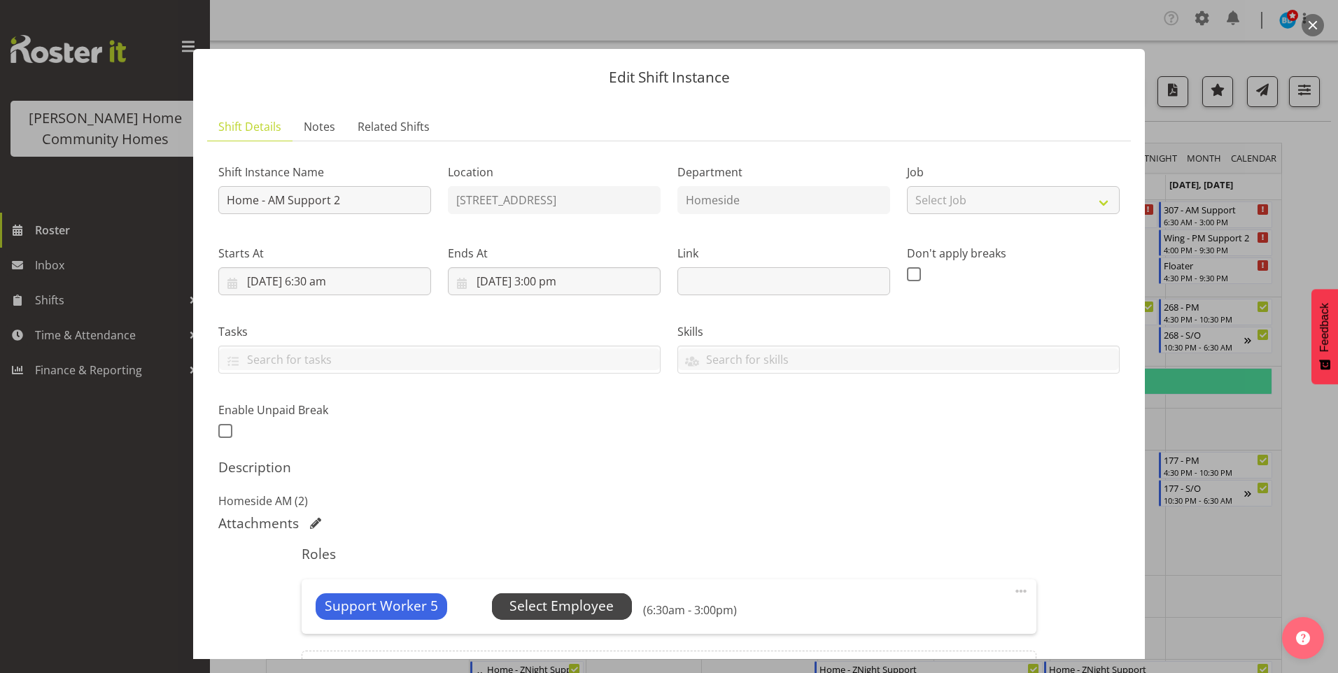
click at [585, 613] on span "Select Employee" at bounding box center [562, 606] width 104 height 20
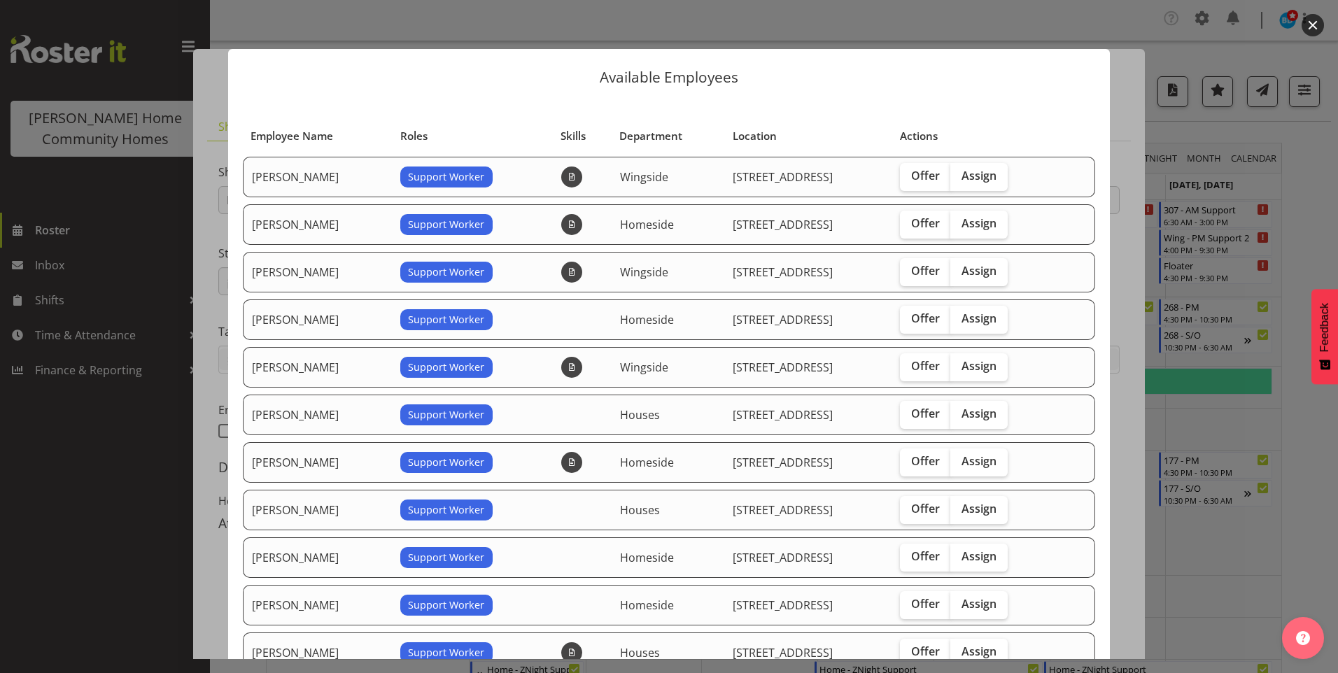
click at [48, 485] on div at bounding box center [669, 336] width 1338 height 673
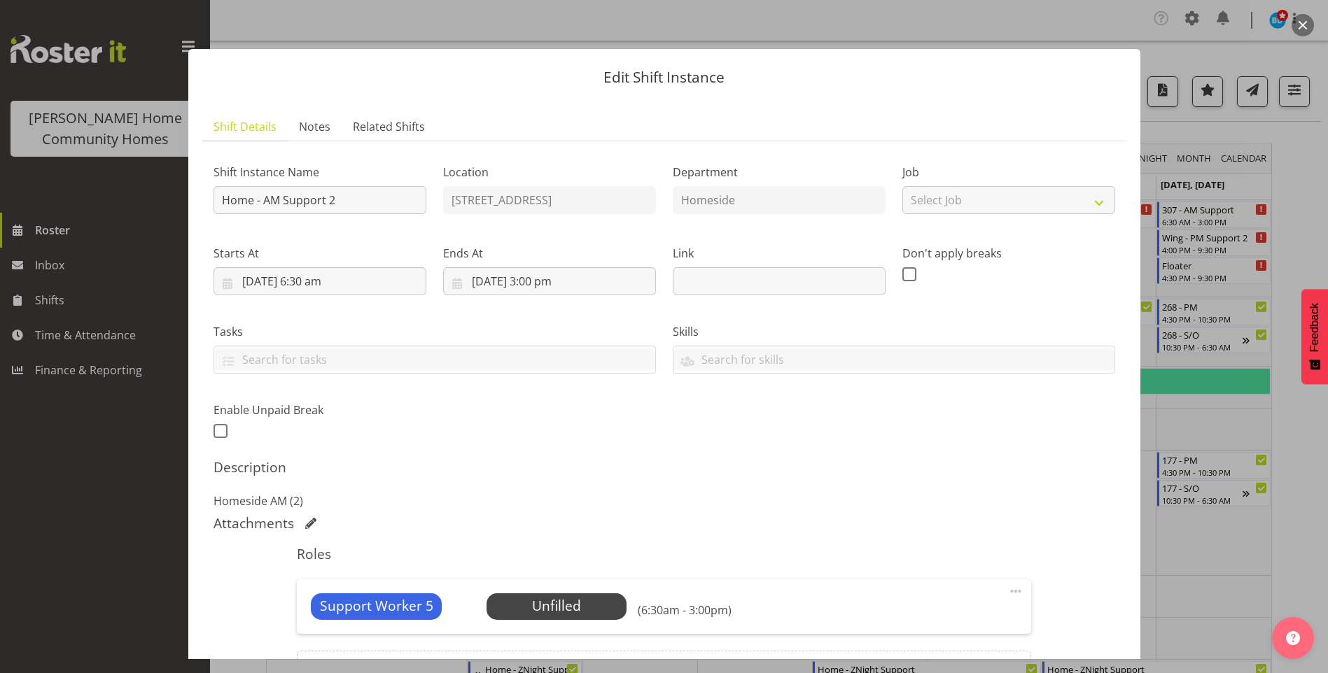
click at [57, 477] on div at bounding box center [664, 336] width 1328 height 673
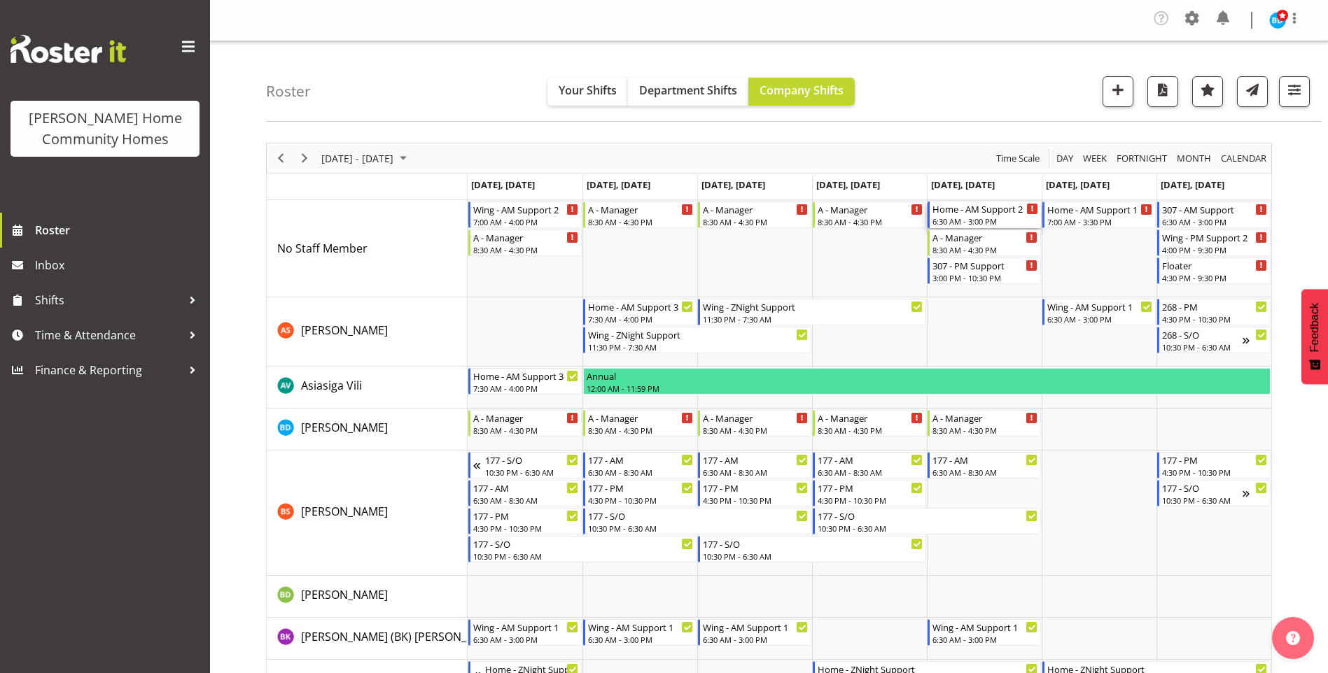
click at [963, 220] on div "6:30 AM - 3:00 PM" at bounding box center [985, 221] width 106 height 11
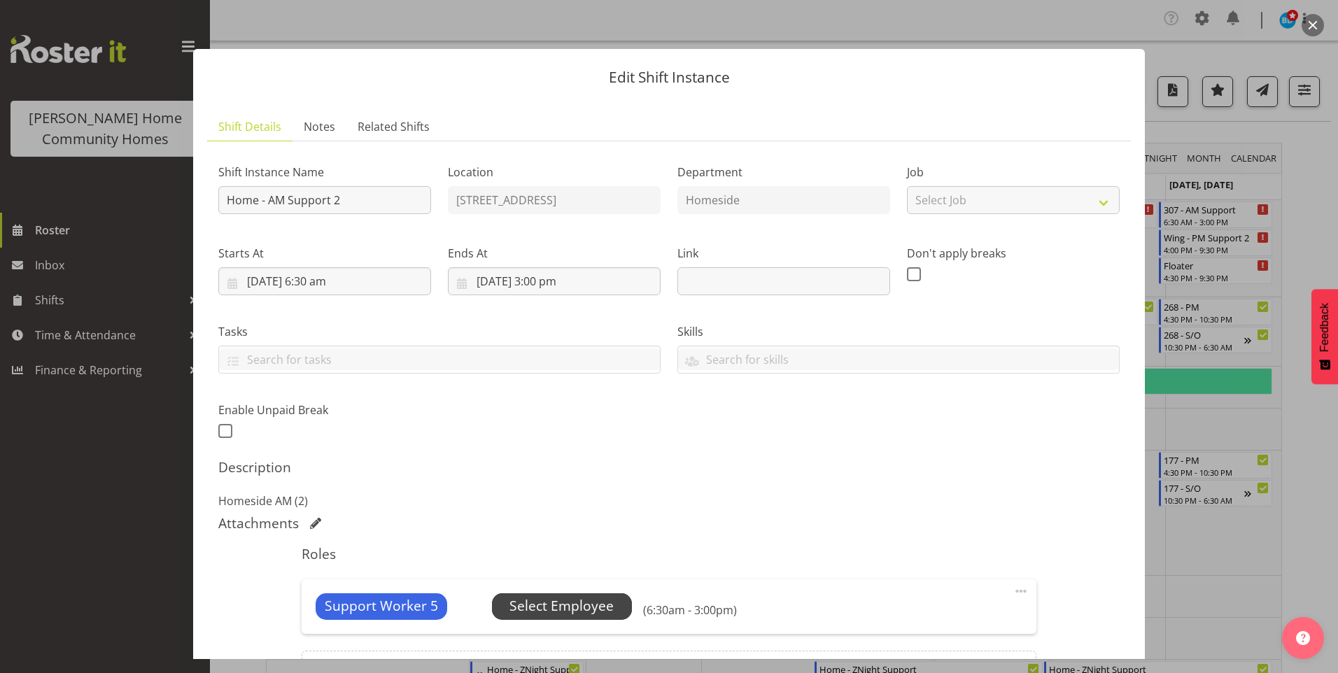
click at [601, 608] on span "Select Employee" at bounding box center [562, 606] width 104 height 20
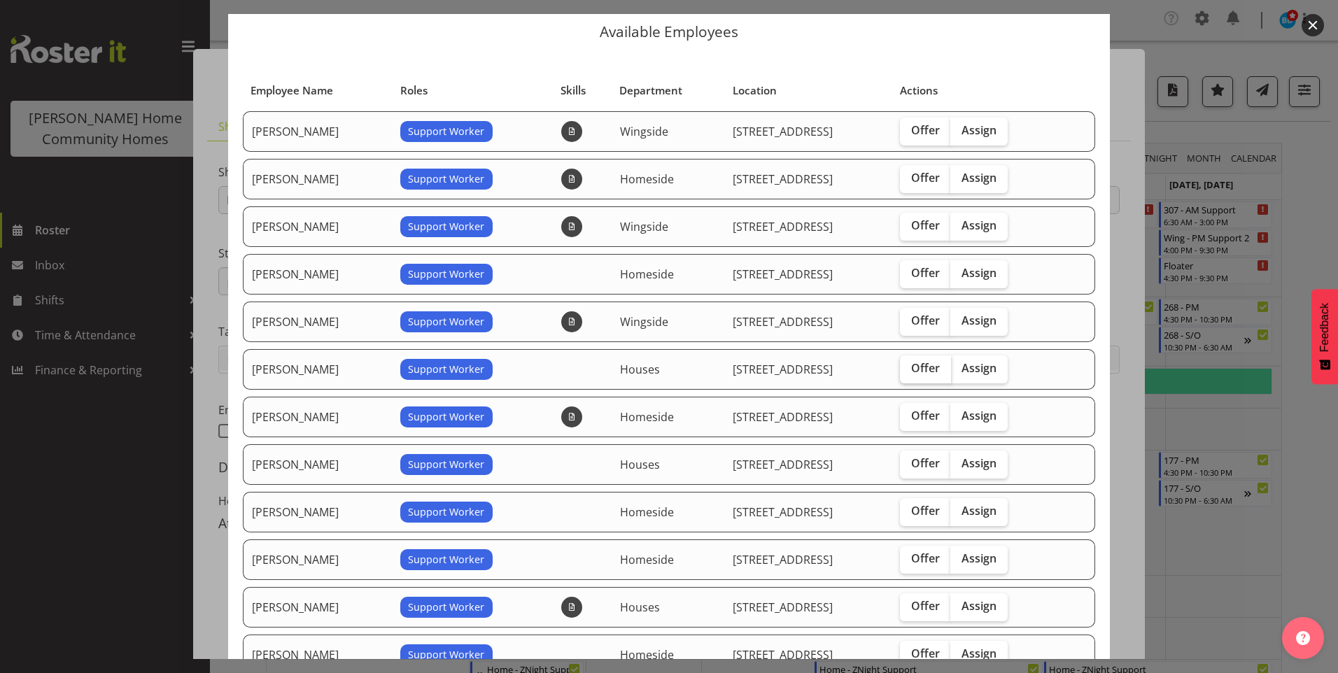
scroll to position [70, 0]
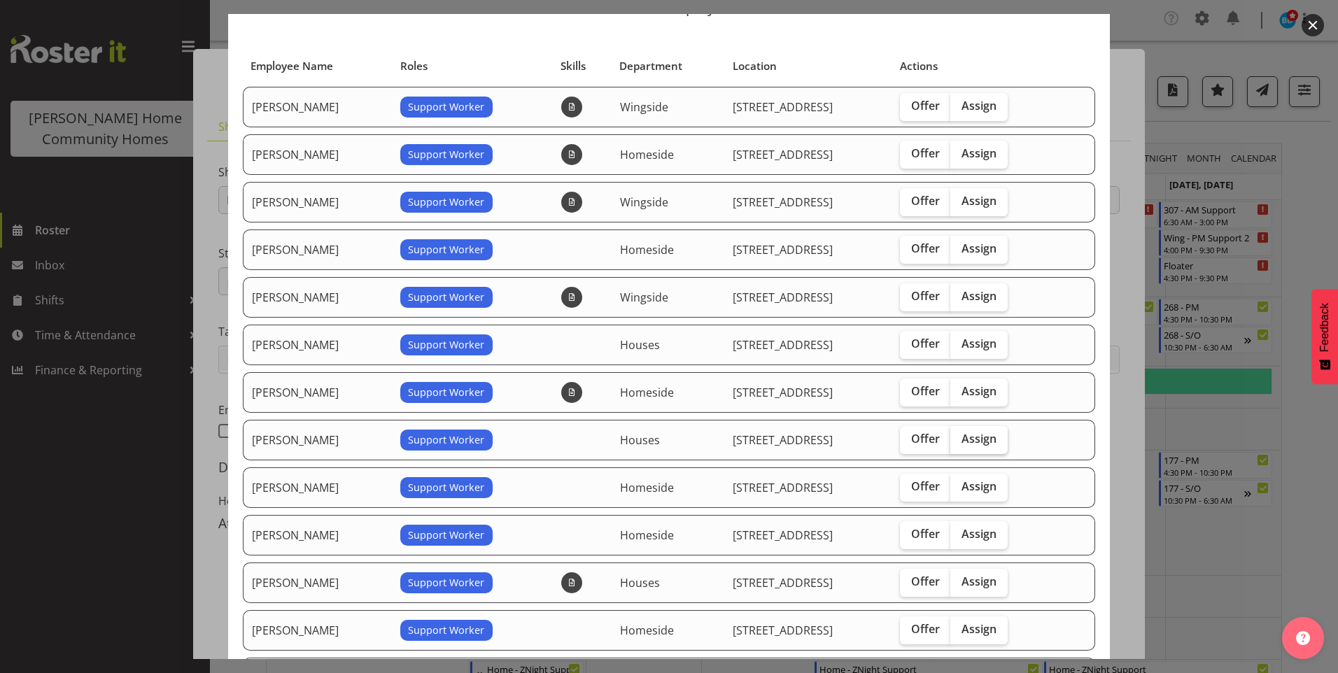
click at [986, 441] on span "Assign" at bounding box center [979, 439] width 35 height 14
click at [960, 441] on input "Assign" at bounding box center [955, 439] width 9 height 9
checkbox input "true"
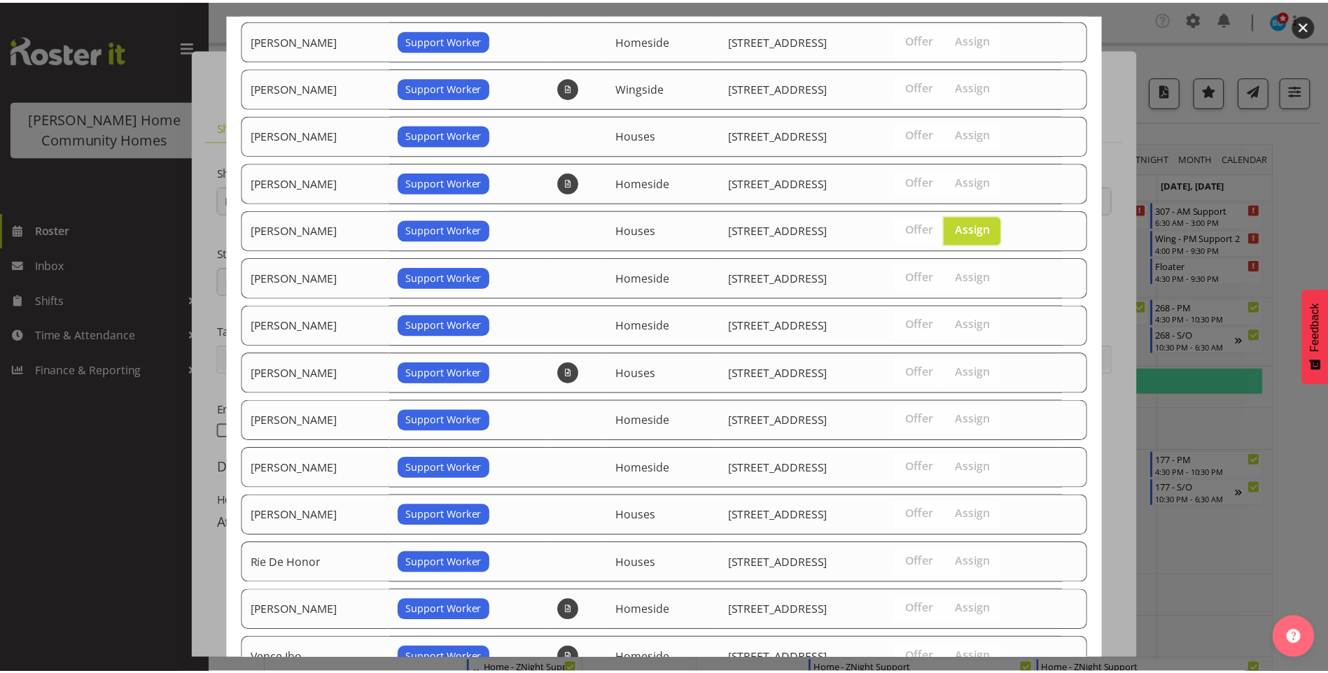
scroll to position [404, 0]
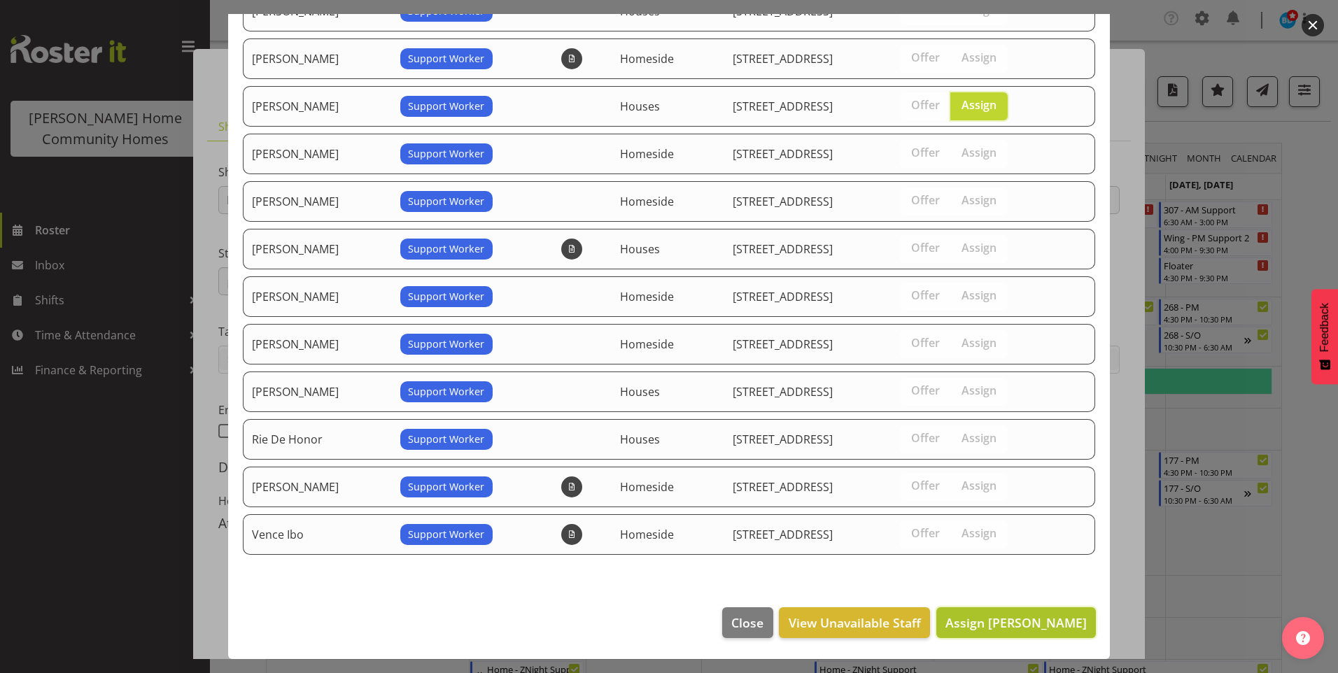
click at [1012, 618] on span "Assign [PERSON_NAME]" at bounding box center [1016, 623] width 141 height 17
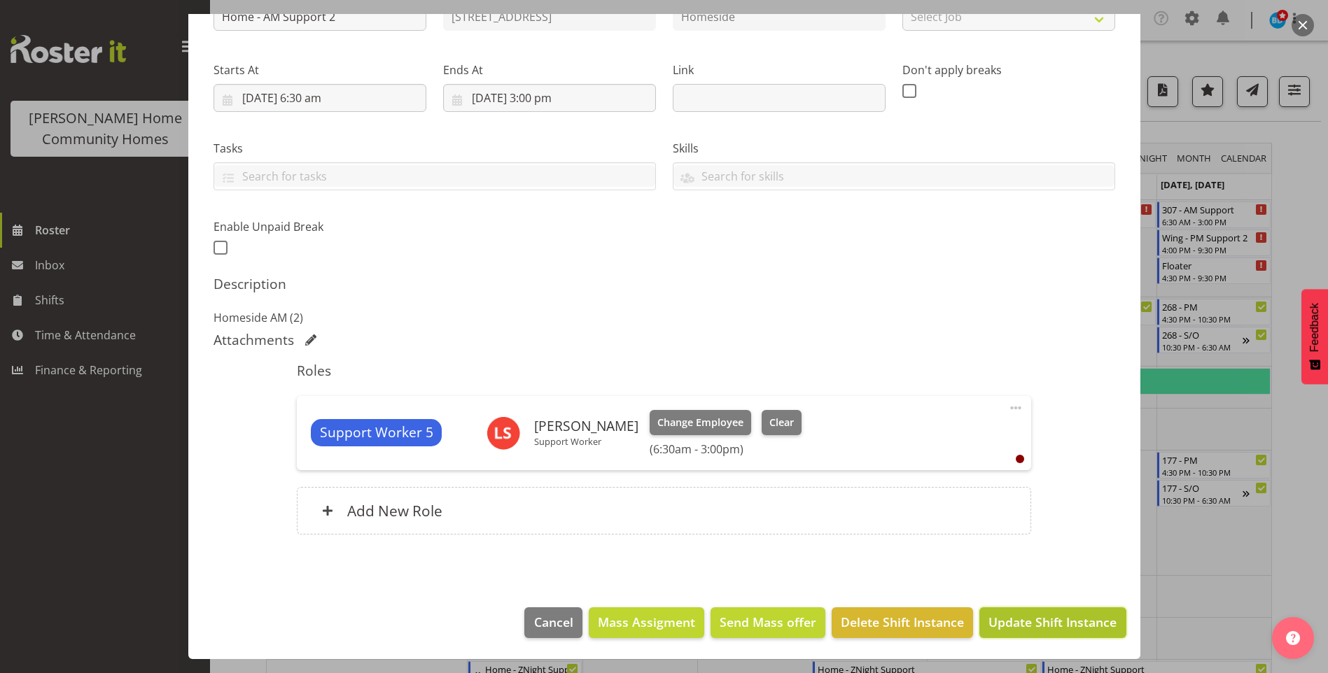
click at [1023, 618] on span "Update Shift Instance" at bounding box center [1052, 622] width 128 height 18
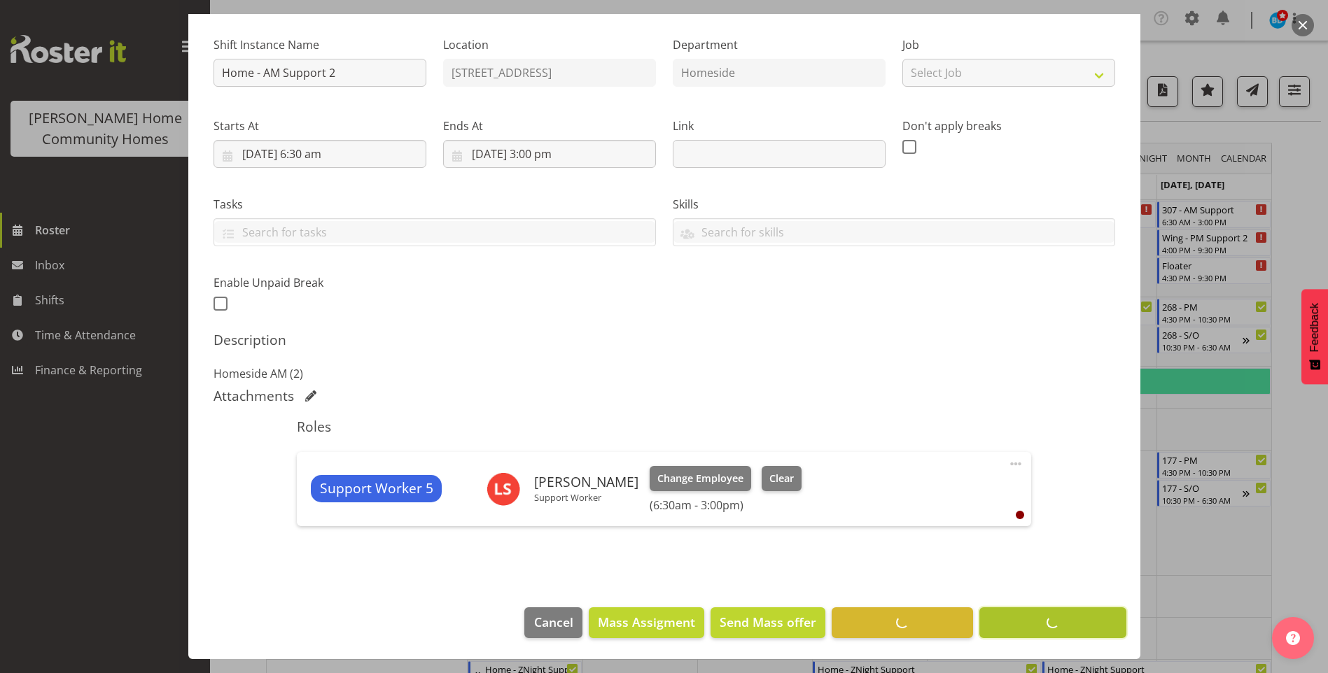
scroll to position [127, 0]
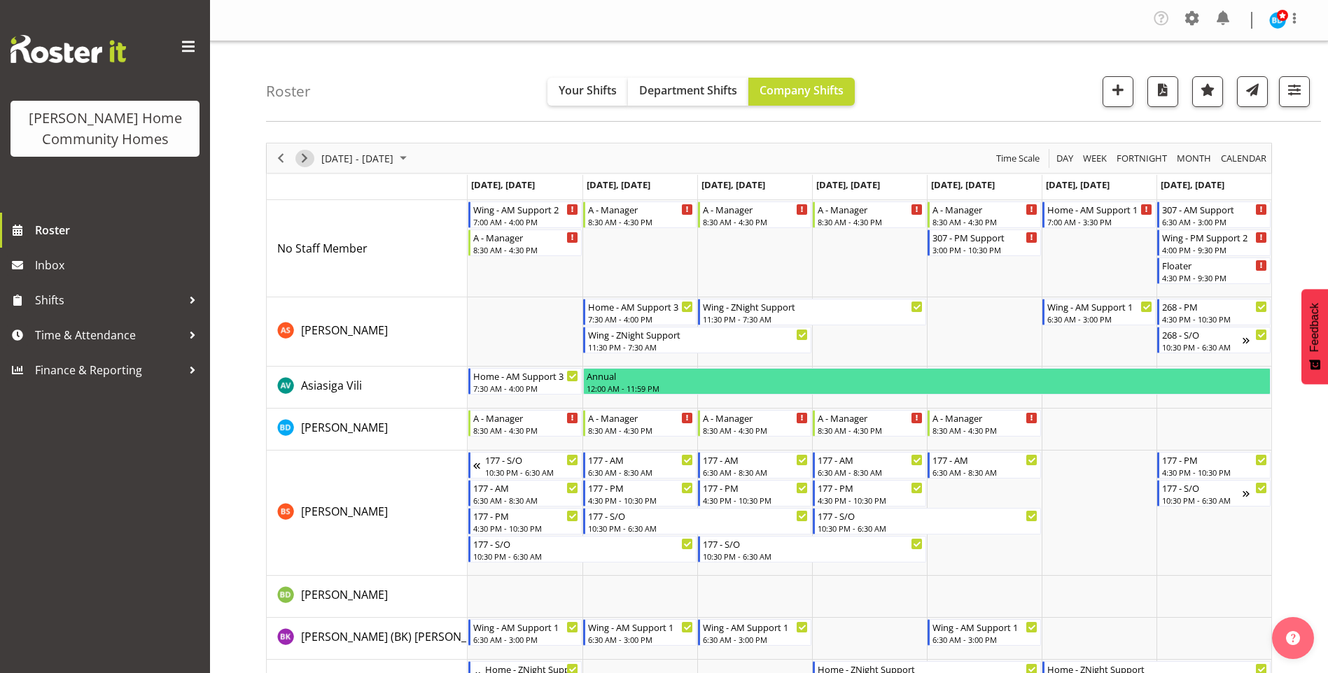
click at [312, 161] on button "Next" at bounding box center [304, 159] width 19 height 18
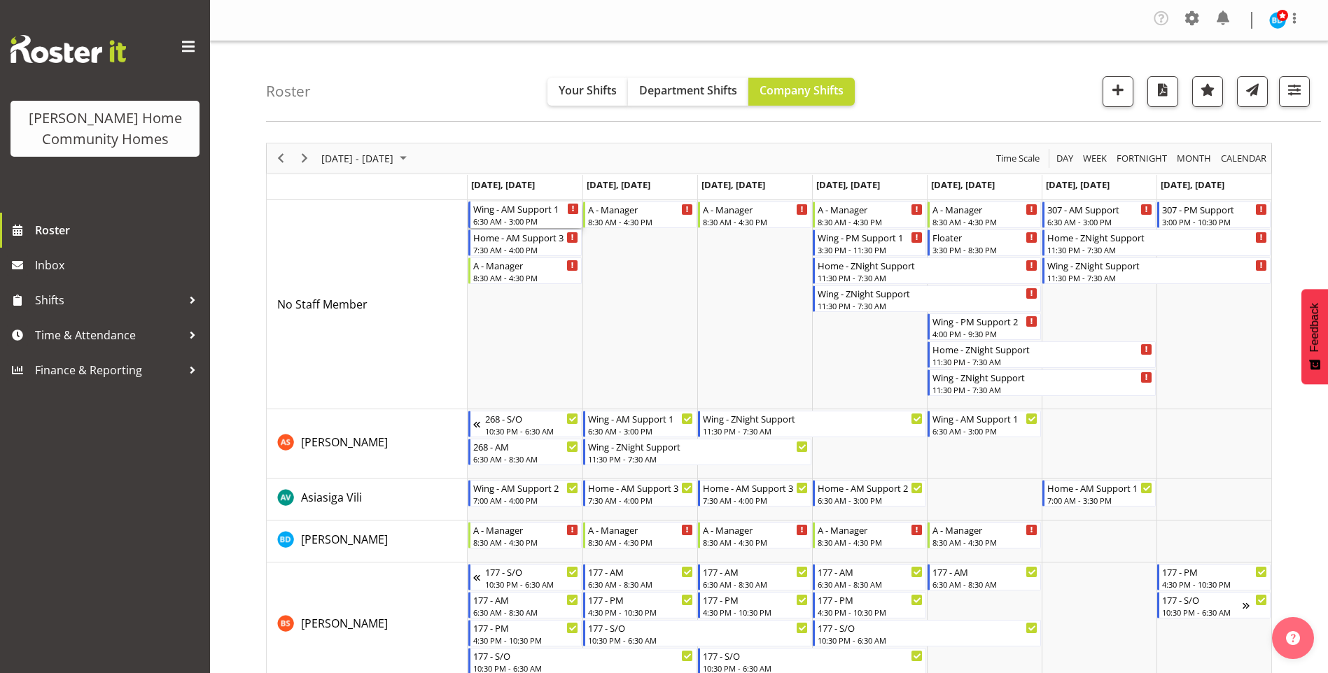
click at [510, 218] on div "6:30 AM - 3:00 PM" at bounding box center [526, 221] width 106 height 11
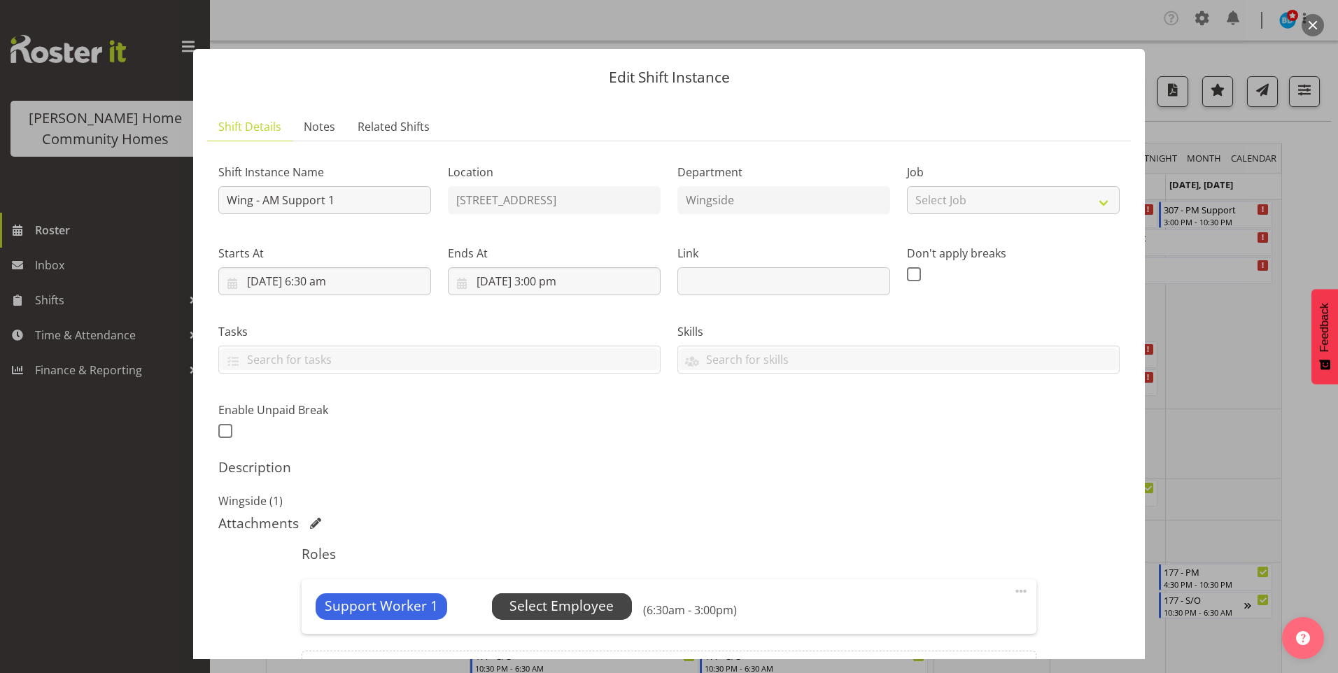
click at [610, 602] on span "Select Employee" at bounding box center [562, 607] width 140 height 27
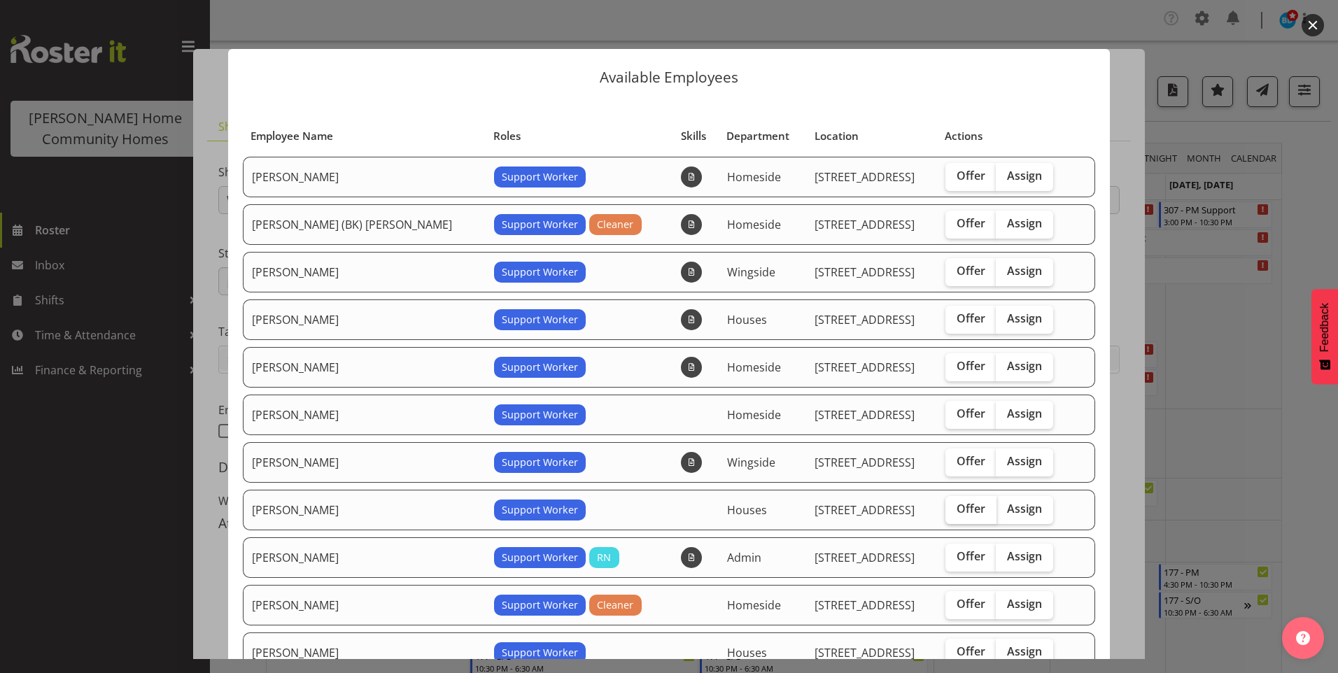
scroll to position [70, 0]
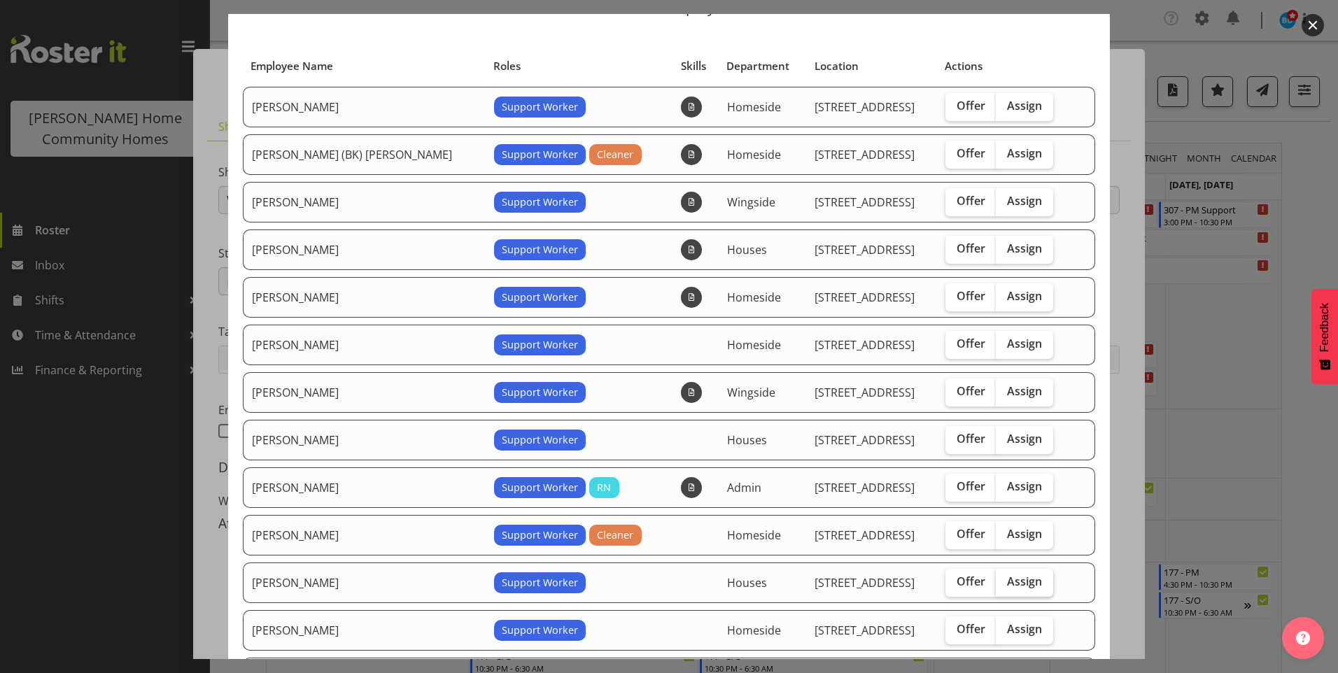
click at [1007, 581] on span "Assign" at bounding box center [1024, 582] width 35 height 14
click at [1005, 581] on input "Assign" at bounding box center [1000, 582] width 9 height 9
checkbox input "true"
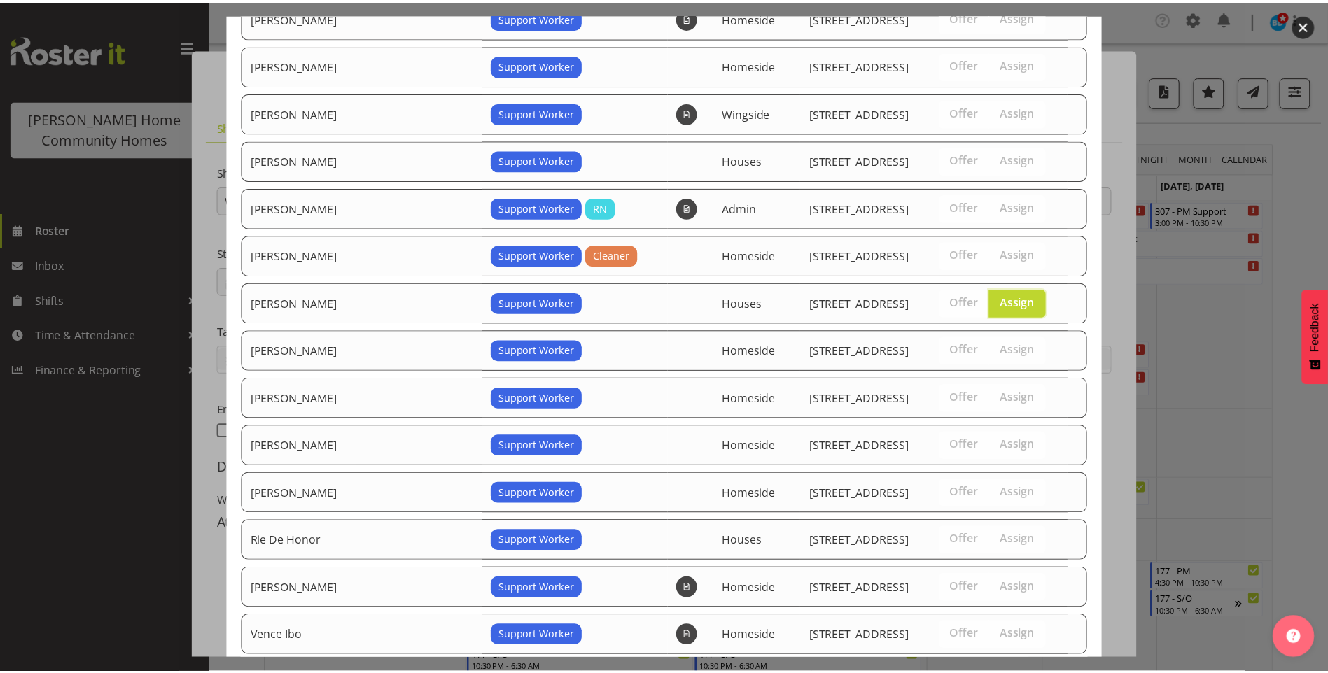
scroll to position [490, 0]
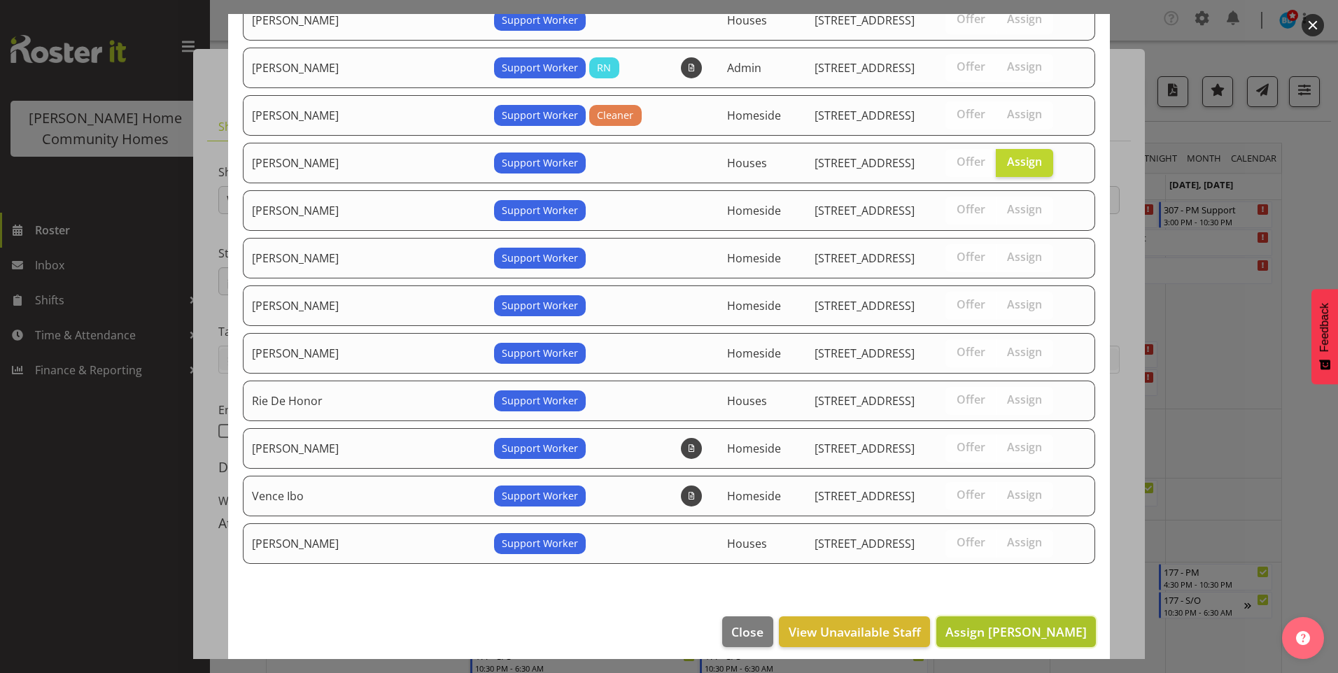
drag, startPoint x: 1013, startPoint y: 632, endPoint x: 1021, endPoint y: 633, distance: 8.4
click at [1012, 633] on span "Assign [PERSON_NAME]" at bounding box center [1016, 632] width 141 height 17
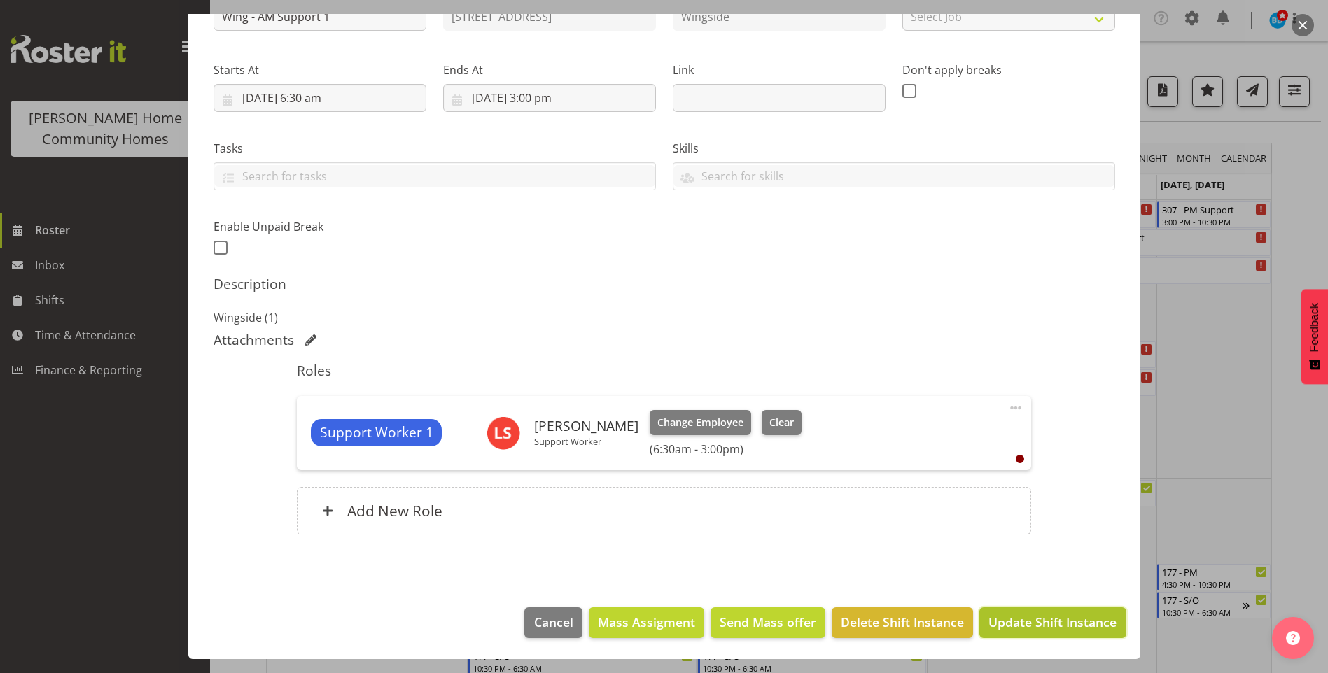
click at [1044, 623] on span "Update Shift Instance" at bounding box center [1052, 622] width 128 height 18
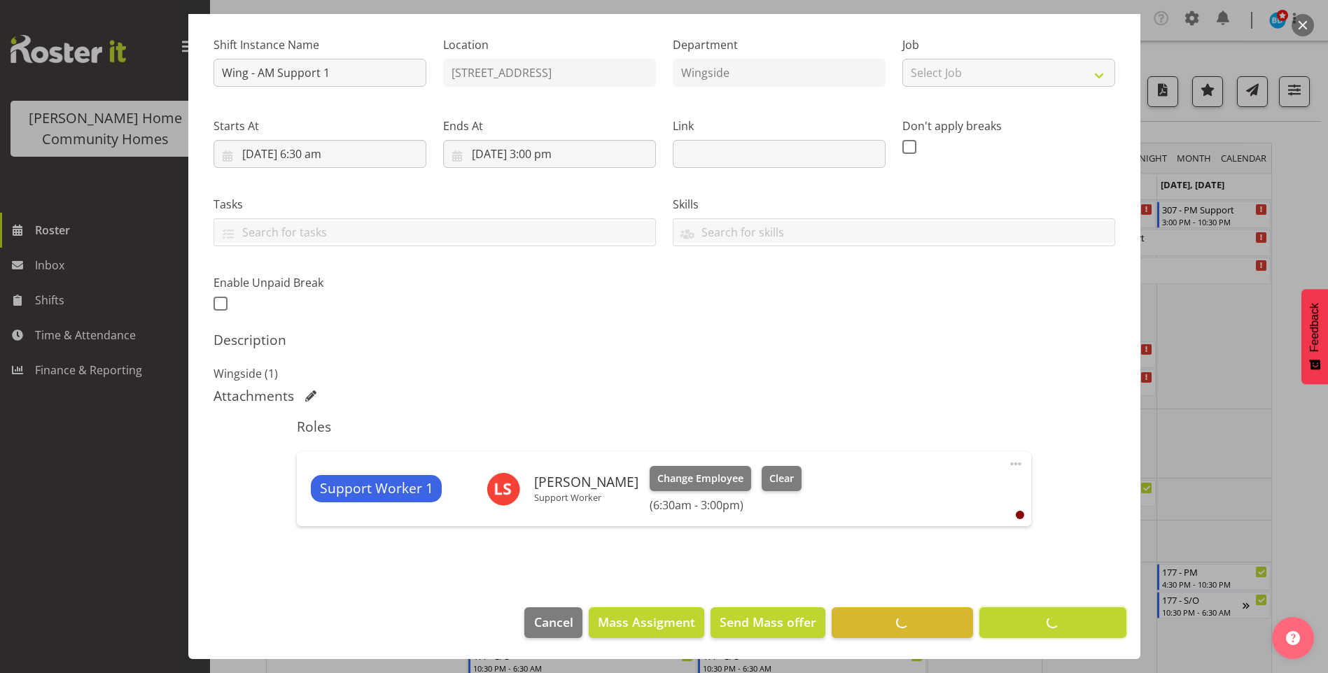
scroll to position [127, 0]
